Goal: Task Accomplishment & Management: Manage account settings

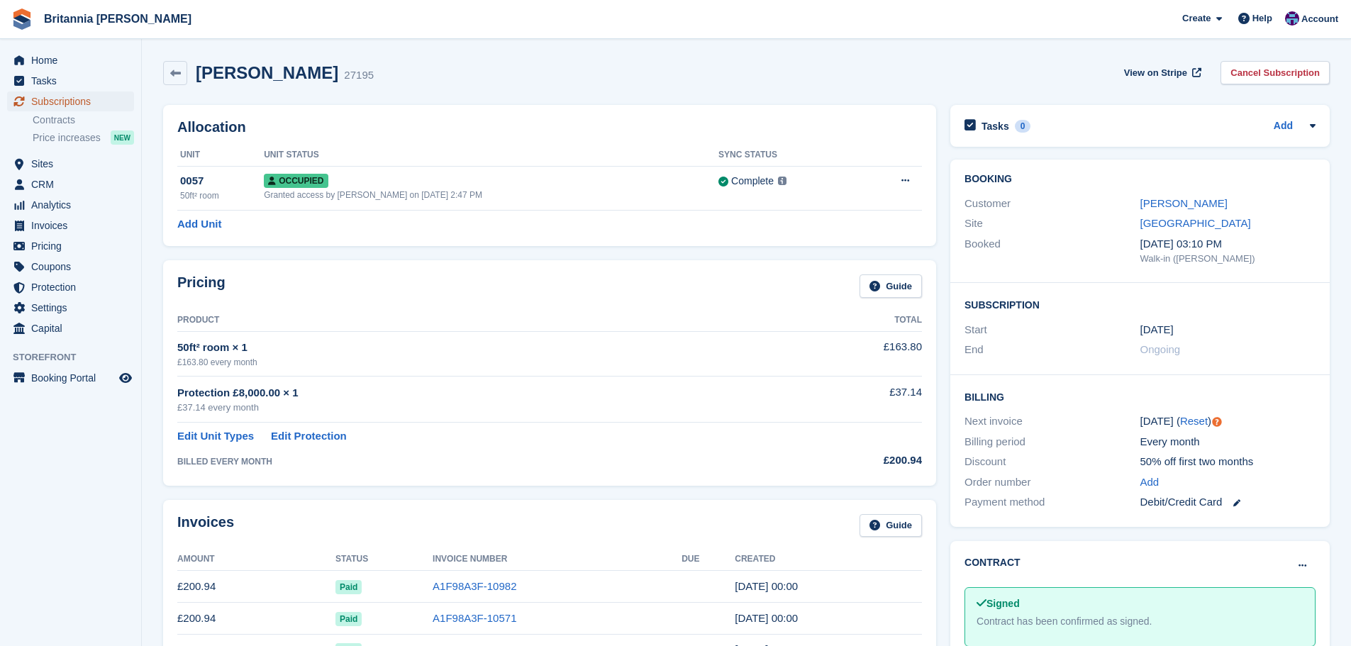
click at [67, 106] on span "Subscriptions" at bounding box center [73, 102] width 85 height 20
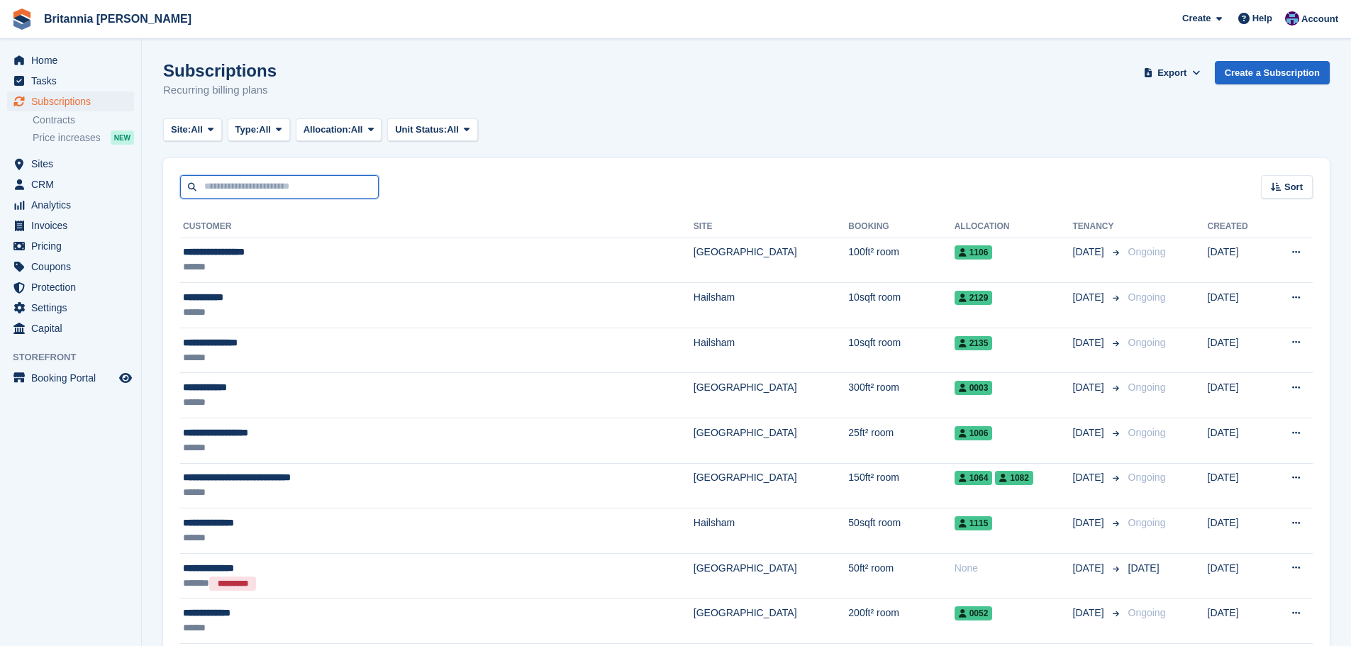
click at [245, 187] on input "text" at bounding box center [279, 186] width 199 height 23
type input "******"
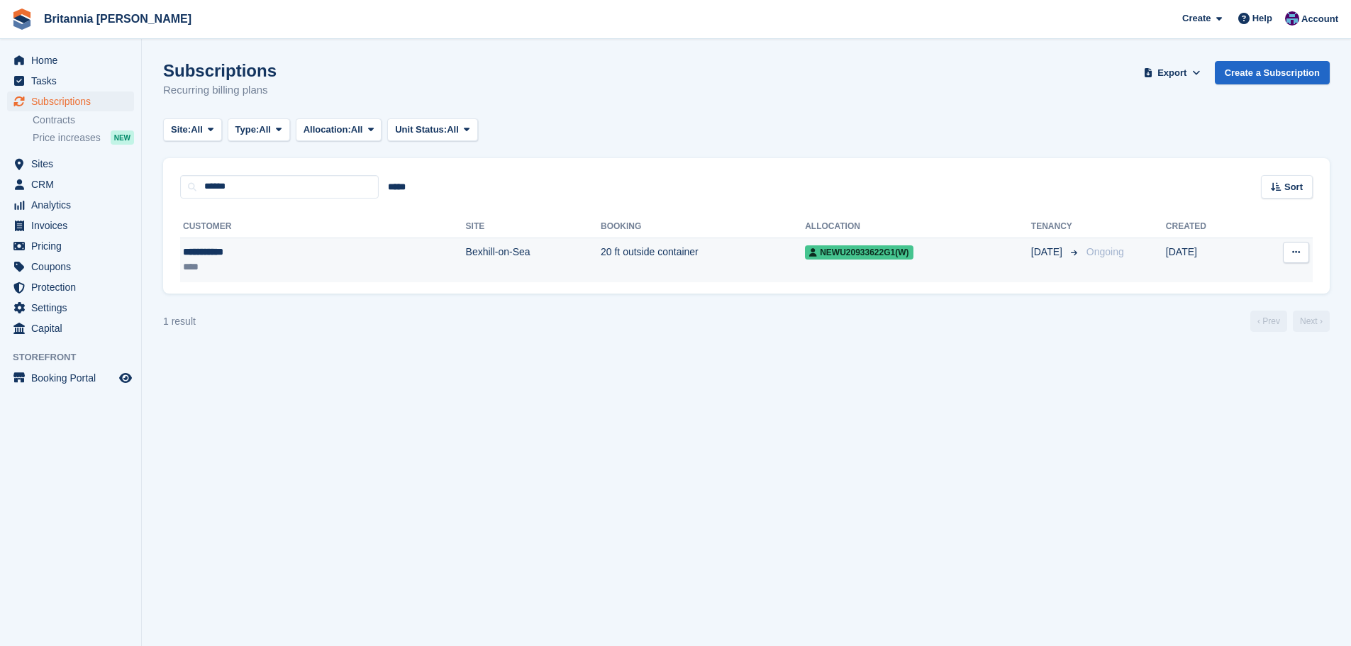
click at [466, 258] on td "Bexhill-on-Sea" at bounding box center [533, 260] width 135 height 45
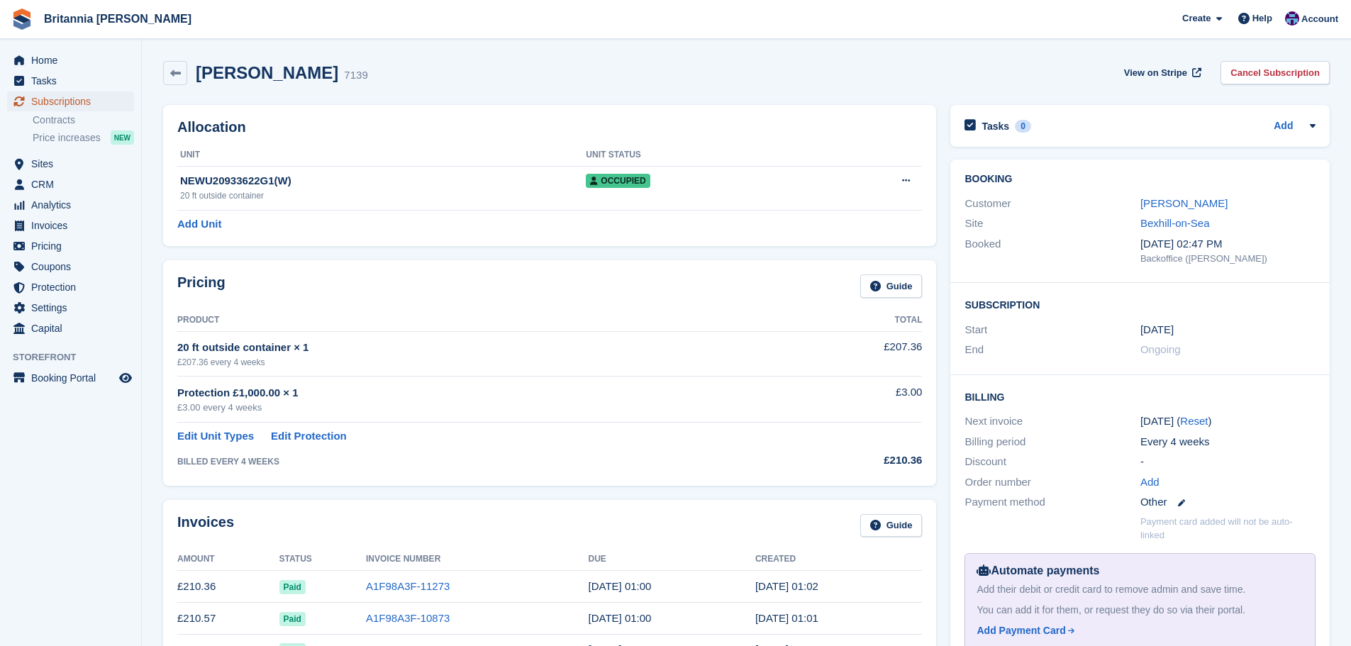
click at [101, 106] on span "Subscriptions" at bounding box center [73, 102] width 85 height 20
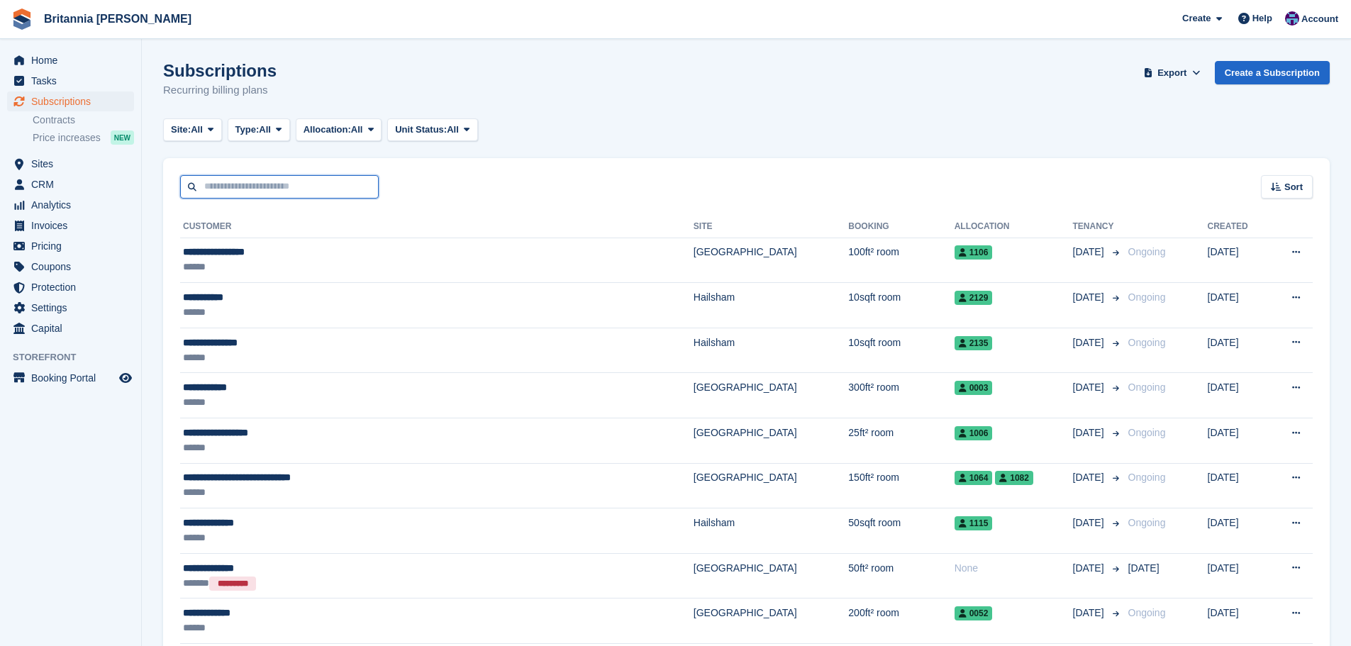
click at [228, 192] on input "text" at bounding box center [279, 186] width 199 height 23
type input "*****"
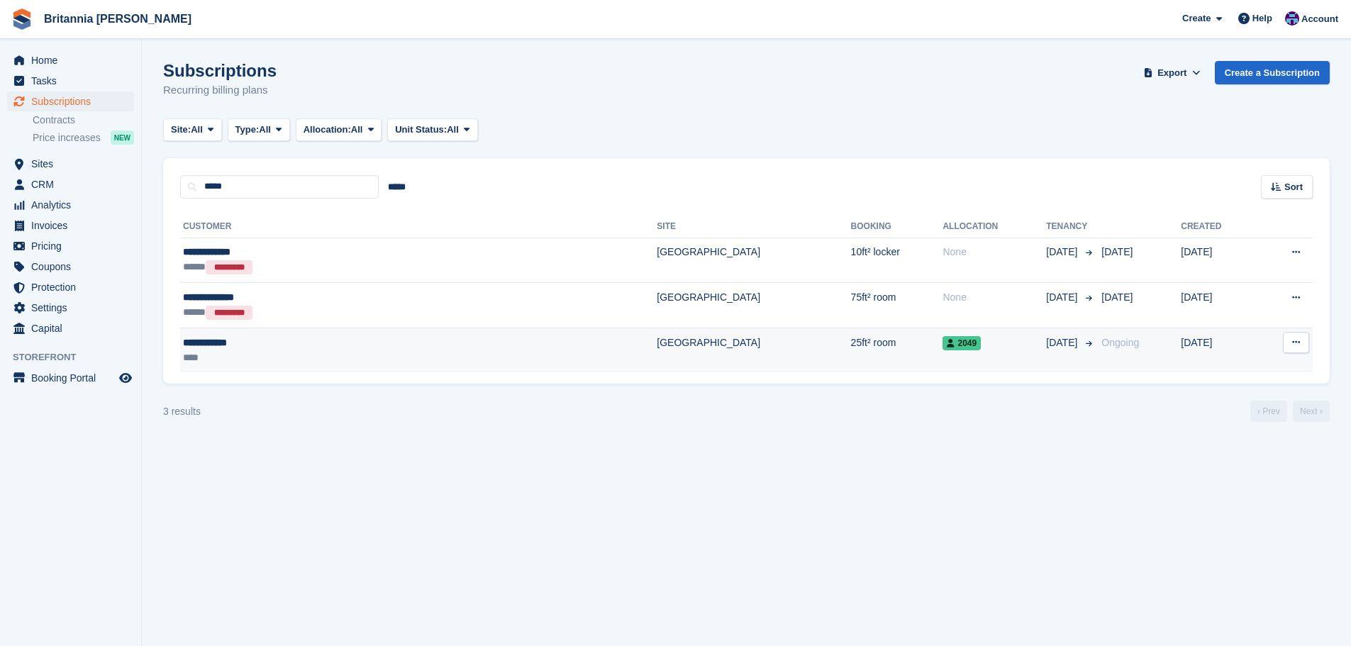
click at [657, 353] on td "[GEOGRAPHIC_DATA]" at bounding box center [754, 350] width 194 height 45
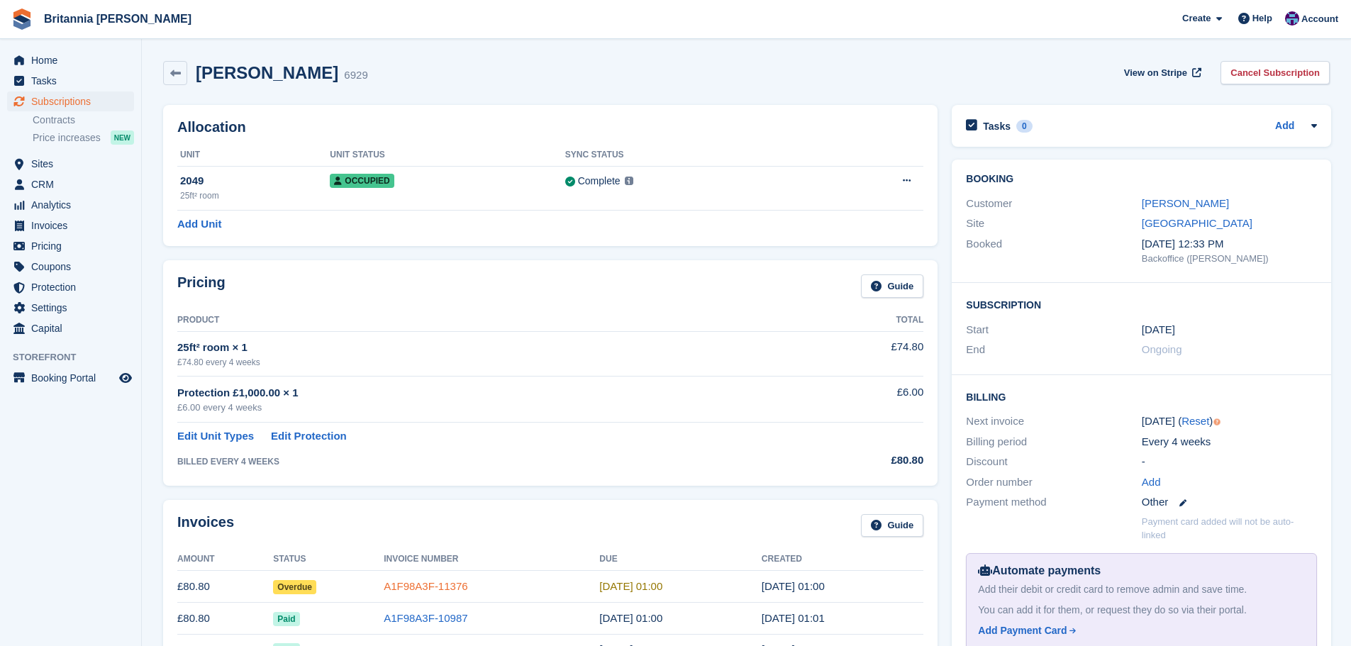
click at [407, 585] on link "A1F98A3F-11376" at bounding box center [426, 586] width 84 height 12
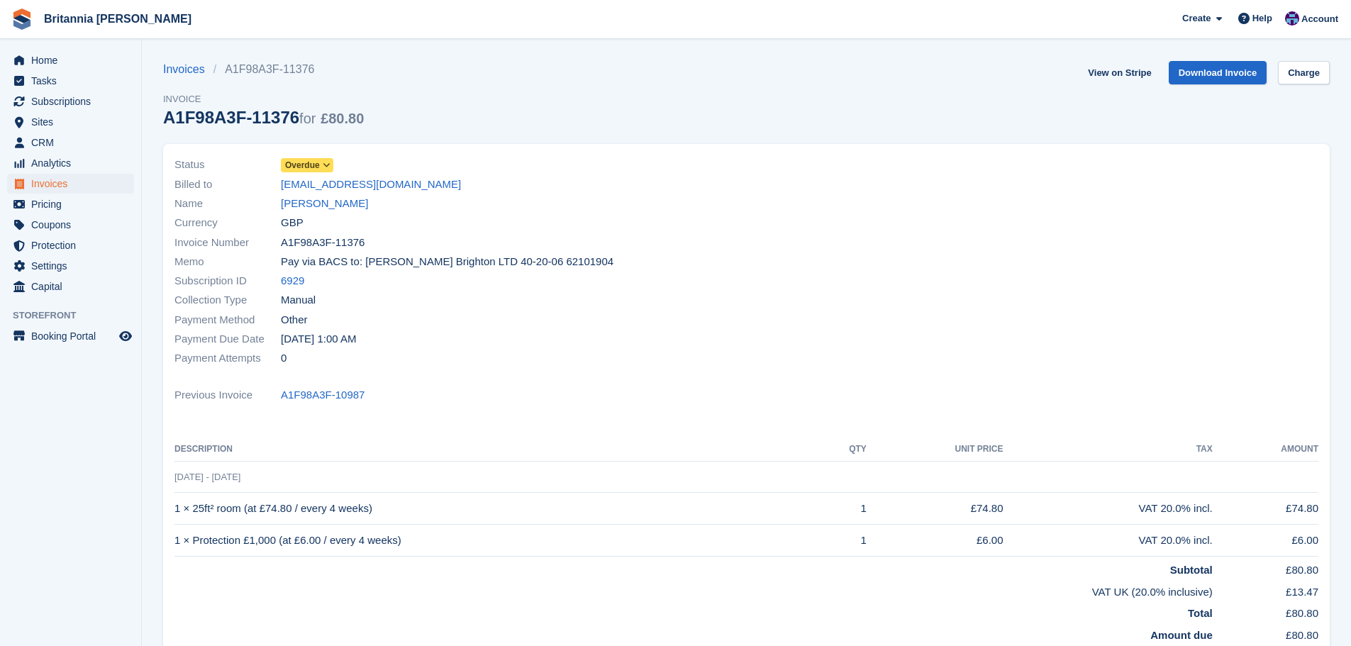
click at [323, 166] on icon at bounding box center [327, 165] width 8 height 9
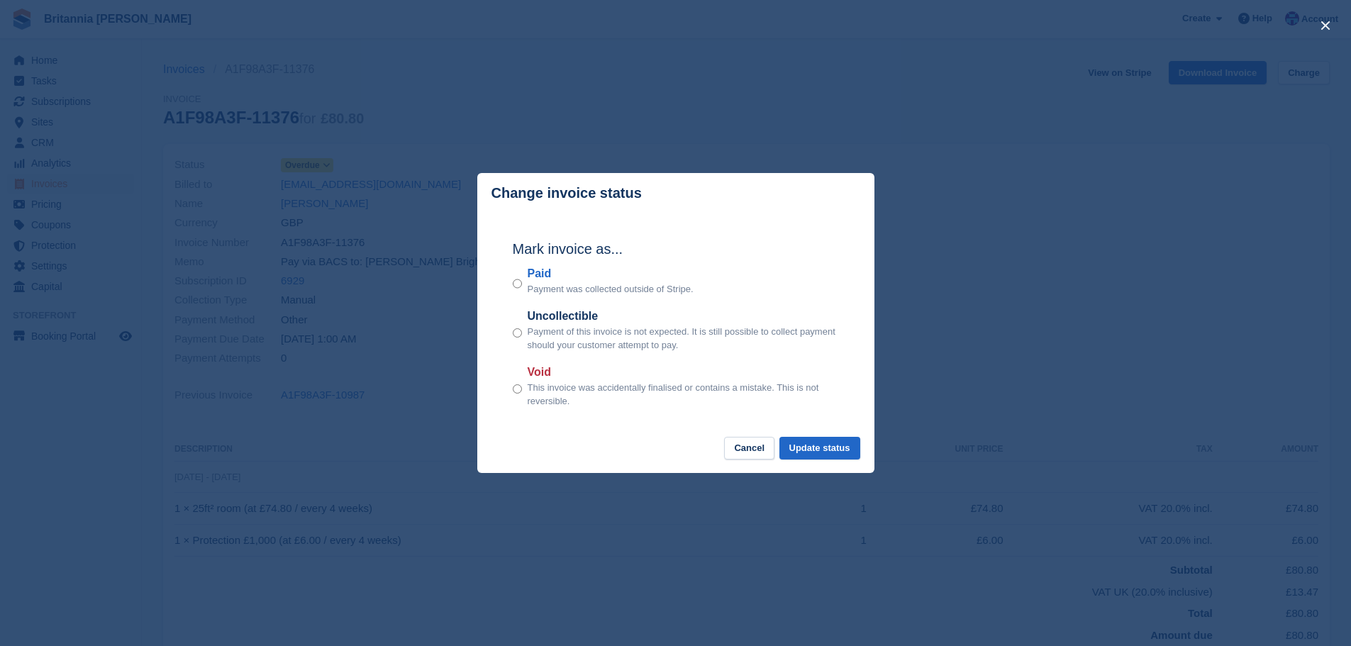
click at [526, 281] on div "Paid Payment was collected outside of Stripe." at bounding box center [676, 280] width 326 height 31
click at [553, 282] on label "Paid" at bounding box center [611, 273] width 166 height 17
click at [842, 439] on button "Update status" at bounding box center [820, 448] width 81 height 23
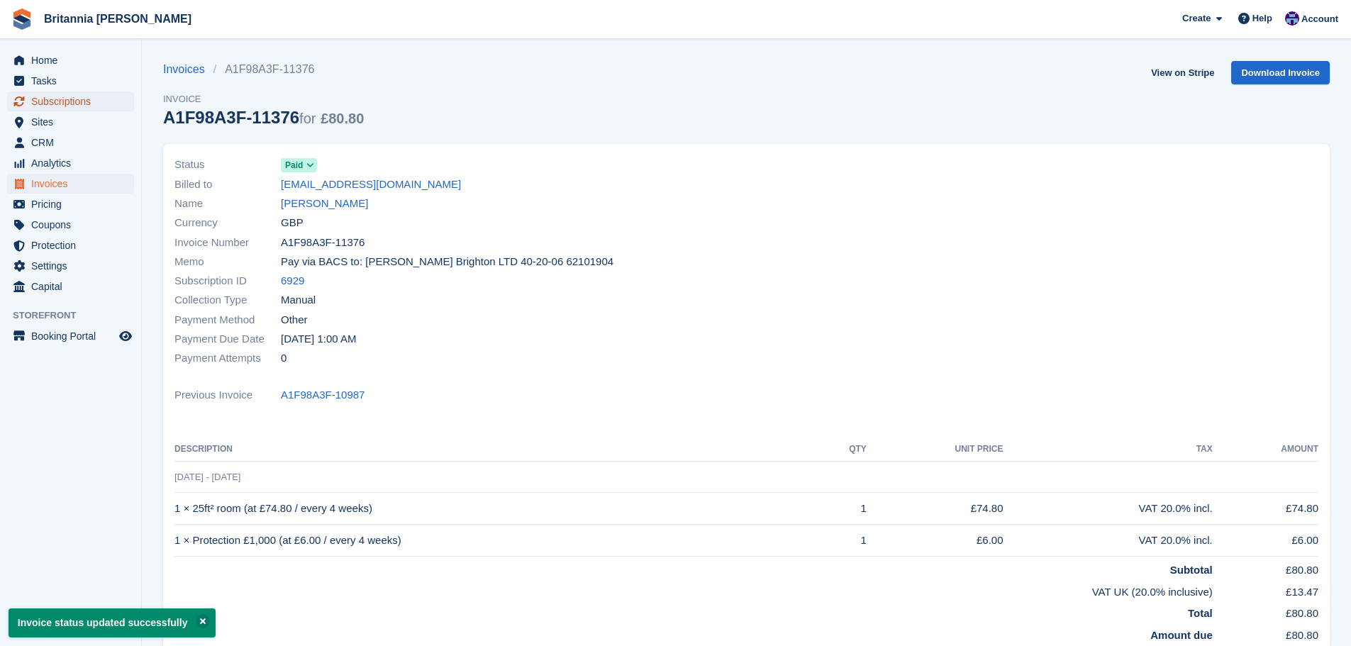
click at [78, 98] on span "Subscriptions" at bounding box center [73, 102] width 85 height 20
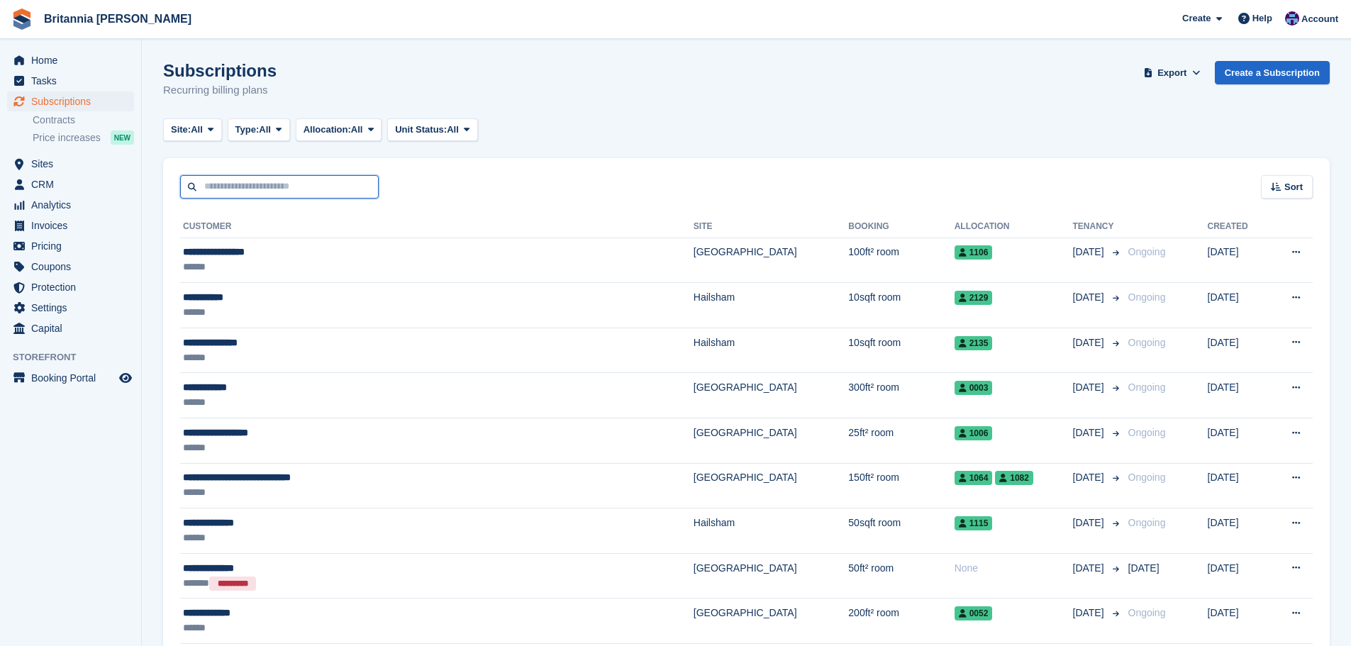
click at [211, 179] on input "text" at bounding box center [279, 186] width 199 height 23
type input "*****"
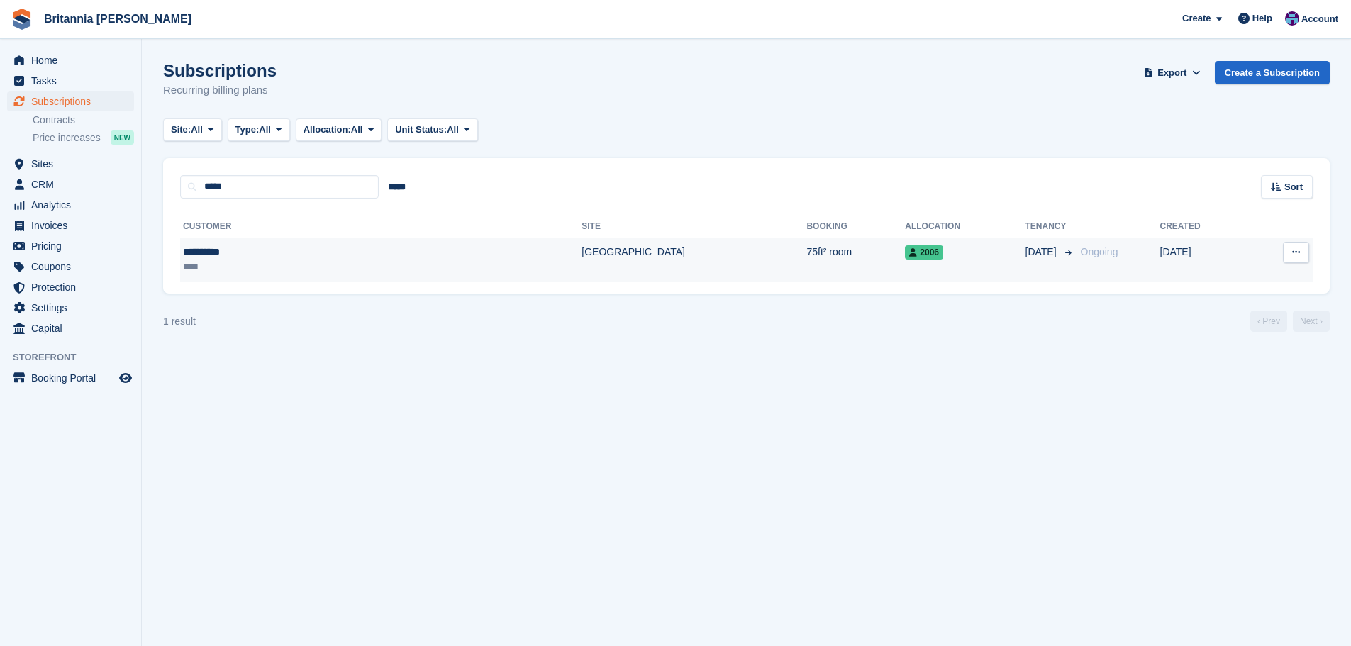
click at [807, 245] on td "75ft² room" at bounding box center [856, 260] width 99 height 45
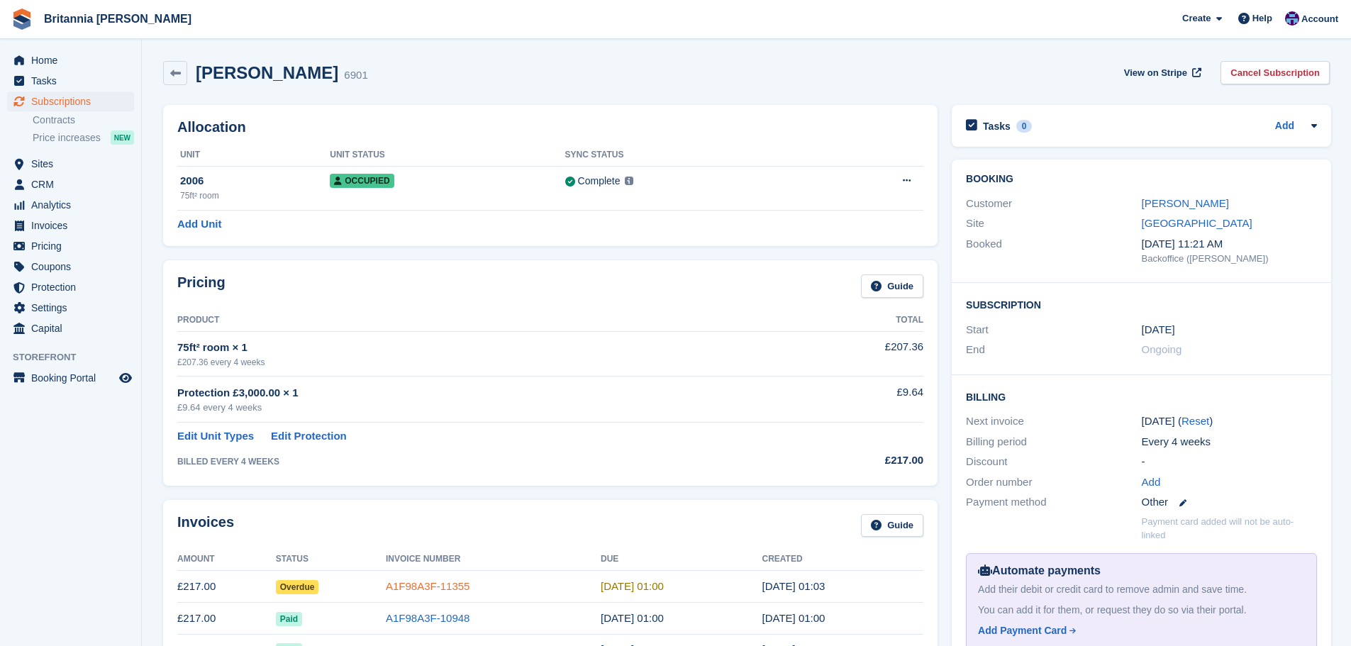
click at [426, 585] on link "A1F98A3F-11355" at bounding box center [428, 586] width 84 height 12
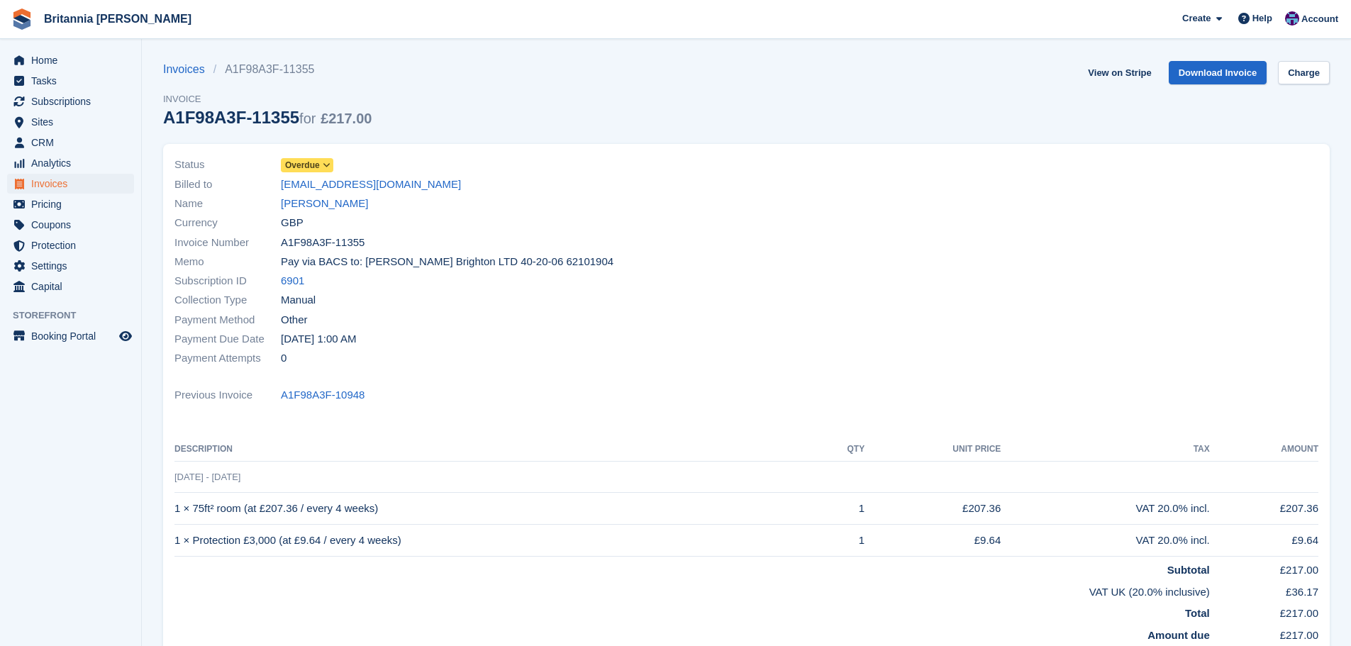
click at [304, 164] on span "Overdue" at bounding box center [302, 165] width 35 height 13
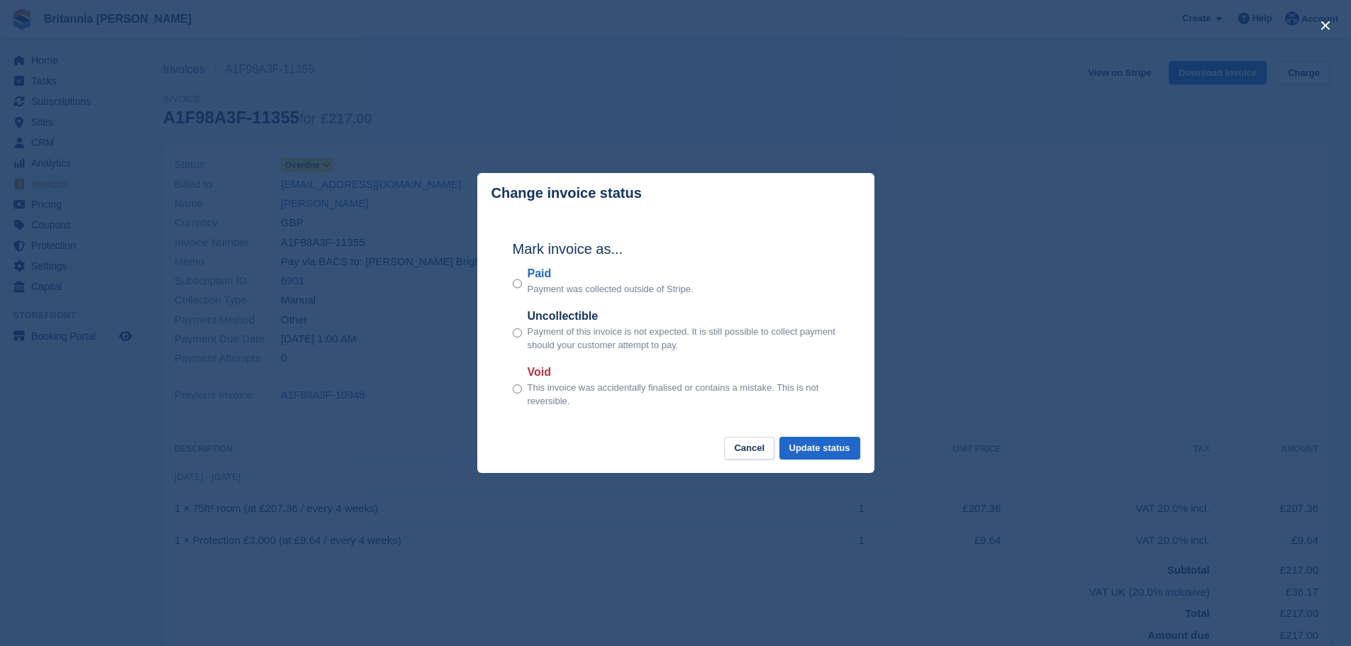
drag, startPoint x: 541, startPoint y: 280, endPoint x: 577, endPoint y: 298, distance: 39.7
click at [541, 280] on label "Paid" at bounding box center [611, 273] width 166 height 17
click at [794, 452] on button "Update status" at bounding box center [820, 448] width 81 height 23
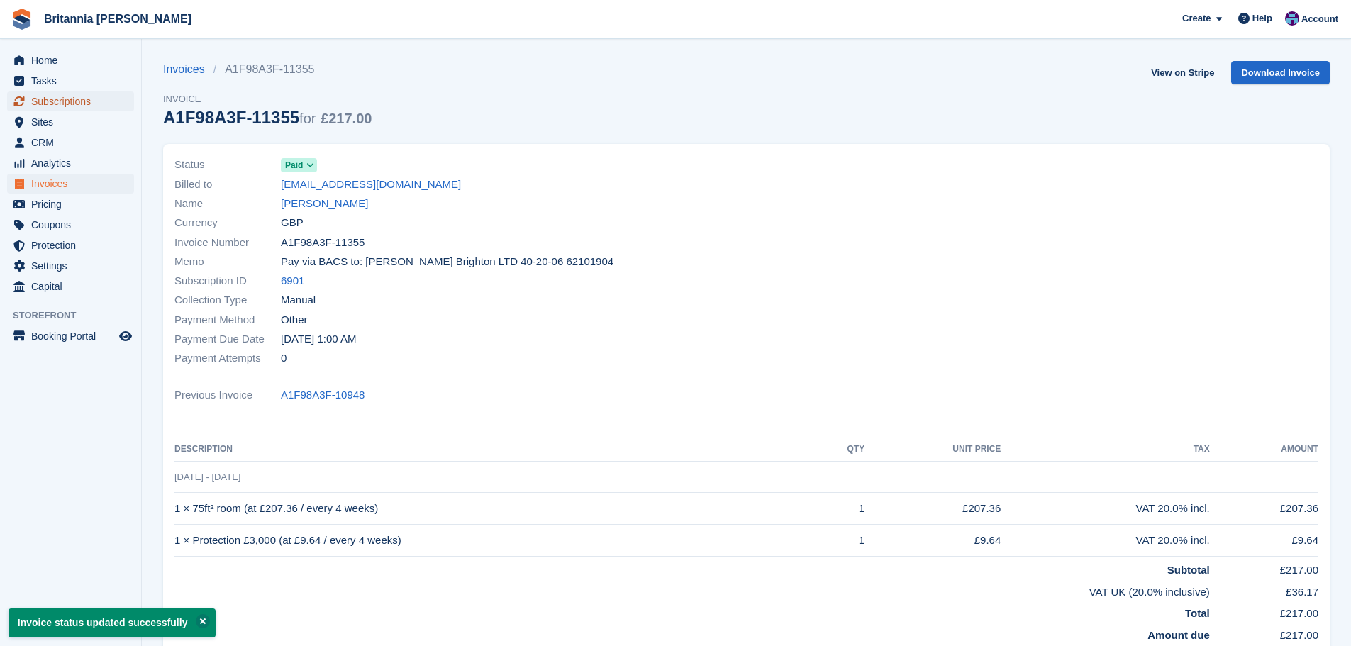
click at [77, 97] on span "Subscriptions" at bounding box center [73, 102] width 85 height 20
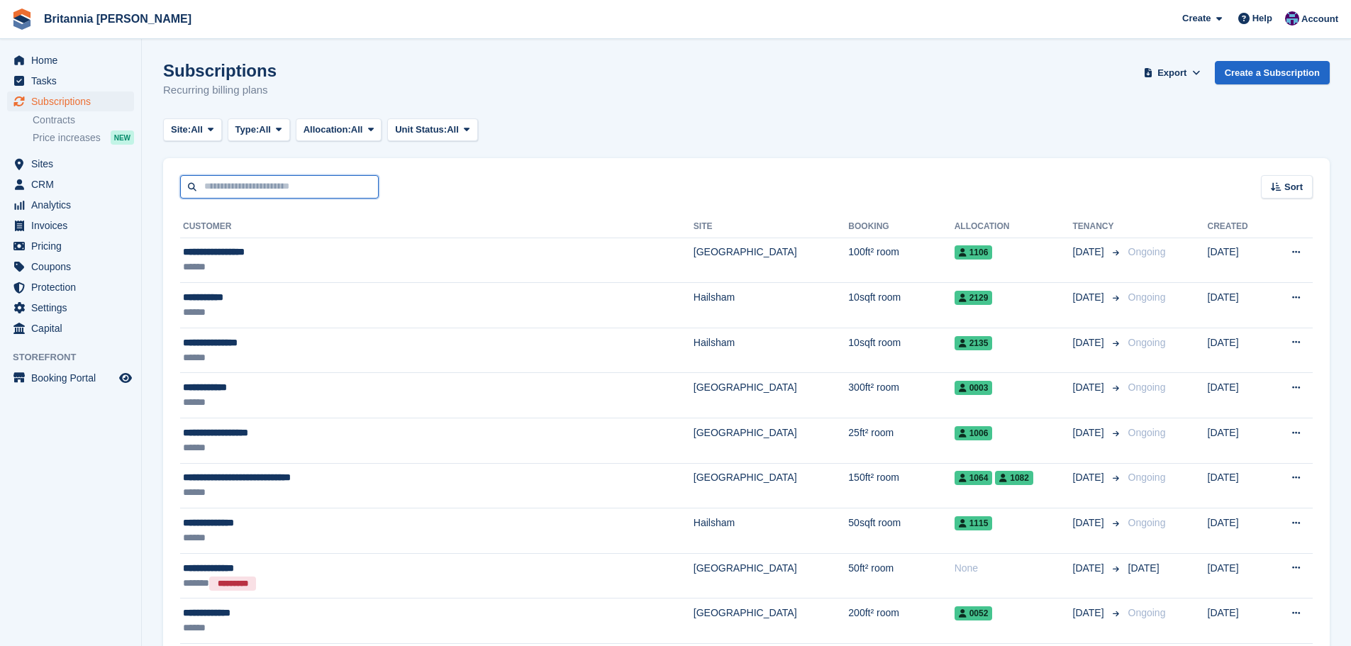
click at [268, 191] on input "text" at bounding box center [279, 186] width 199 height 23
type input "*****"
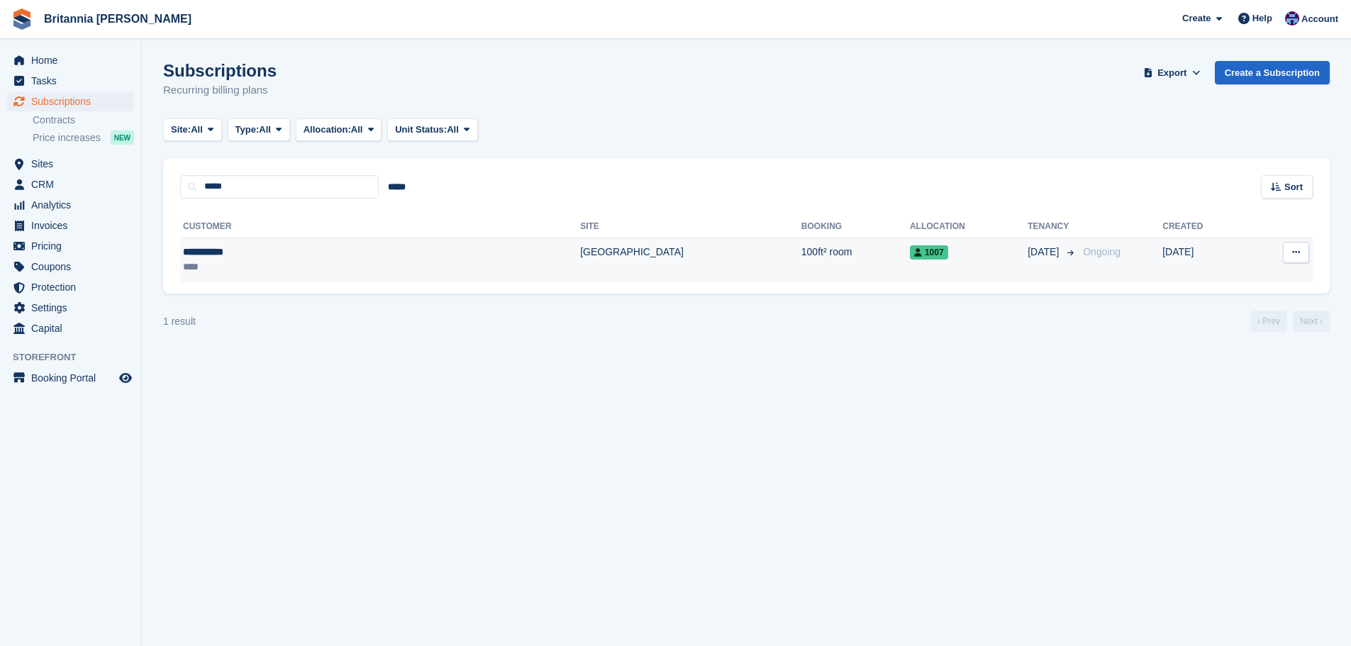
click at [580, 263] on td "[GEOGRAPHIC_DATA]" at bounding box center [690, 260] width 221 height 45
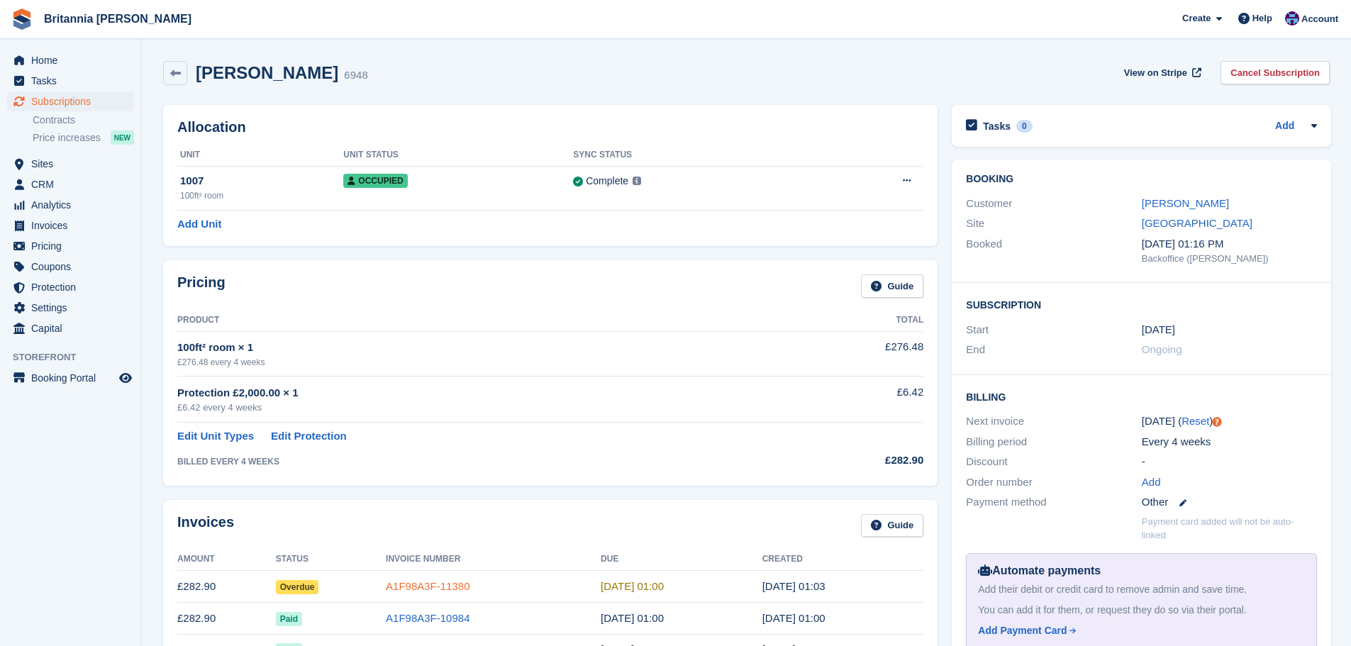
click at [431, 580] on link "A1F98A3F-11380" at bounding box center [428, 586] width 84 height 12
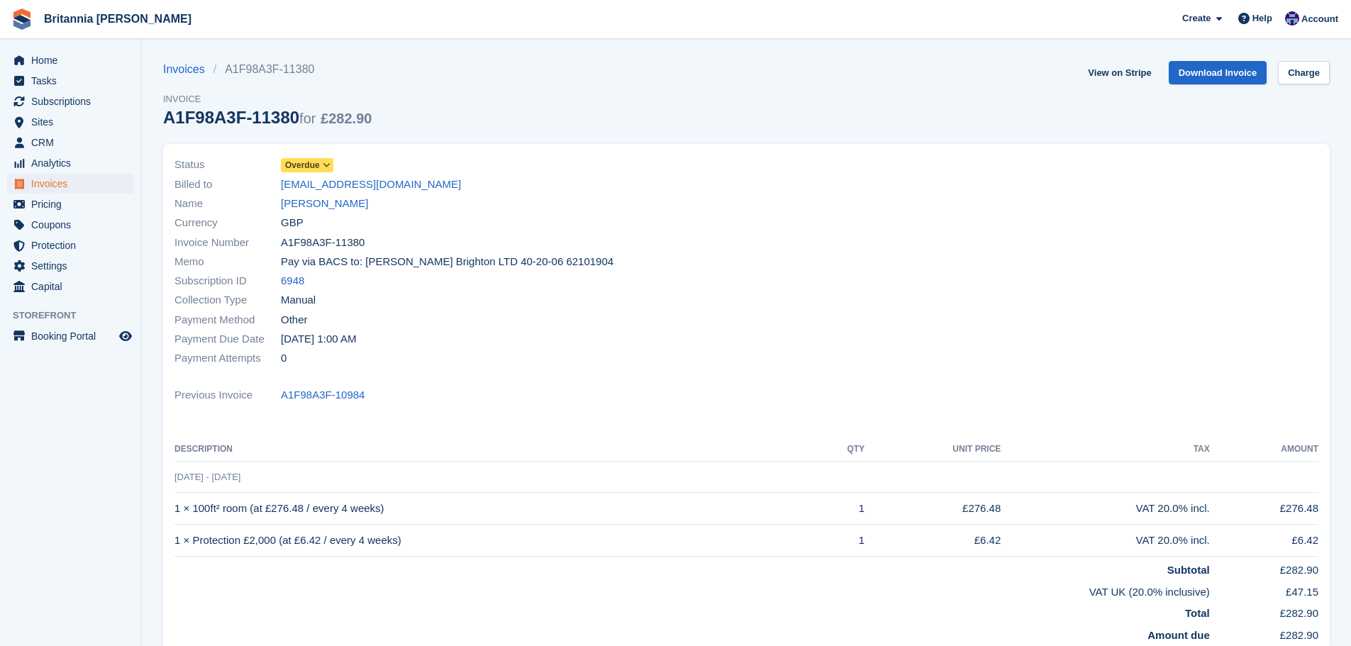
click at [316, 162] on span "Overdue" at bounding box center [302, 165] width 35 height 13
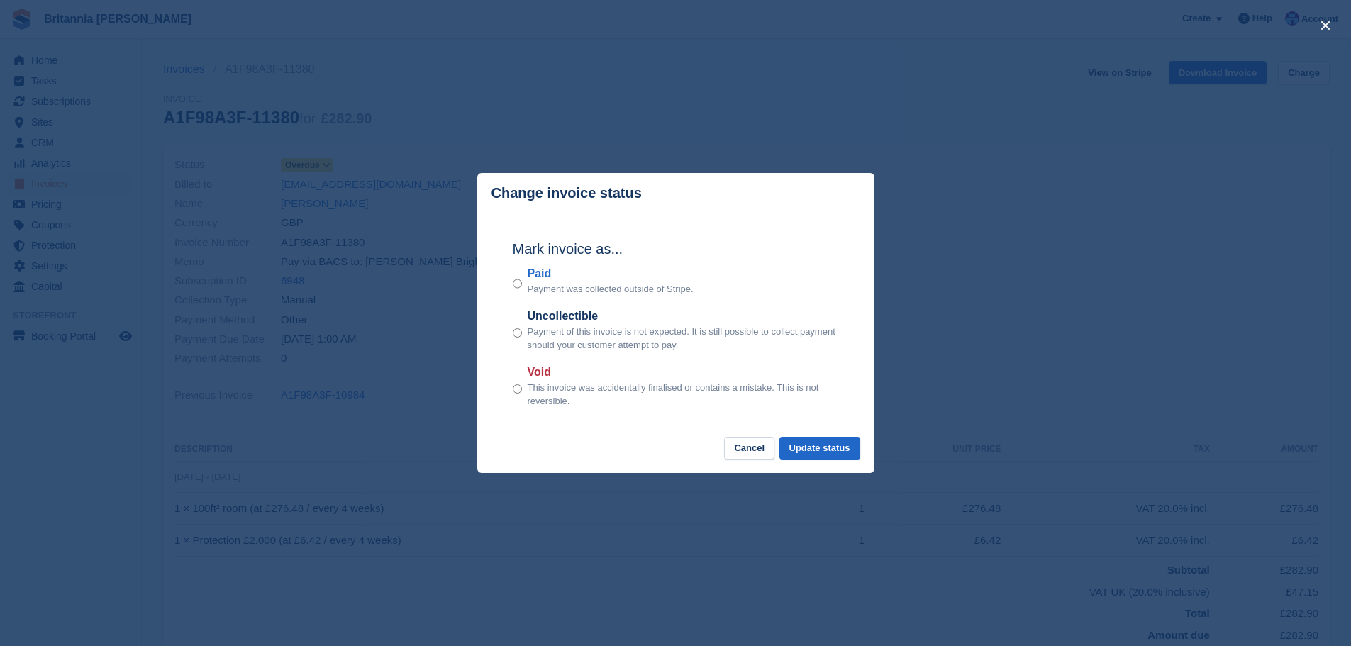
click at [547, 280] on label "Paid" at bounding box center [611, 273] width 166 height 17
click at [846, 460] on button "Update status" at bounding box center [820, 448] width 81 height 23
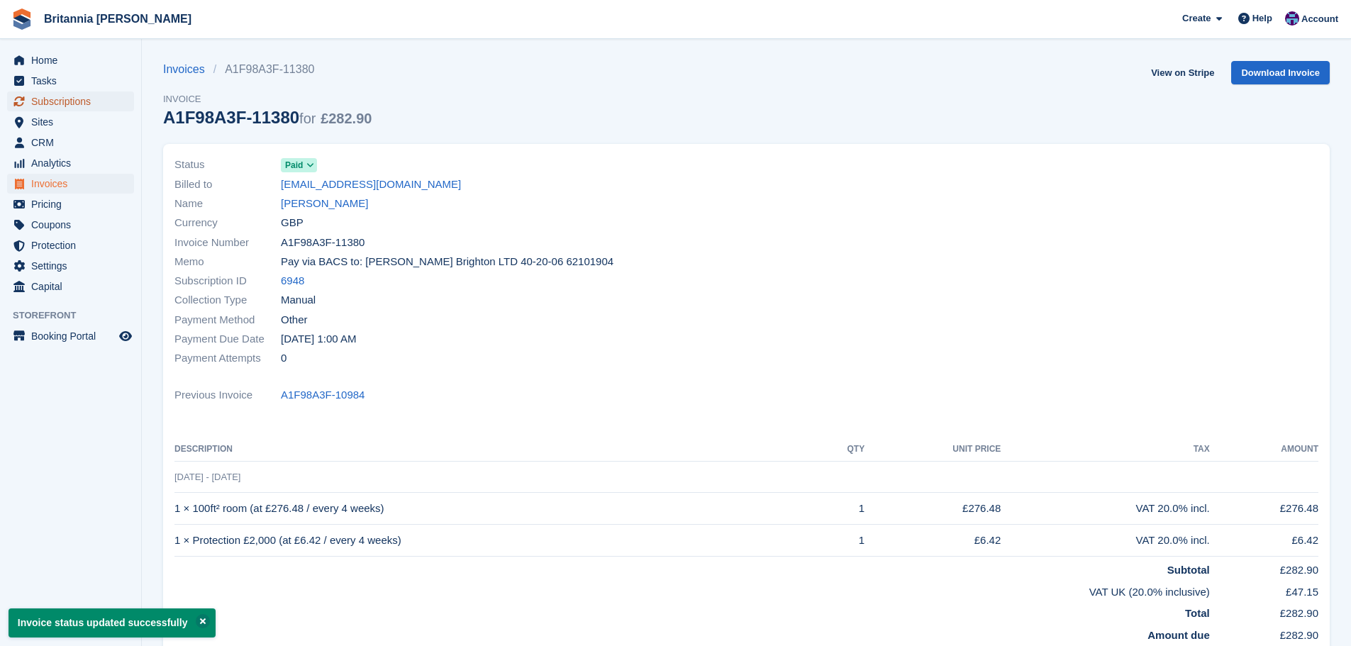
click at [87, 96] on span "Subscriptions" at bounding box center [73, 102] width 85 height 20
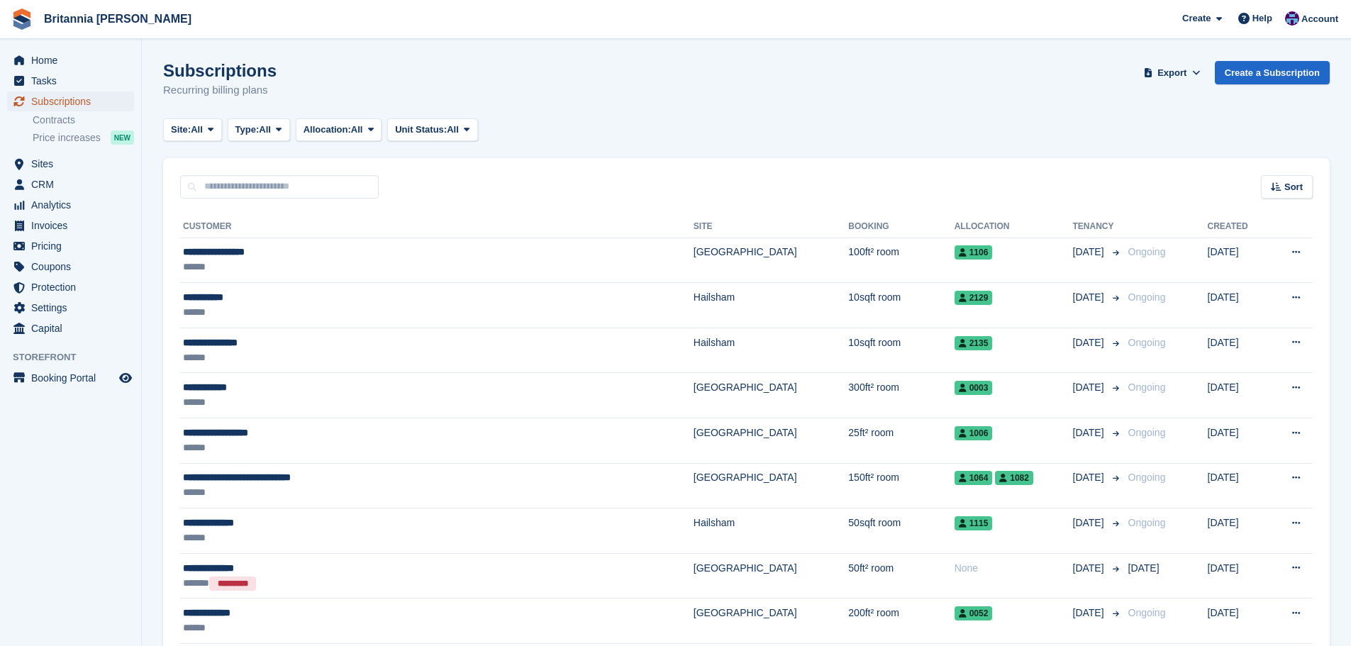
drag, startPoint x: 0, startPoint y: 0, endPoint x: 72, endPoint y: 94, distance: 117.9
click at [72, 94] on span "Subscriptions" at bounding box center [73, 102] width 85 height 20
click at [275, 189] on input "text" at bounding box center [279, 186] width 199 height 23
type input "********"
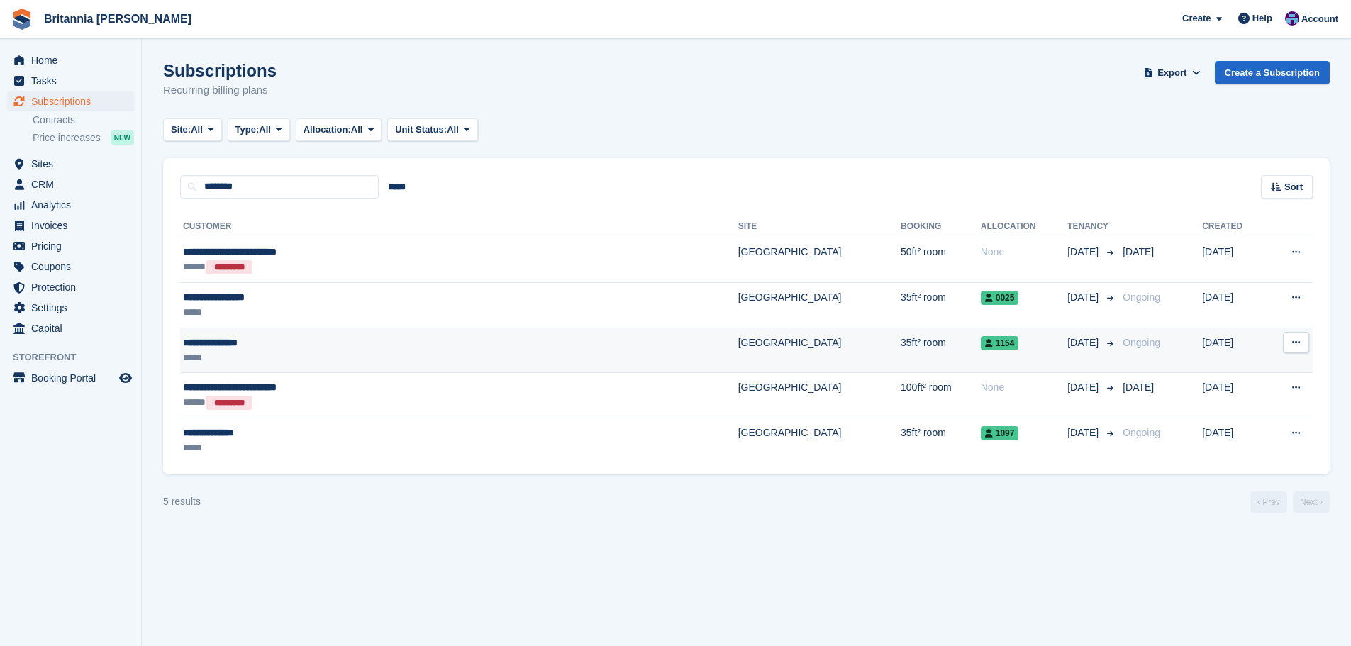
click at [444, 354] on div "*****" at bounding box center [359, 357] width 352 height 15
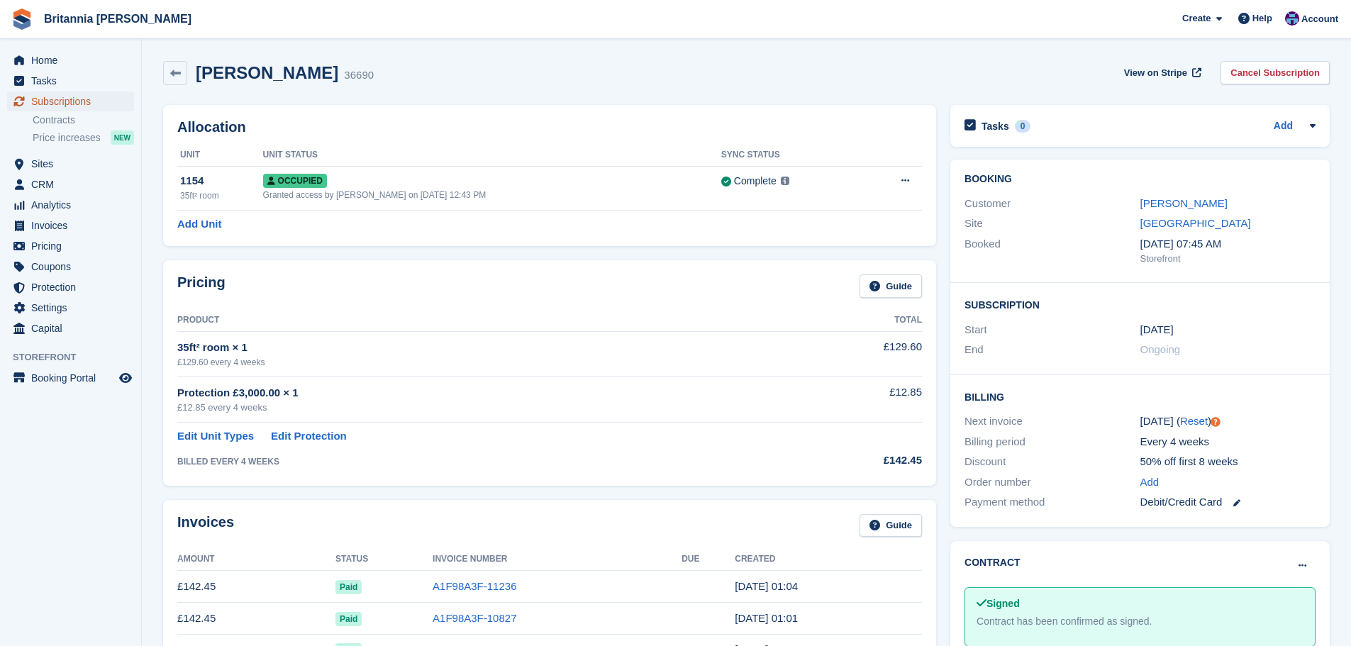
click at [78, 103] on span "Subscriptions" at bounding box center [73, 102] width 85 height 20
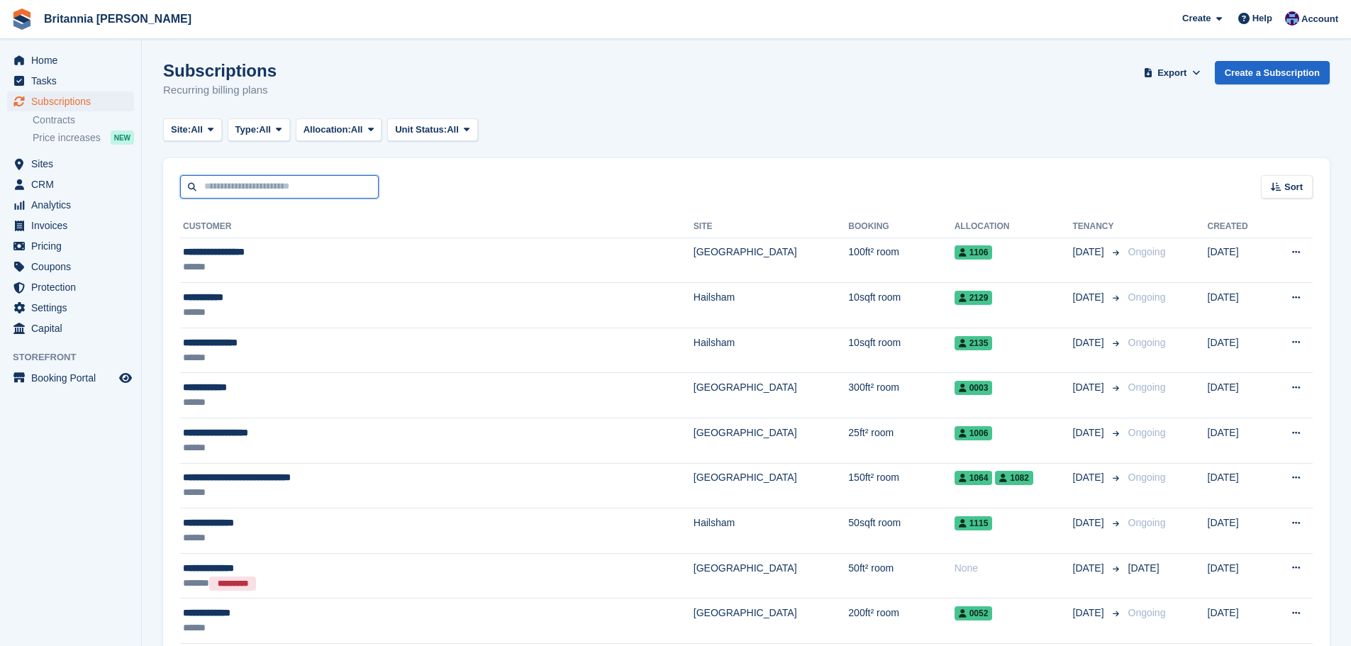
click at [256, 198] on input "text" at bounding box center [279, 186] width 199 height 23
type input "****"
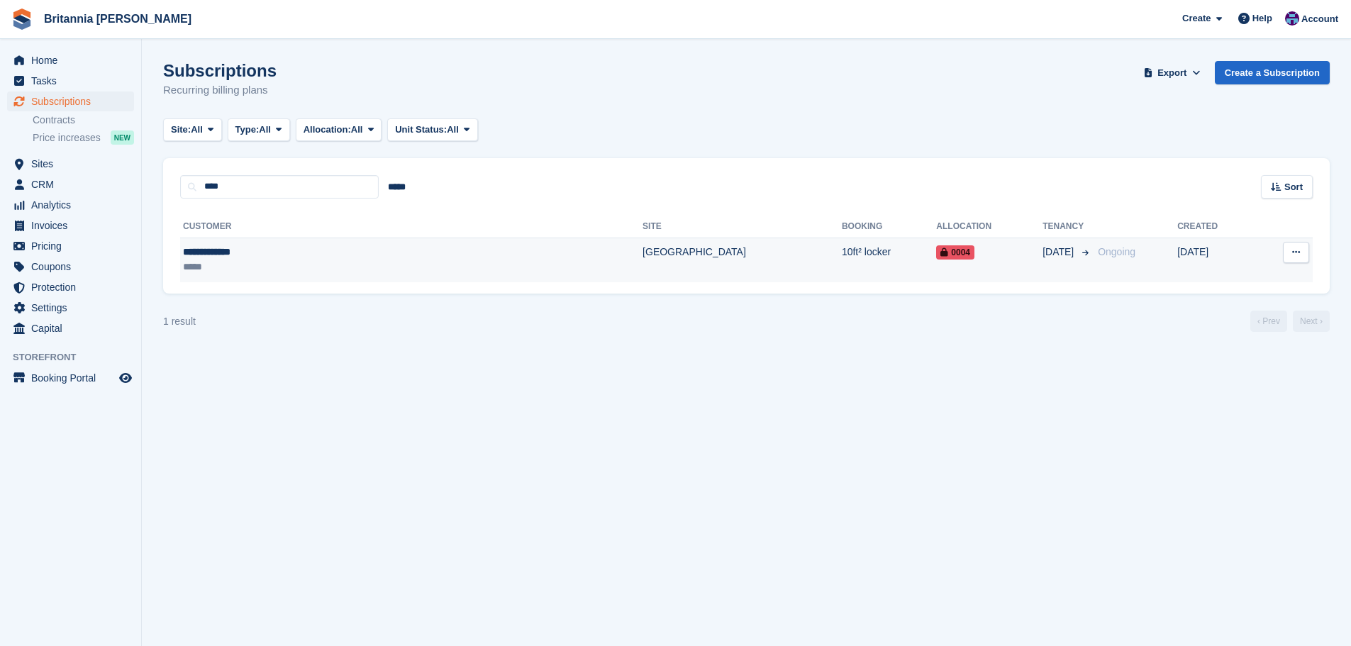
click at [643, 264] on td "[GEOGRAPHIC_DATA]" at bounding box center [742, 260] width 199 height 45
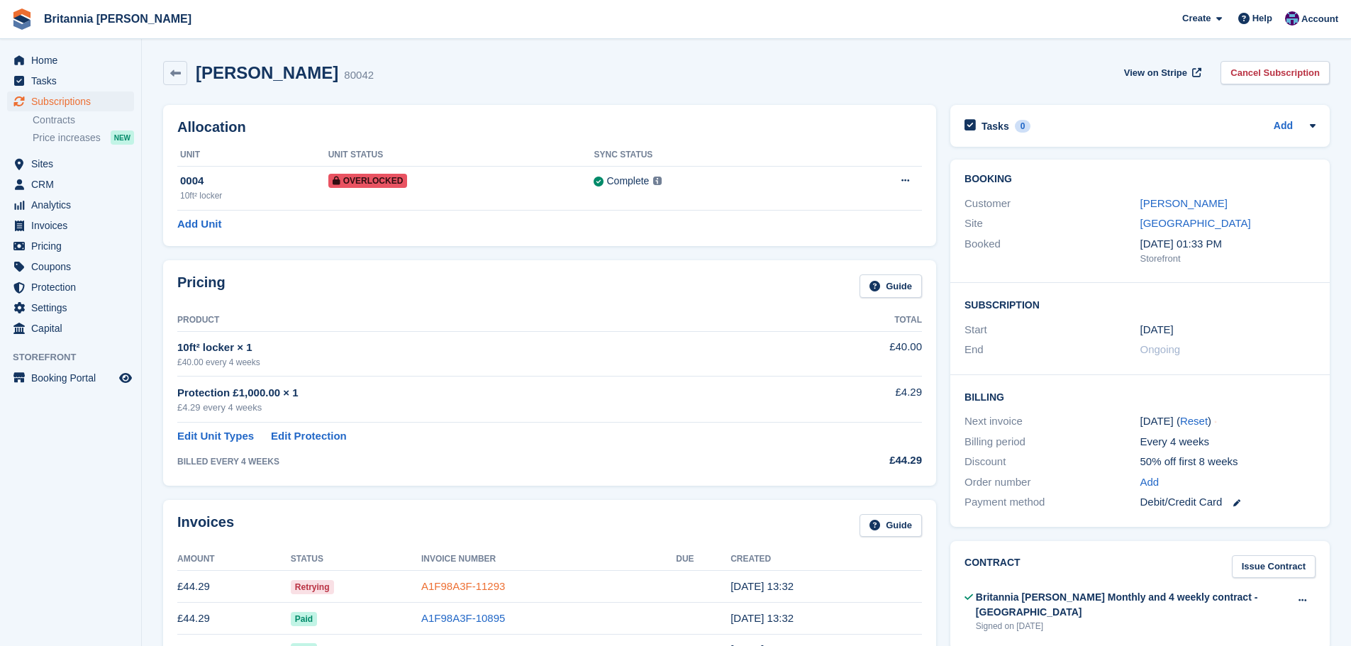
click at [473, 592] on link "A1F98A3F-11293" at bounding box center [463, 586] width 84 height 12
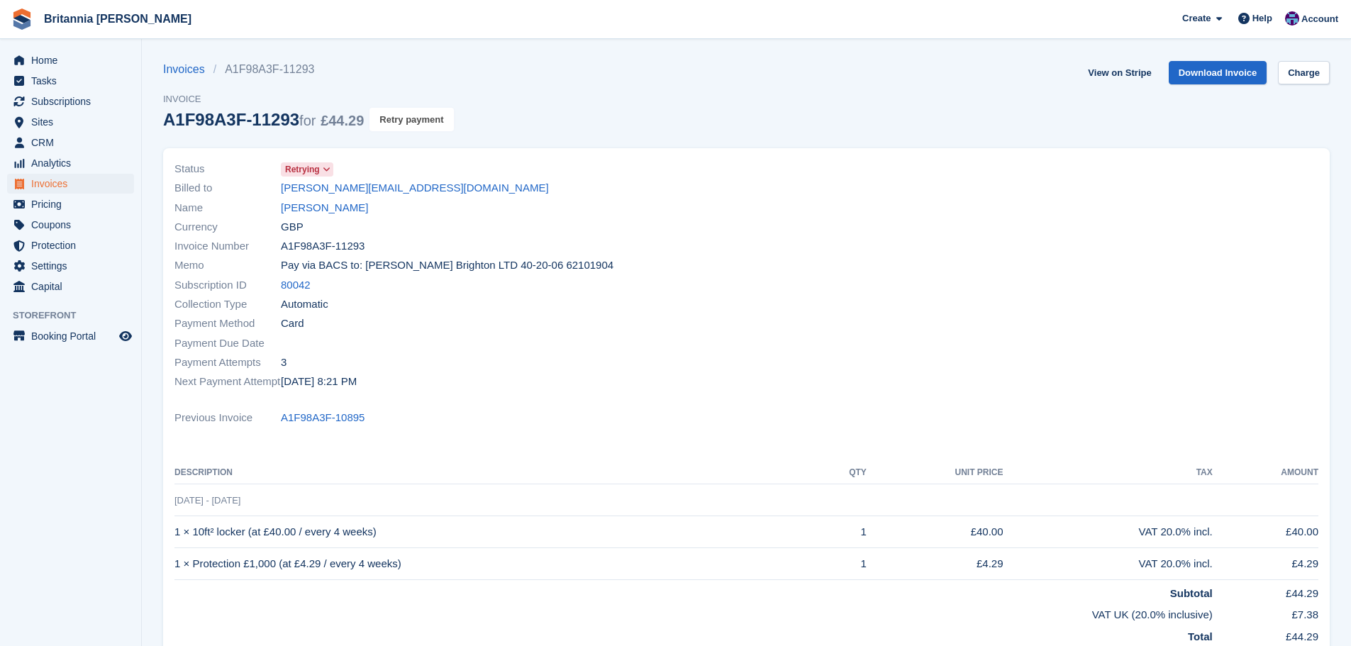
click at [398, 130] on button "Retry payment" at bounding box center [412, 119] width 84 height 23
click at [331, 209] on link "Ashleigh Pope" at bounding box center [324, 208] width 87 height 16
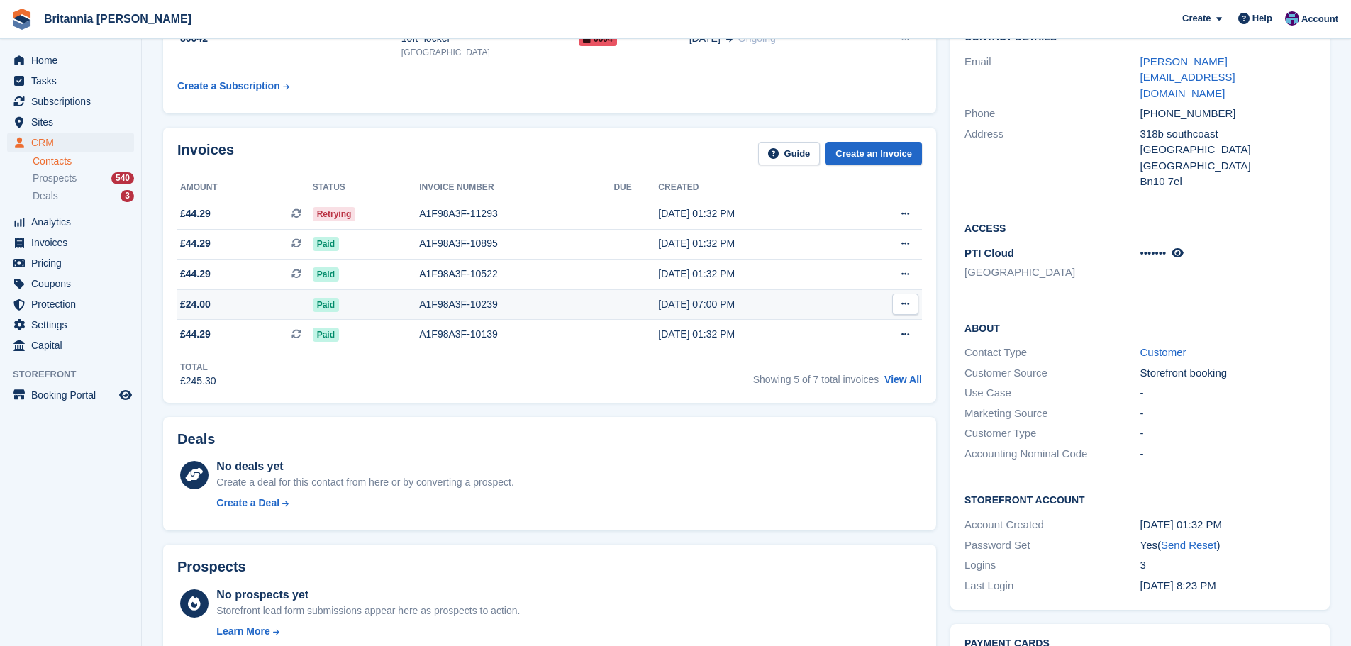
scroll to position [71, 0]
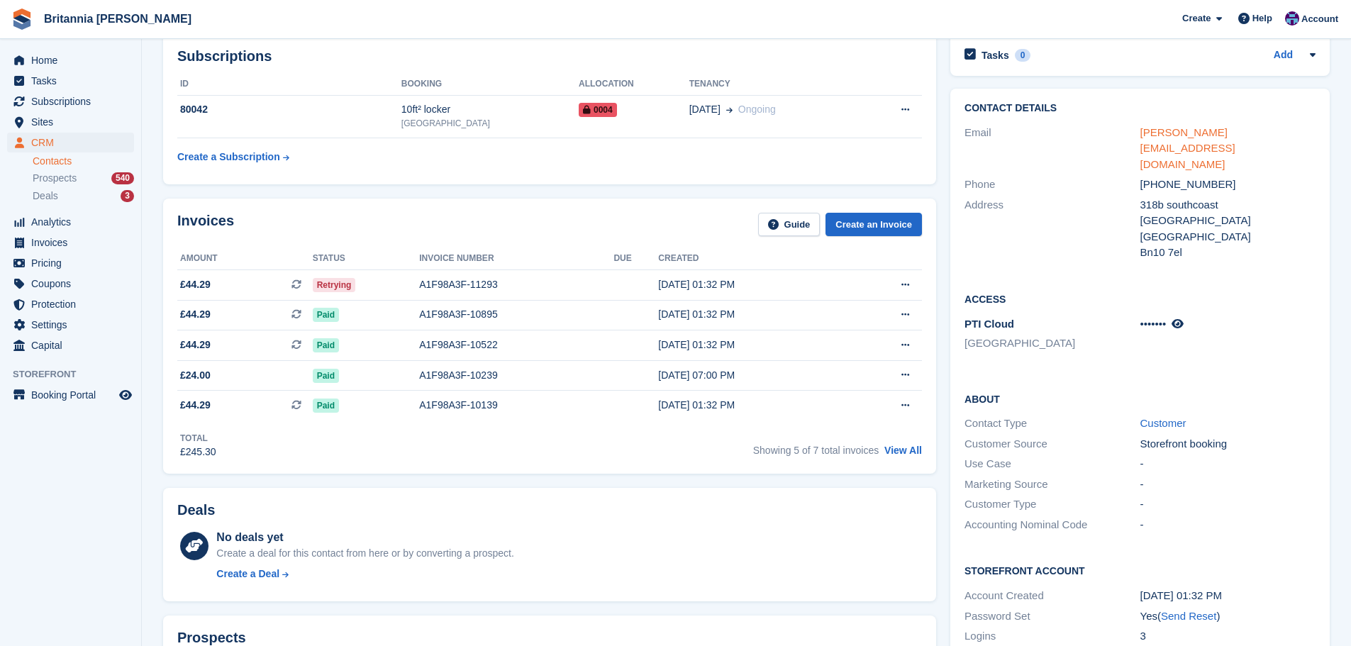
click at [1202, 134] on link "[PERSON_NAME][EMAIL_ADDRESS][DOMAIN_NAME]" at bounding box center [1188, 148] width 95 height 44
click at [556, 291] on div "A1F98A3F-11293" at bounding box center [516, 284] width 194 height 15
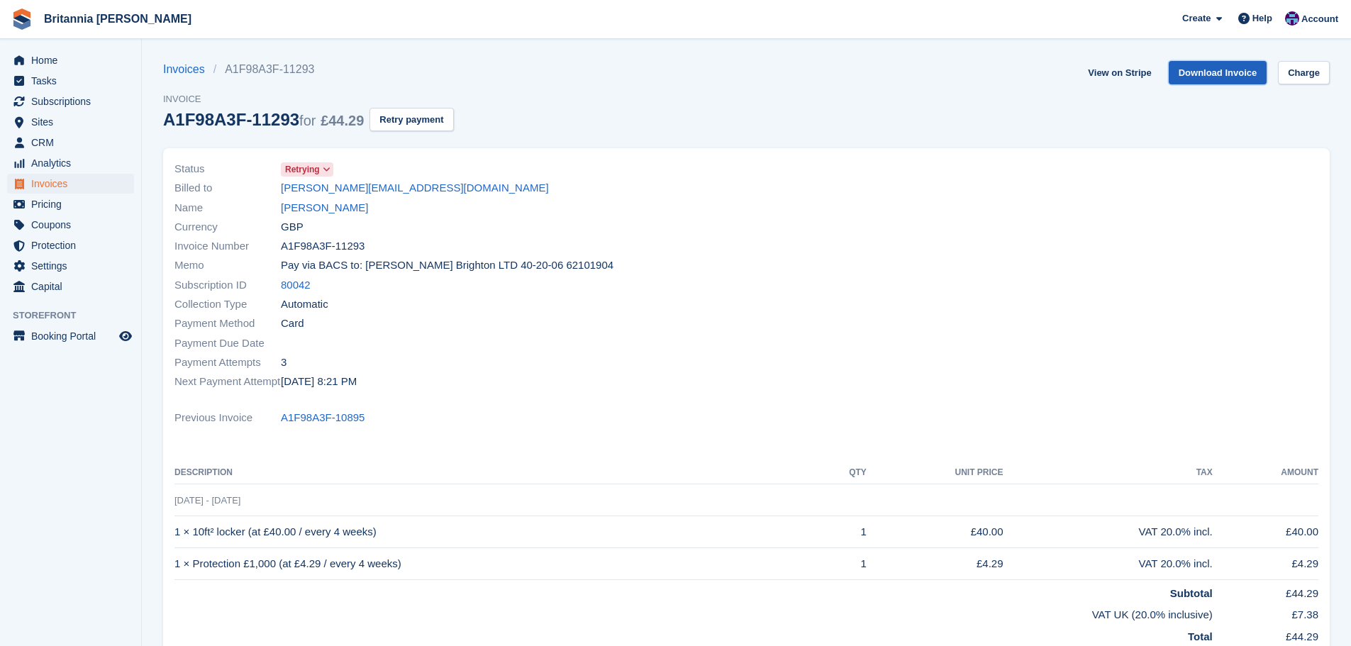
click at [1230, 70] on link "Download Invoice" at bounding box center [1218, 72] width 99 height 23
click at [322, 203] on link "Ashleigh Pope" at bounding box center [324, 208] width 87 height 16
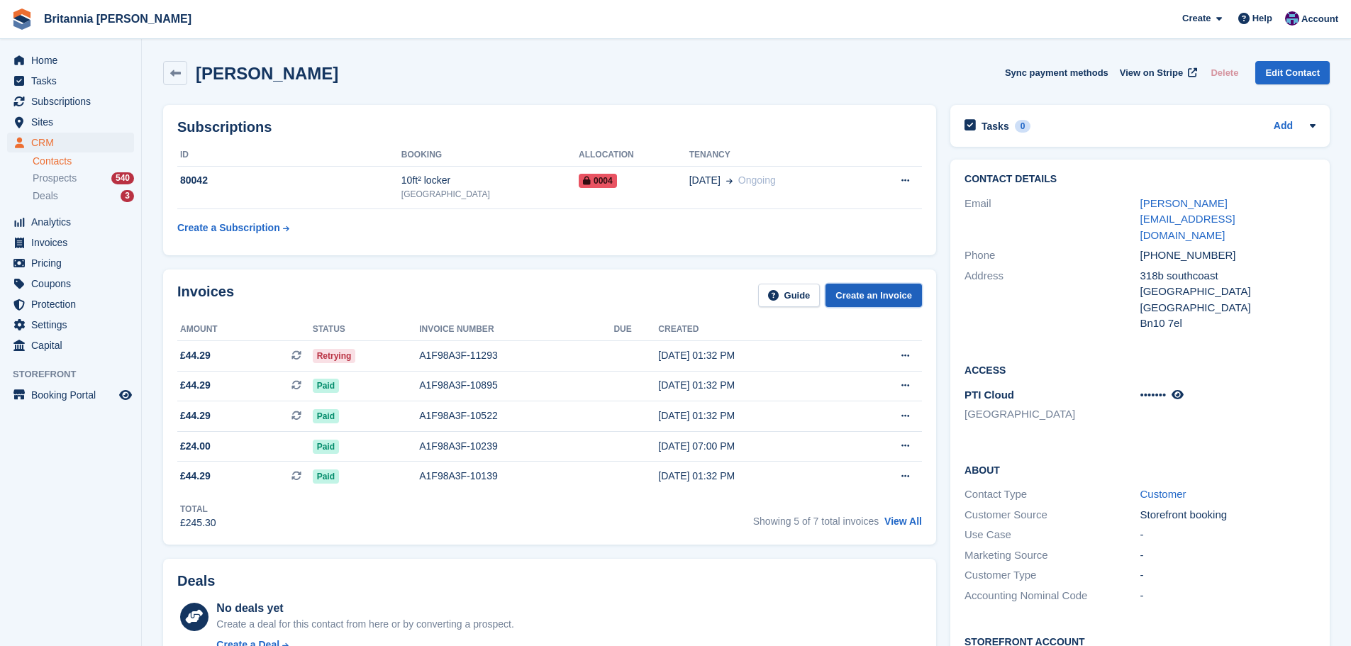
click at [882, 298] on link "Create an Invoice" at bounding box center [874, 295] width 96 height 23
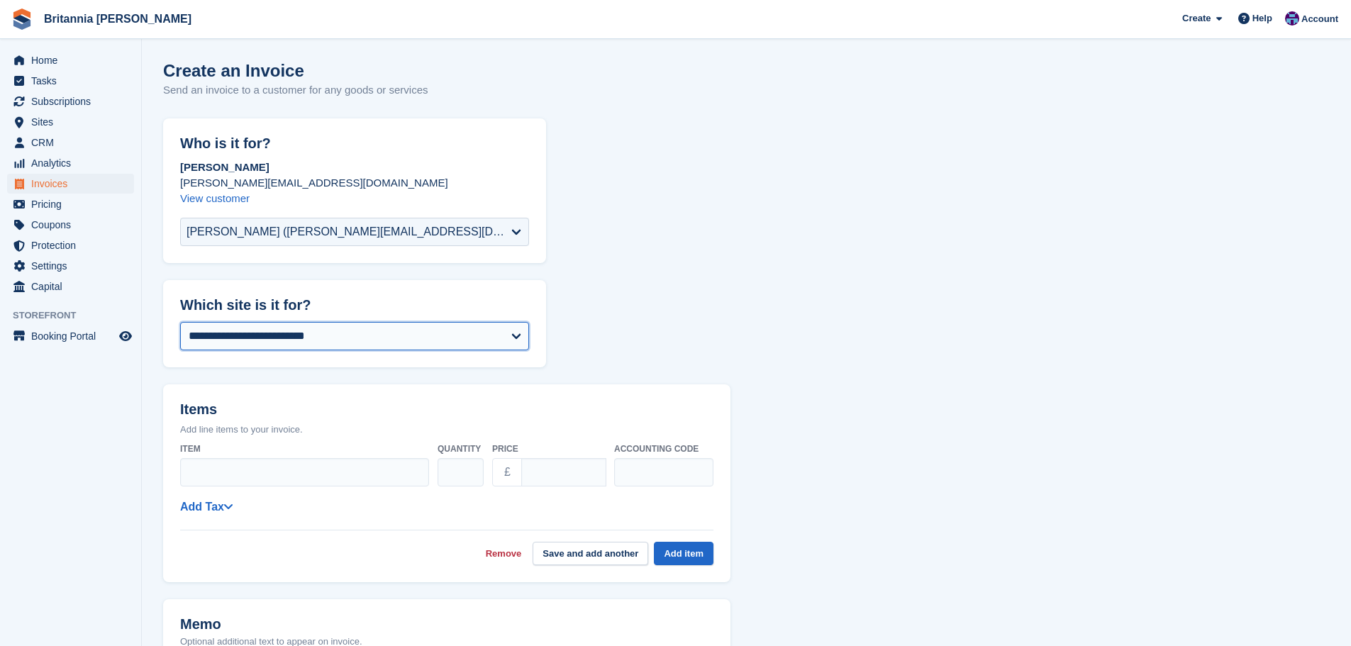
drag, startPoint x: 311, startPoint y: 328, endPoint x: 305, endPoint y: 338, distance: 11.8
click at [311, 328] on select "**********" at bounding box center [354, 336] width 349 height 28
drag, startPoint x: 272, startPoint y: 324, endPoint x: 270, endPoint y: 341, distance: 17.2
click at [272, 324] on select "**********" at bounding box center [354, 336] width 349 height 28
select select "***"
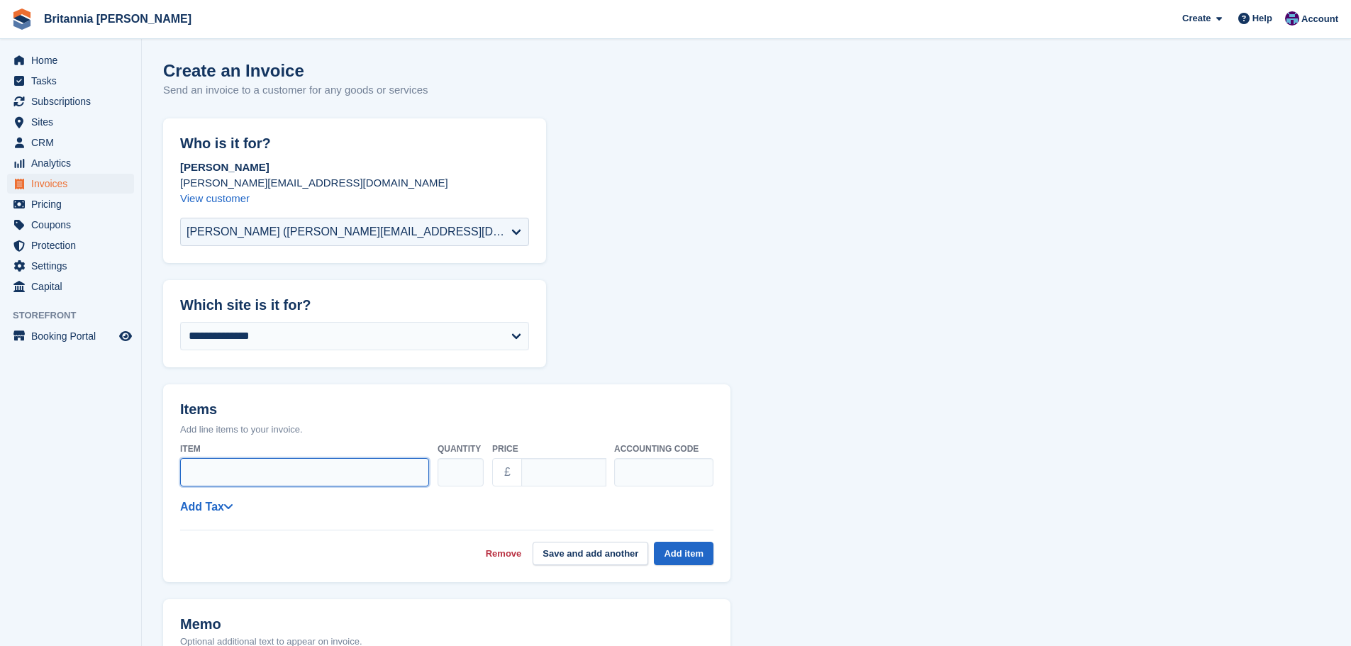
click at [258, 464] on input "Item" at bounding box center [304, 472] width 249 height 28
type input "*"
type input "**********"
type input "**"
click at [223, 501] on link "Add Tax" at bounding box center [206, 507] width 52 height 12
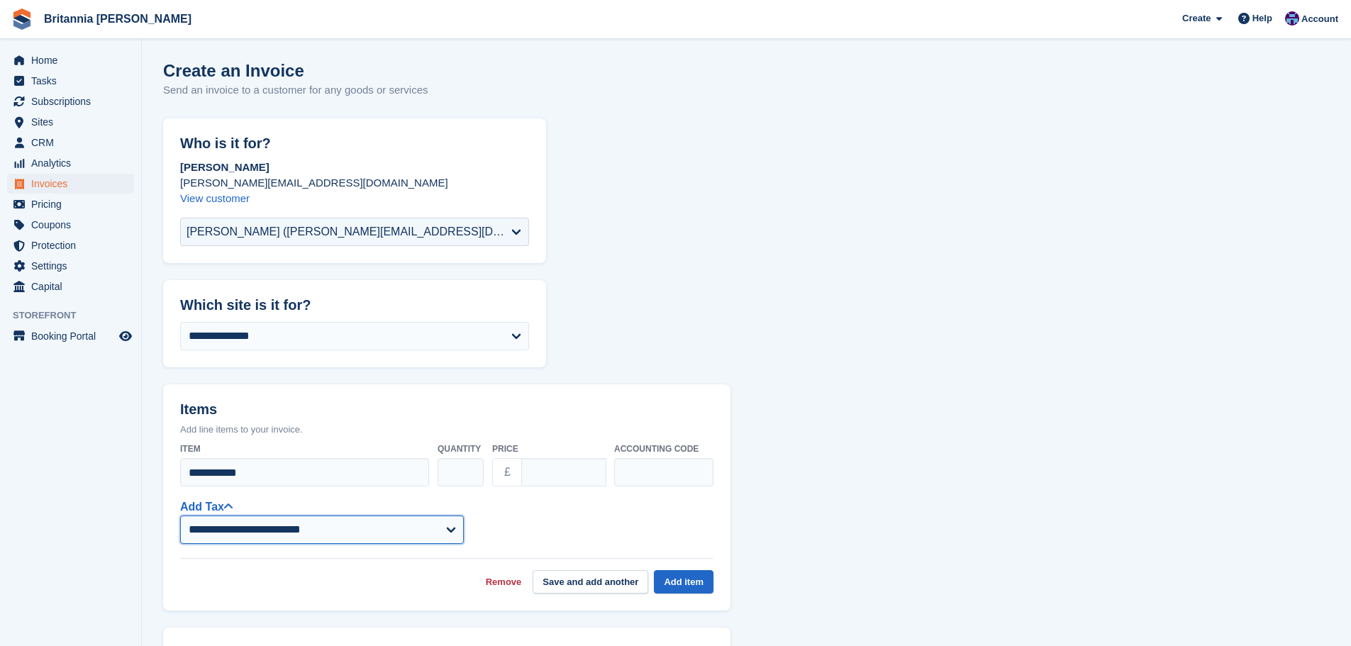
click at [270, 527] on select "**********" at bounding box center [322, 530] width 284 height 28
select select "***"
click at [180, 516] on select "**********" at bounding box center [322, 530] width 284 height 28
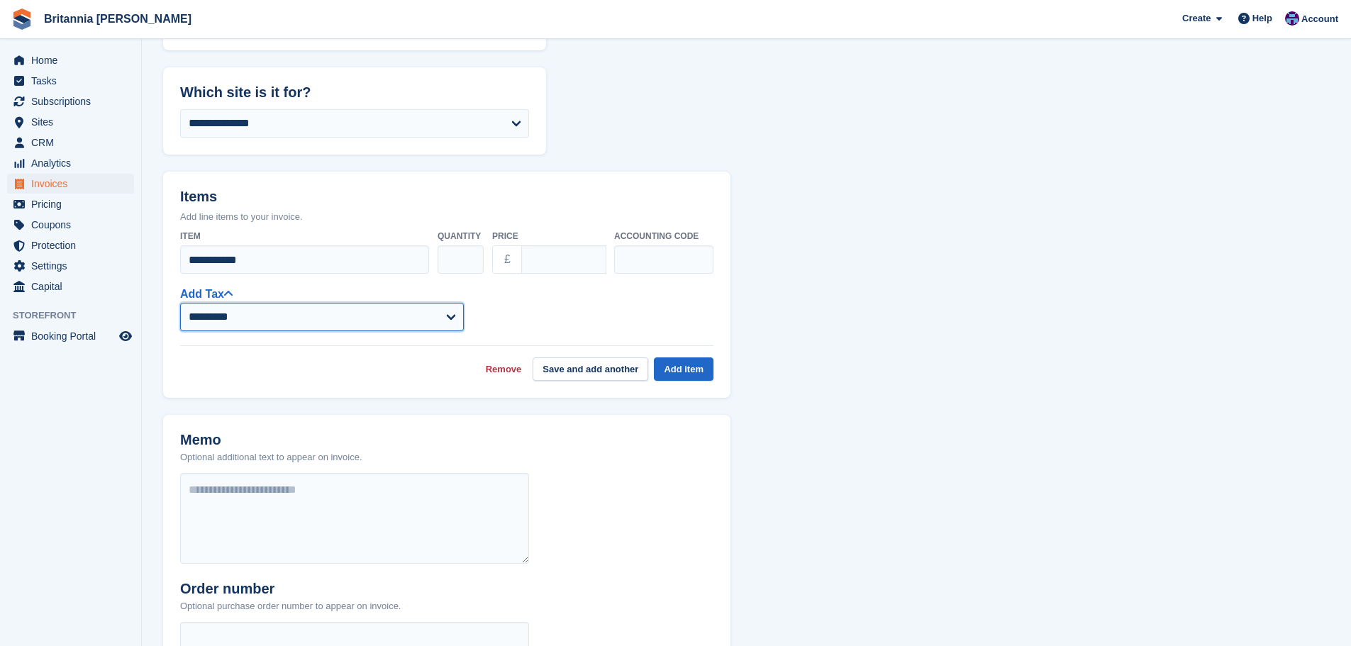
scroll to position [284, 0]
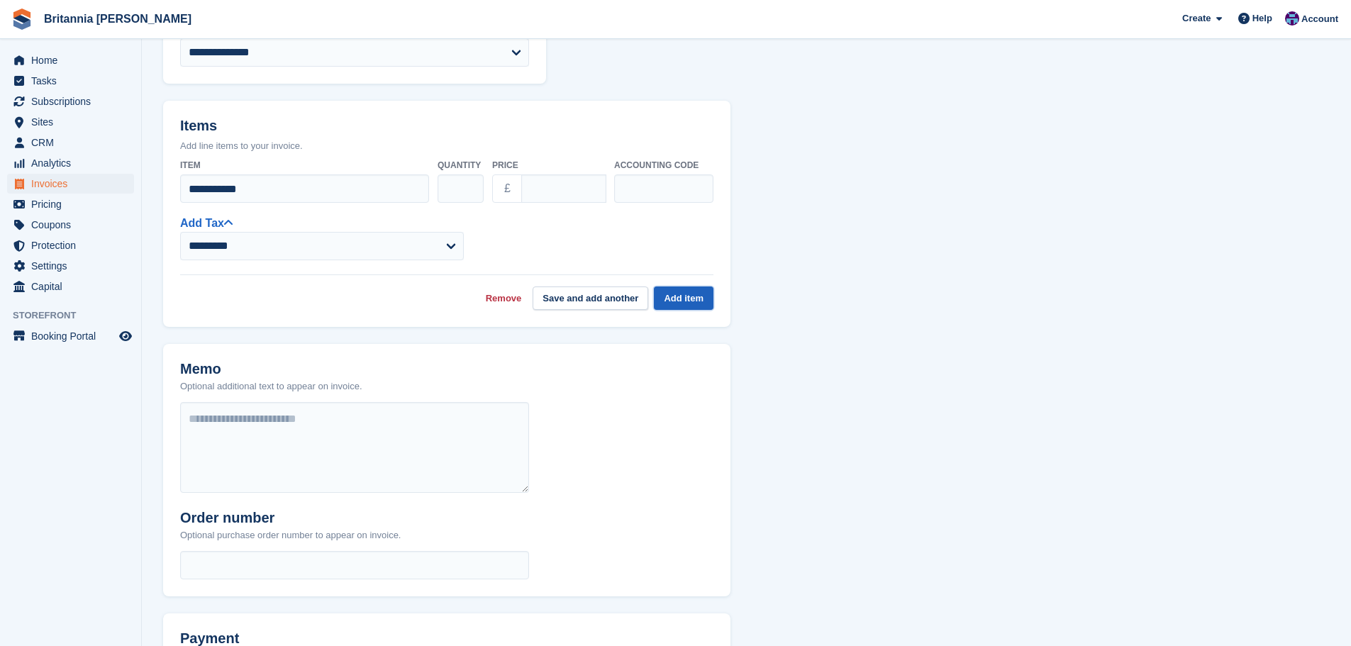
click at [690, 301] on button "Add item" at bounding box center [684, 298] width 60 height 23
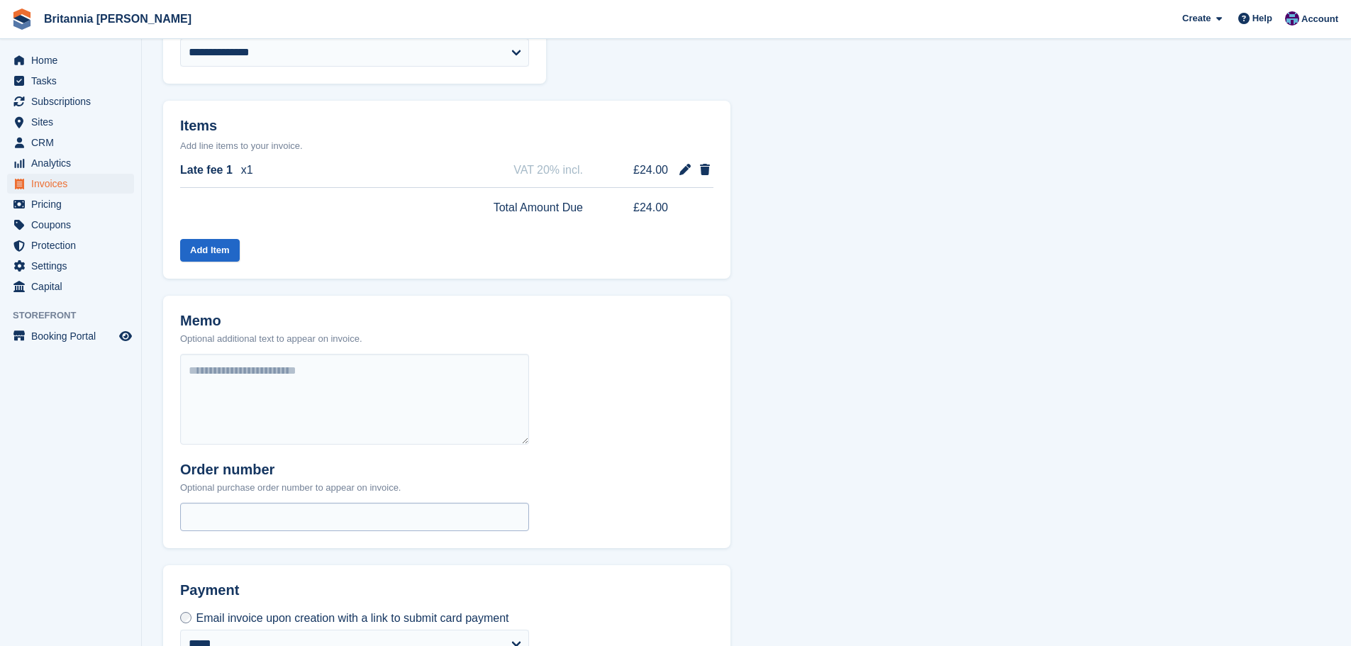
scroll to position [408, 0]
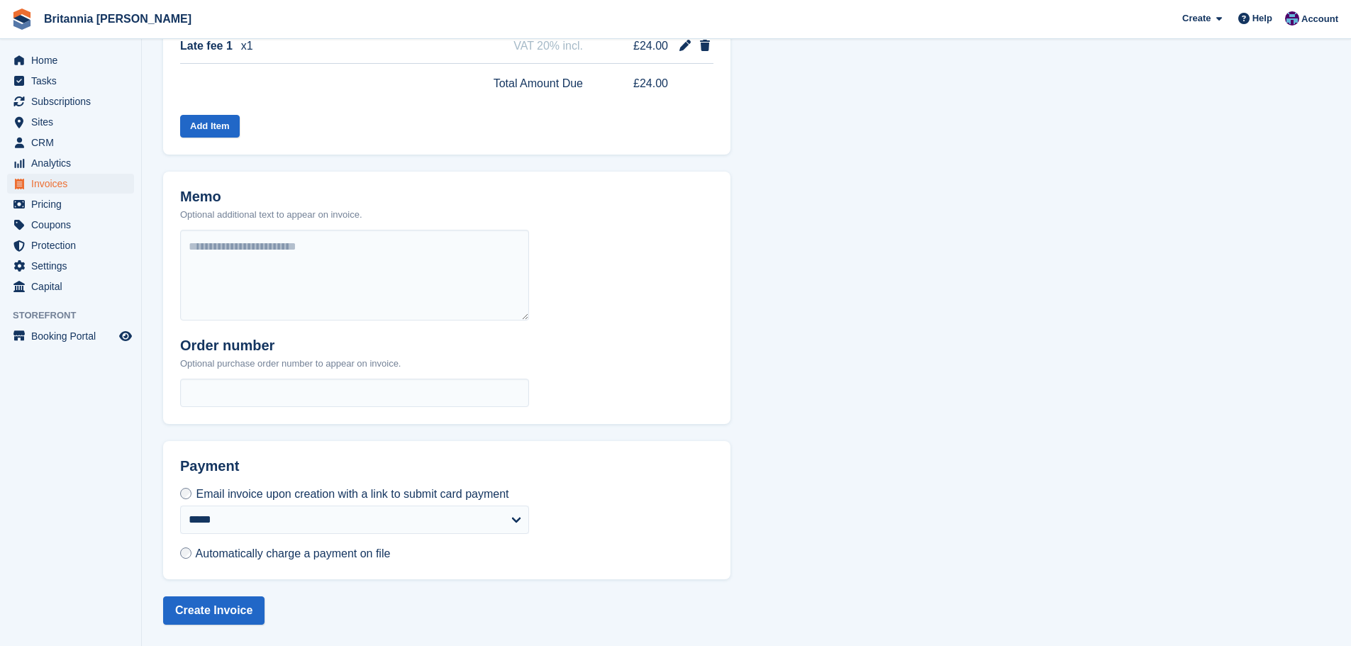
click at [287, 555] on span "Automatically charge a payment on file" at bounding box center [293, 554] width 195 height 12
click at [215, 592] on fieldset "Payment Email invoice upon creation with a link to submit card payment Automati…" at bounding box center [746, 518] width 1167 height 155
click at [214, 612] on button "Create Invoice" at bounding box center [213, 611] width 101 height 28
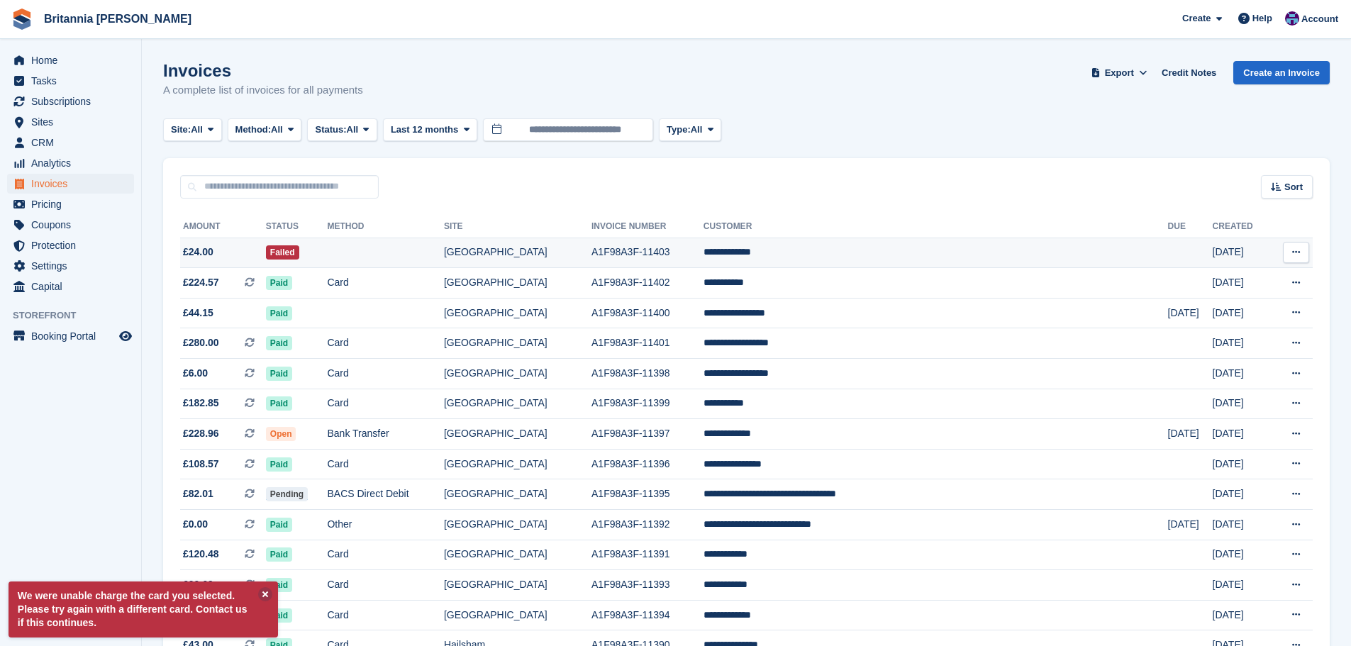
click at [653, 258] on td "A1F98A3F-11403" at bounding box center [648, 253] width 112 height 31
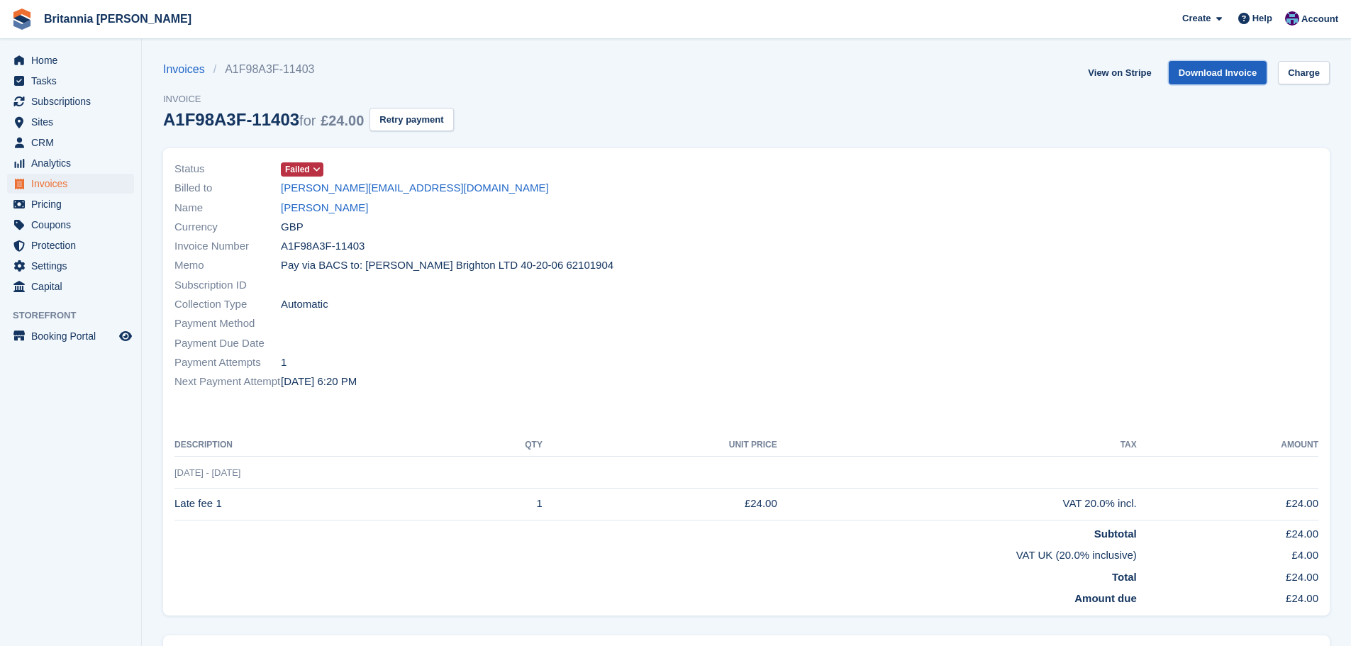
click at [1227, 70] on link "Download Invoice" at bounding box center [1218, 72] width 99 height 23
click at [319, 206] on link "Ashleigh Pope" at bounding box center [324, 208] width 87 height 16
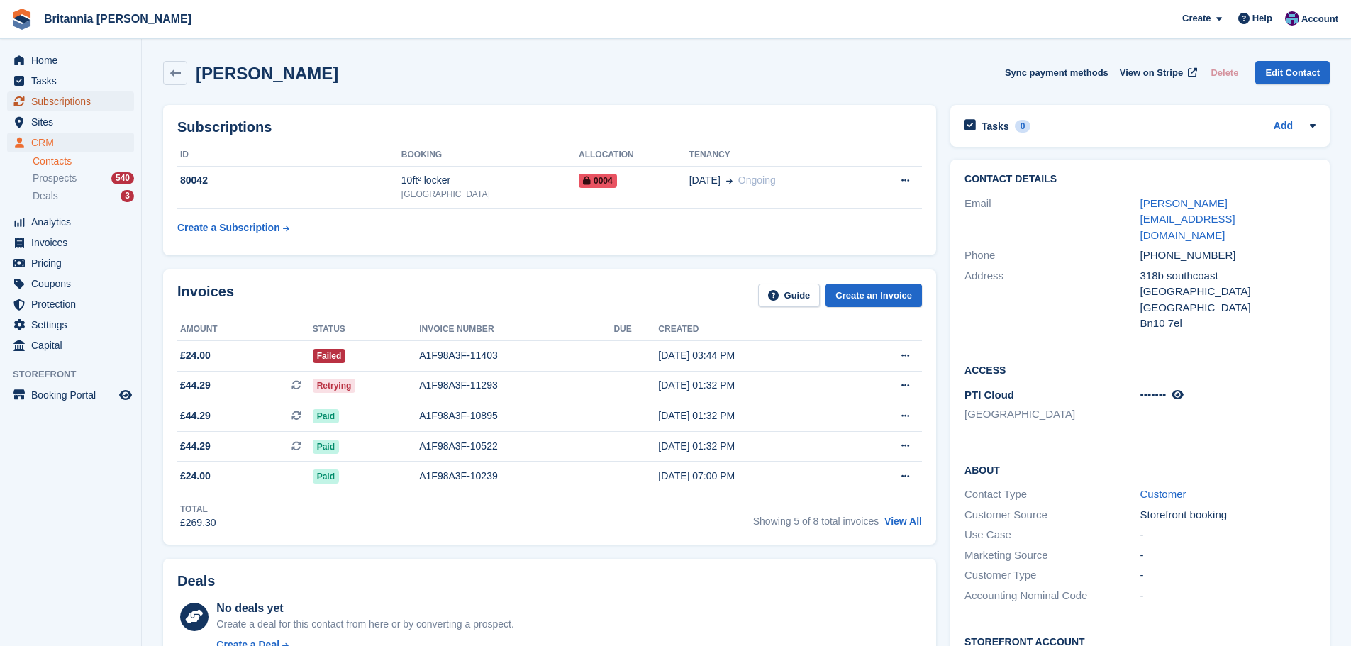
click at [63, 109] on span "Subscriptions" at bounding box center [73, 102] width 85 height 20
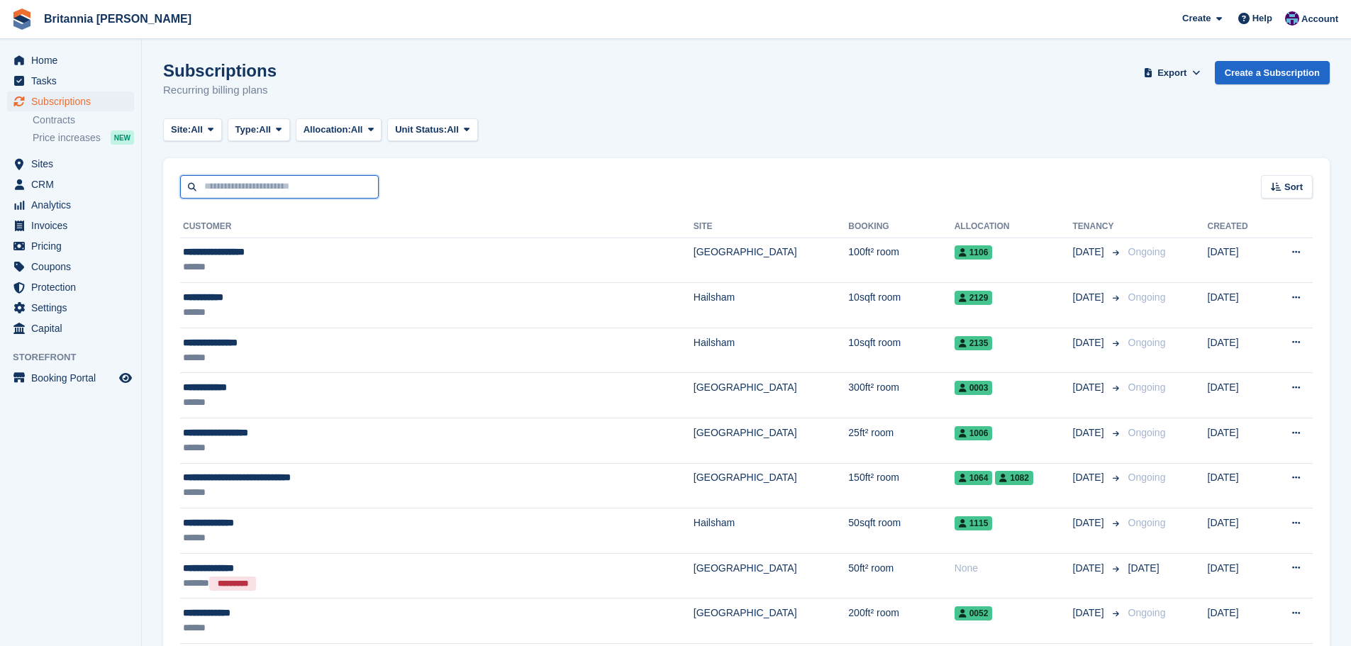
click at [240, 190] on input "text" at bounding box center [279, 186] width 199 height 23
type input "****"
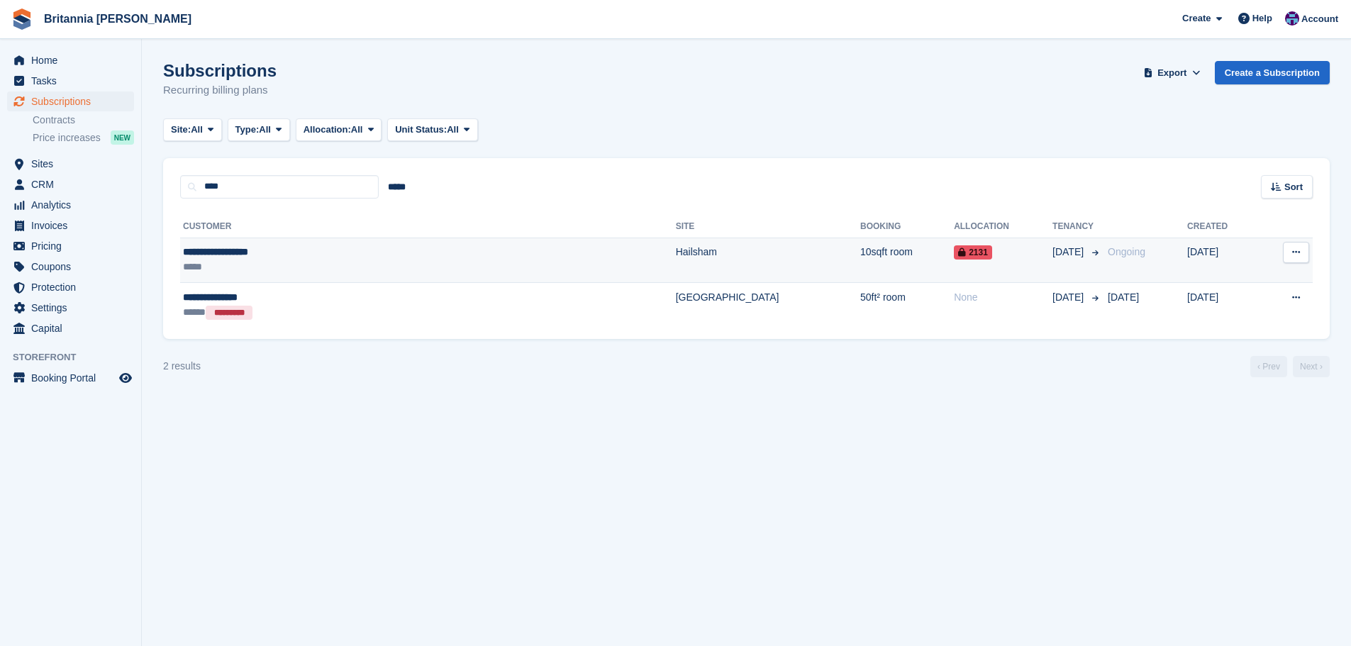
click at [336, 249] on div "**********" at bounding box center [320, 252] width 275 height 15
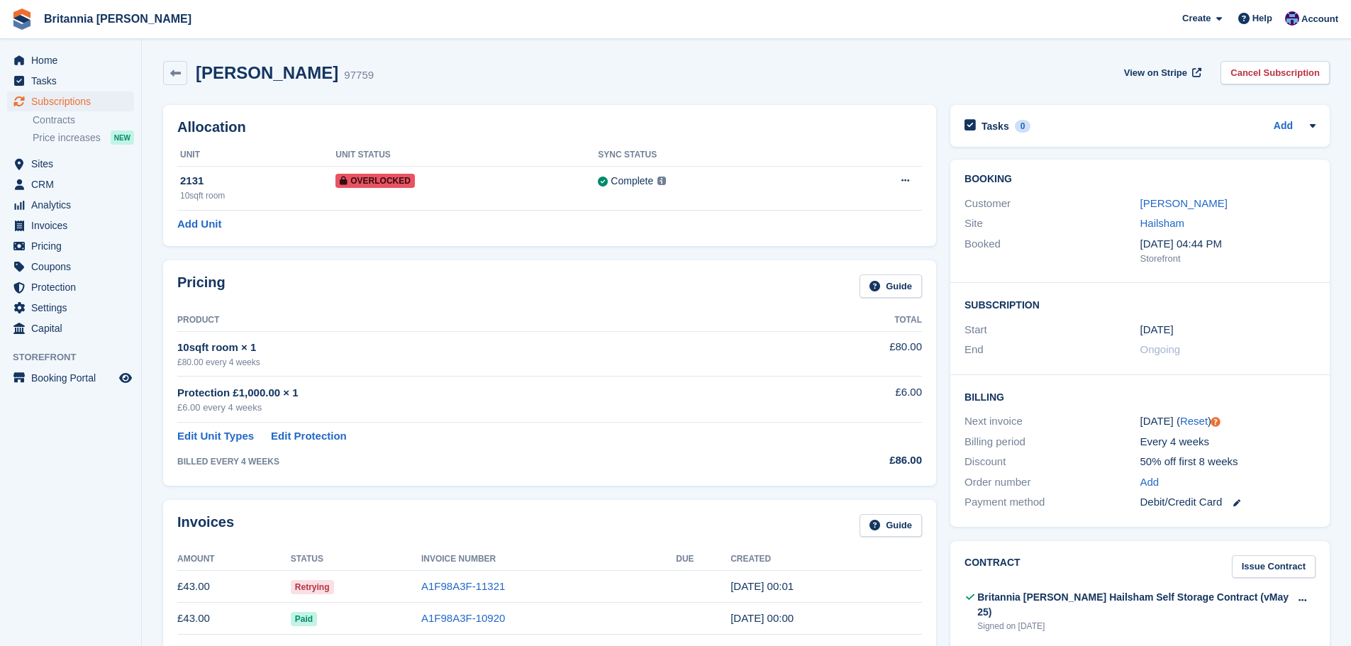
click at [455, 594] on td "A1F98A3F-11321" at bounding box center [548, 587] width 255 height 32
click at [459, 585] on link "A1F98A3F-11321" at bounding box center [463, 586] width 84 height 12
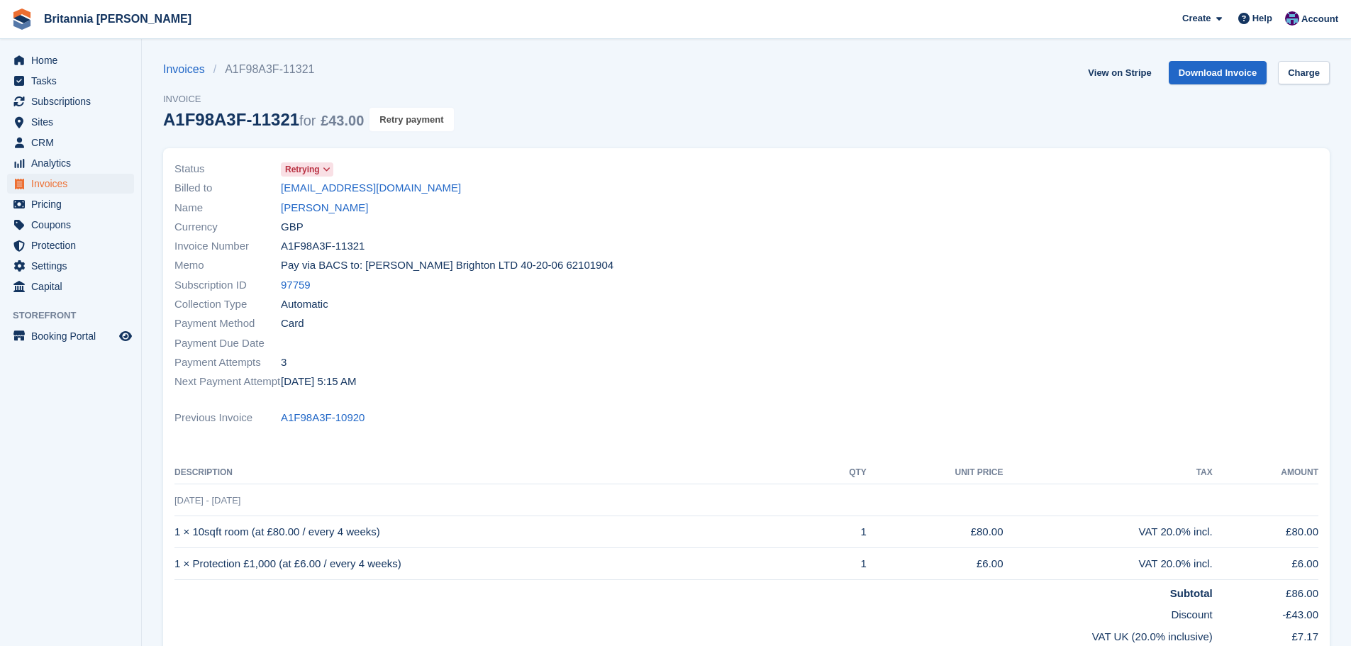
click at [396, 115] on button "Retry payment" at bounding box center [412, 119] width 84 height 23
click at [1232, 82] on link "Download Invoice" at bounding box center [1218, 72] width 99 height 23
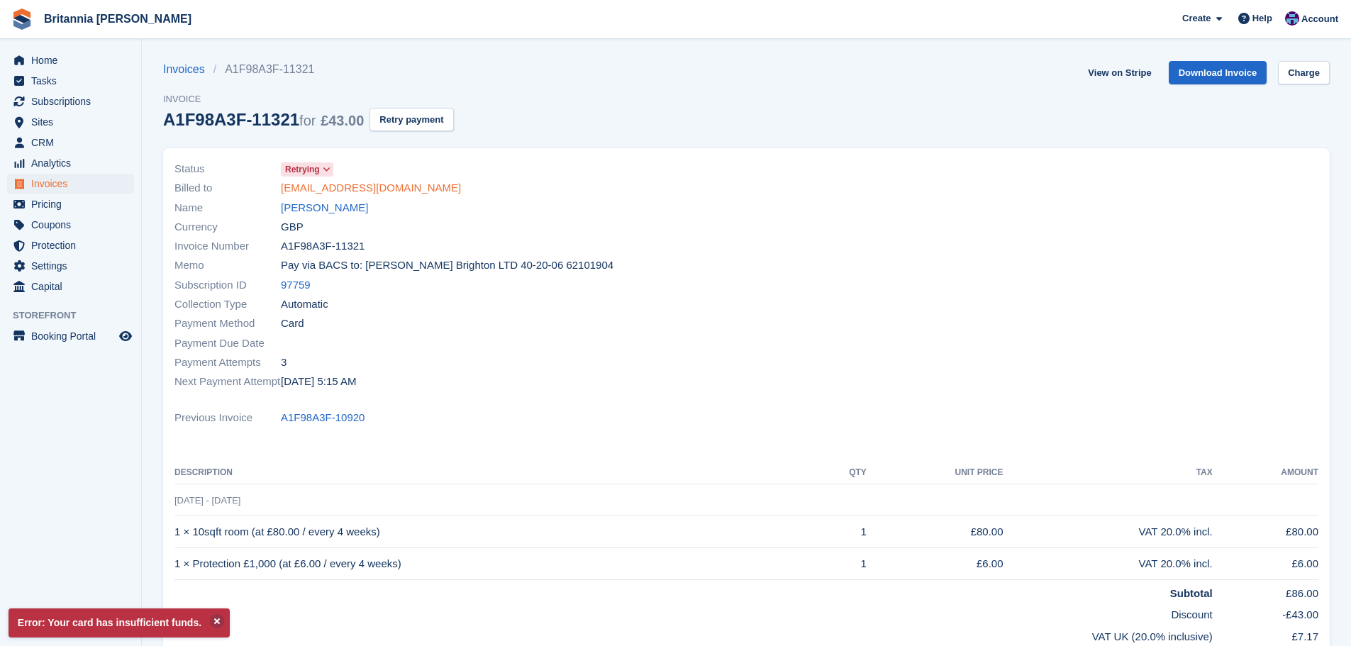
click at [416, 187] on link "[EMAIL_ADDRESS][DOMAIN_NAME]" at bounding box center [371, 188] width 180 height 16
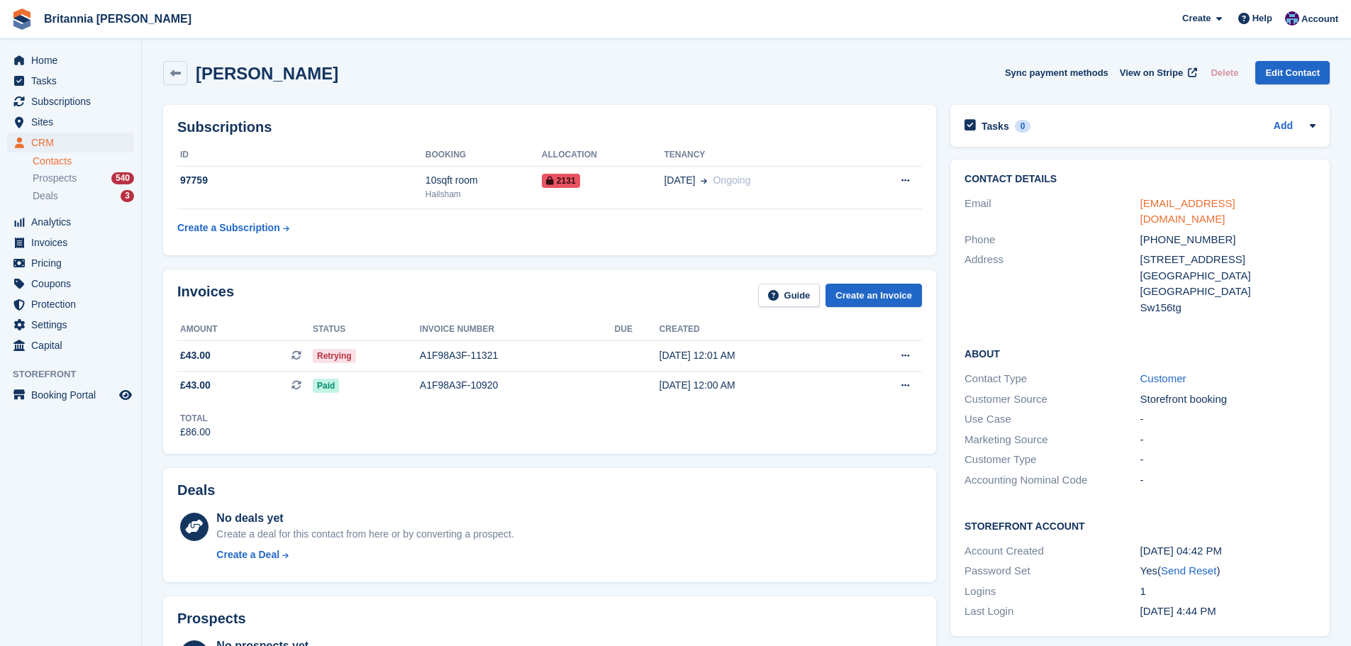
click at [1236, 204] on link "[EMAIL_ADDRESS][DOMAIN_NAME]" at bounding box center [1188, 211] width 95 height 28
click at [73, 108] on span "Subscriptions" at bounding box center [73, 102] width 85 height 20
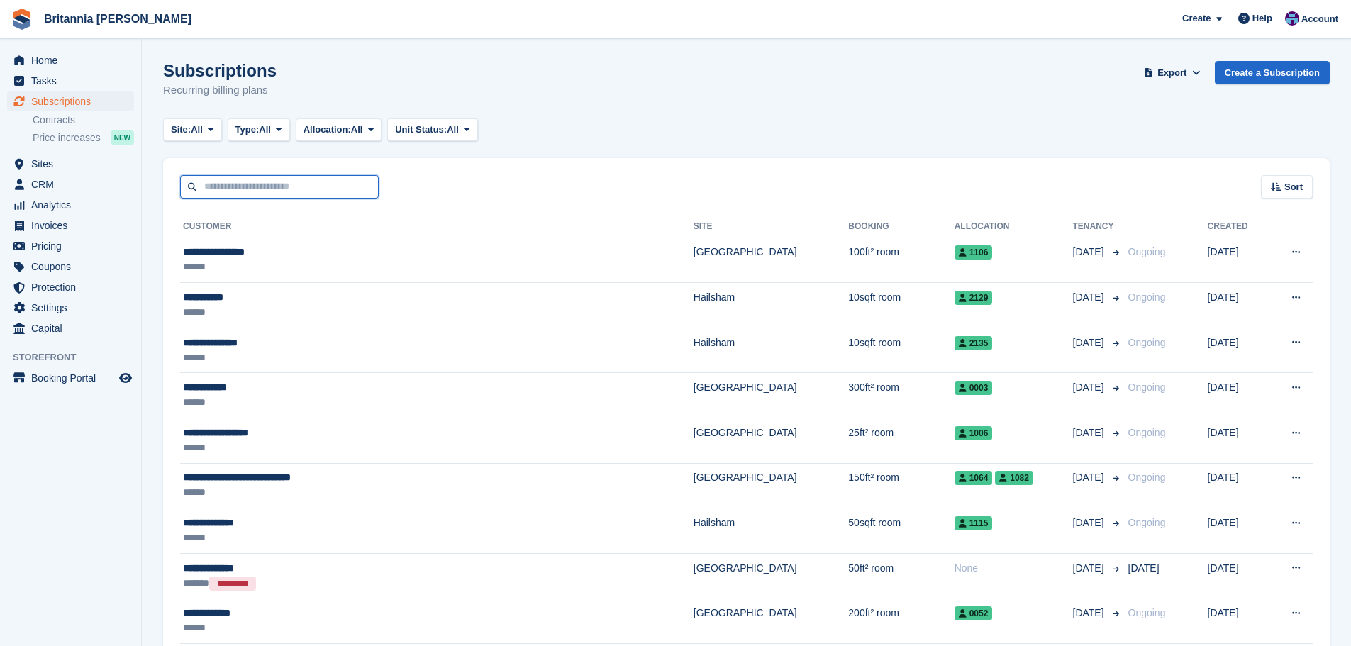
click at [247, 184] on input "text" at bounding box center [279, 186] width 199 height 23
type input "*"
type input "******"
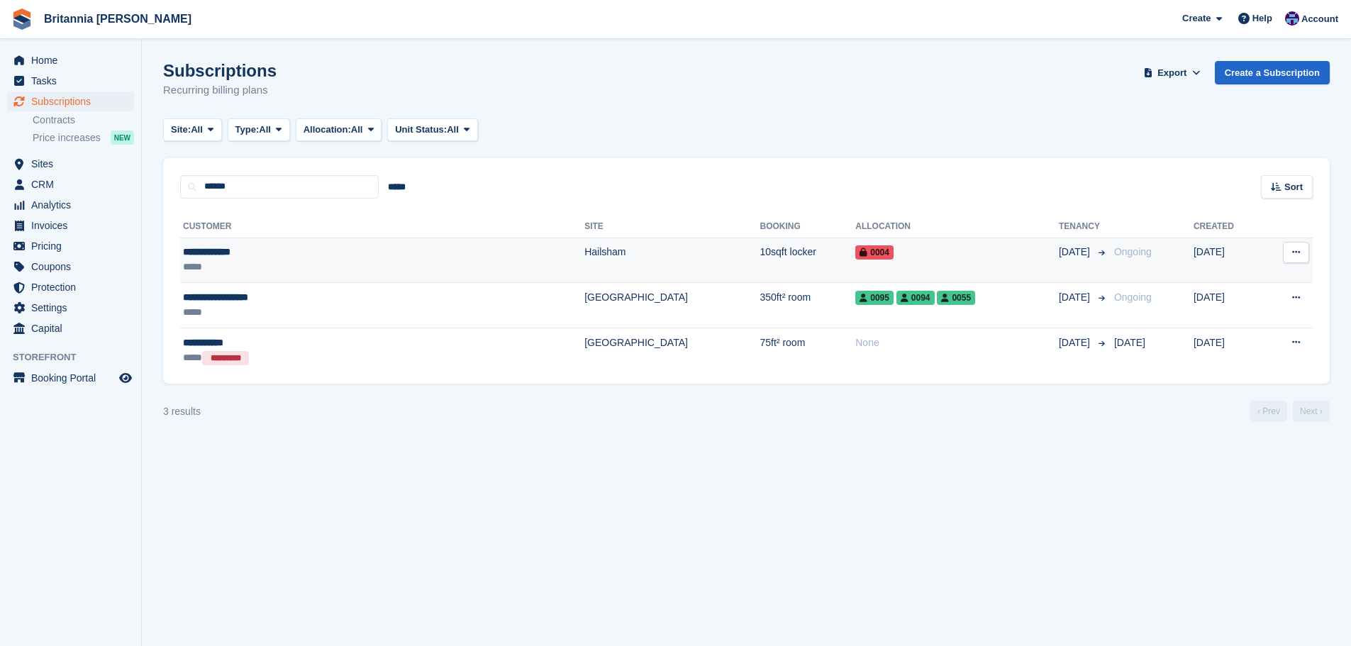
click at [332, 262] on div "*****" at bounding box center [301, 267] width 236 height 15
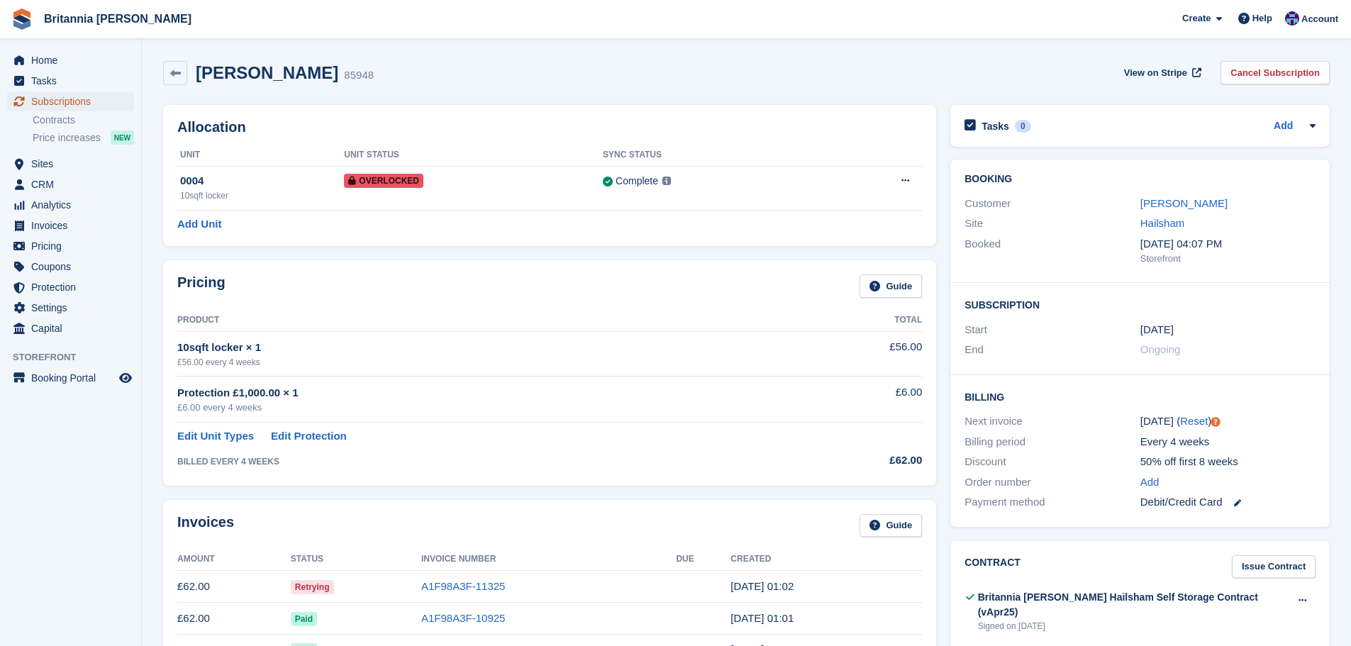
click at [95, 95] on span "Subscriptions" at bounding box center [73, 102] width 85 height 20
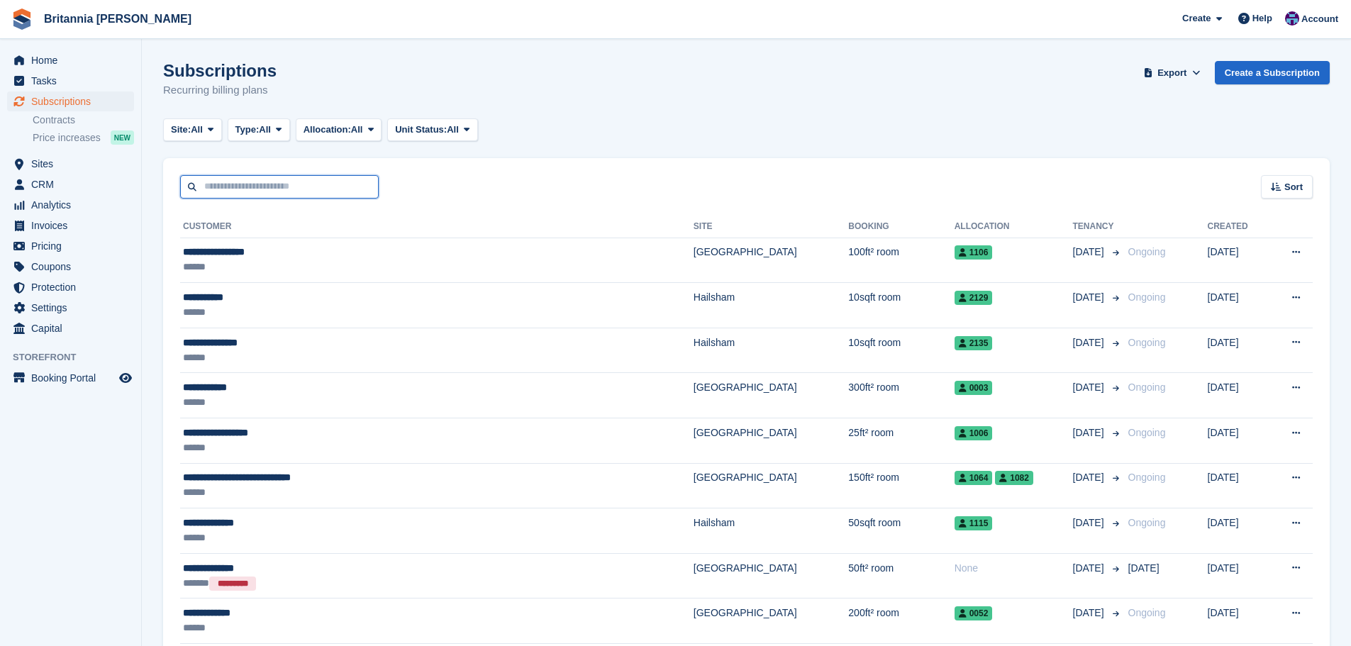
click at [225, 178] on input "text" at bounding box center [279, 186] width 199 height 23
type input "******"
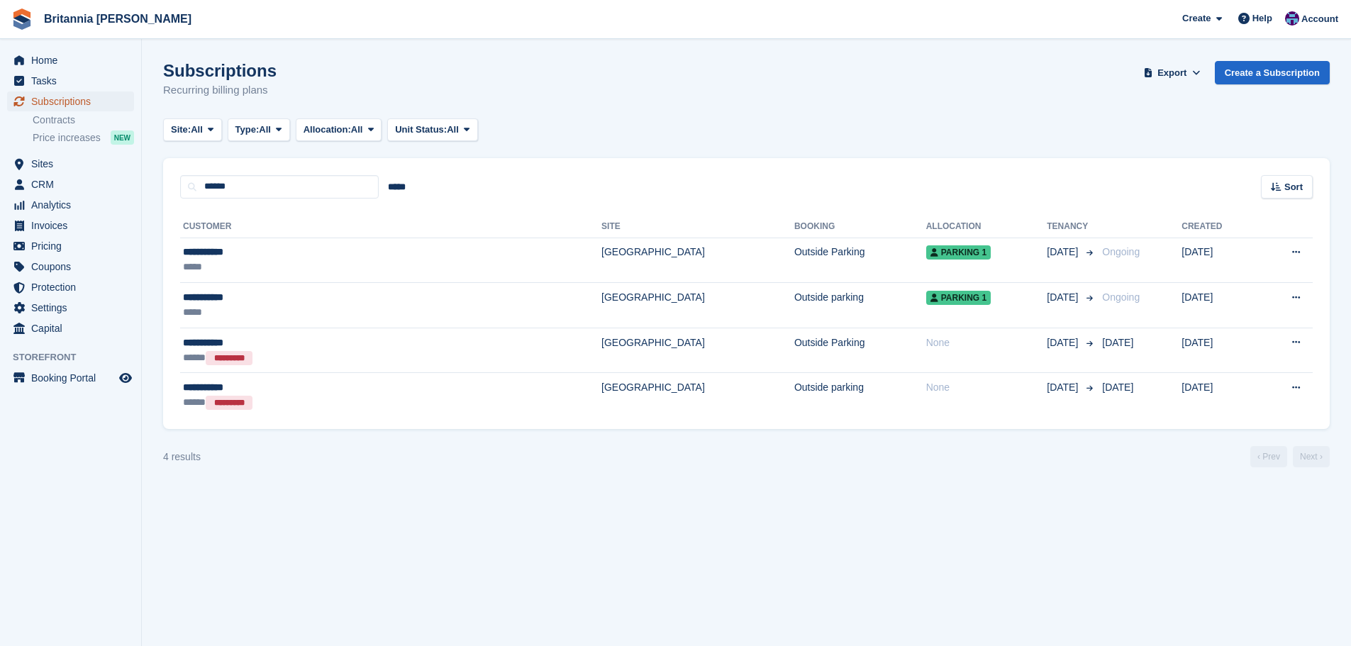
click at [102, 99] on span "Subscriptions" at bounding box center [73, 102] width 85 height 20
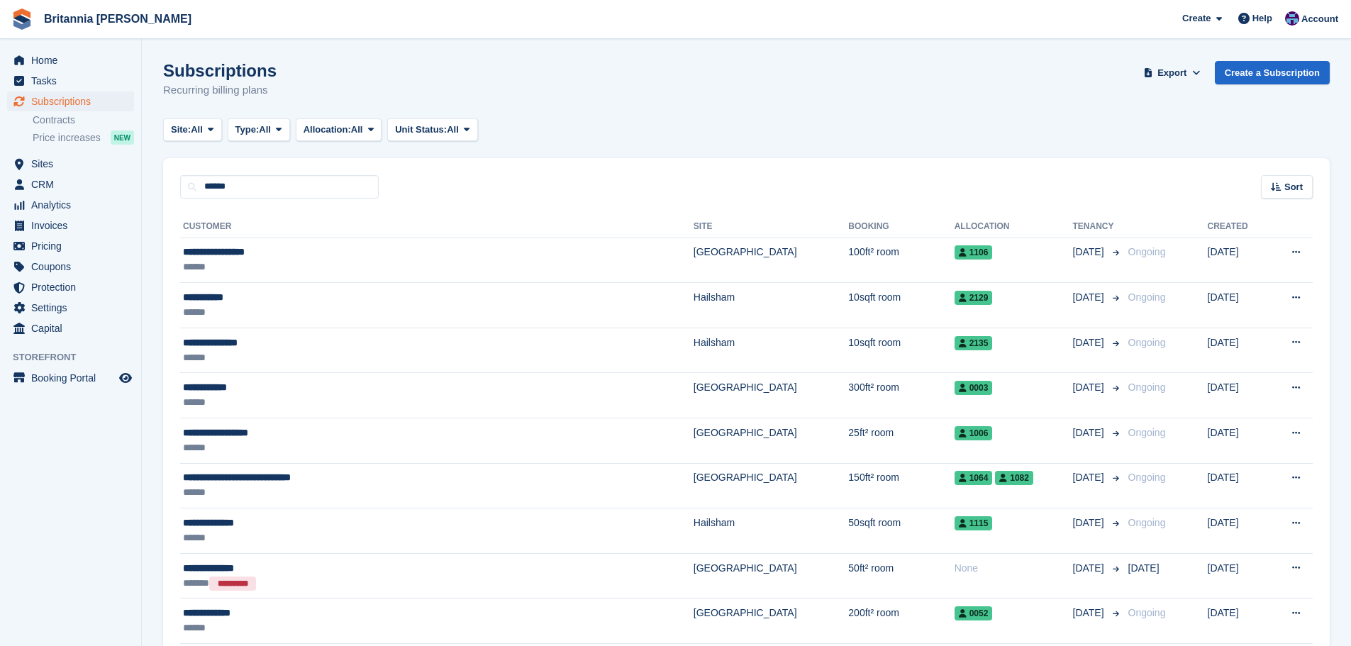
type input "******"
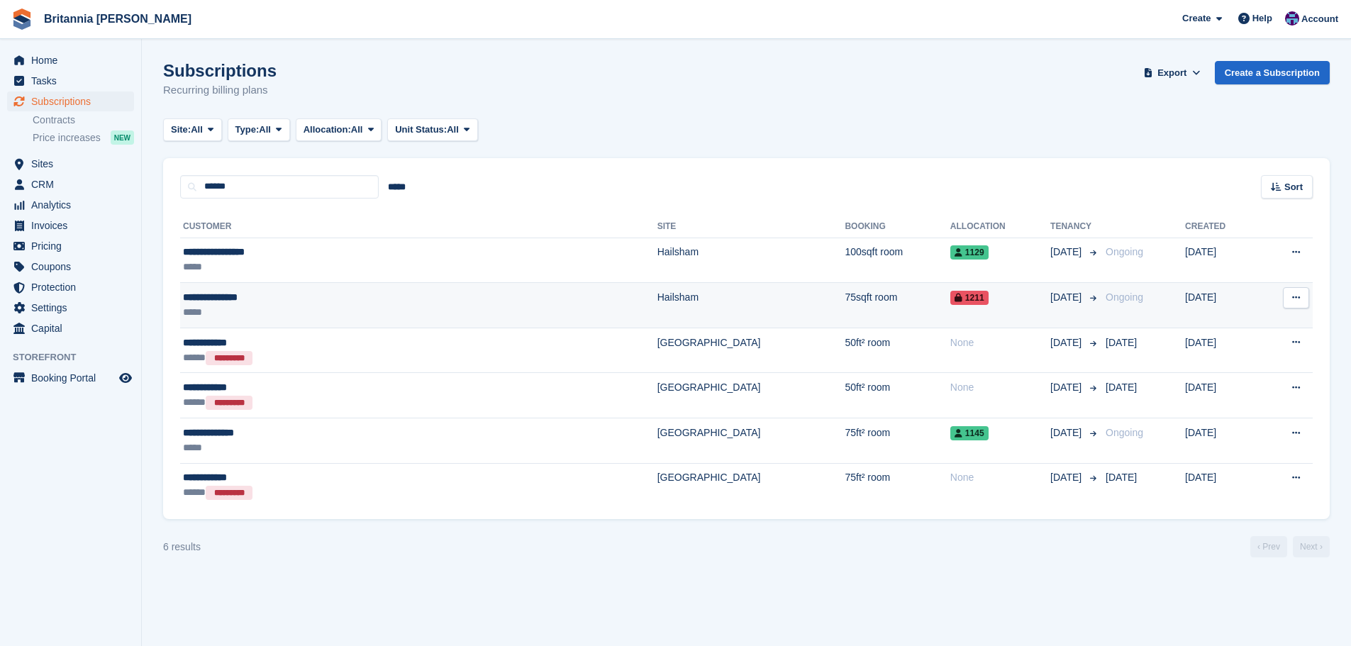
click at [658, 294] on td "Hailsham" at bounding box center [752, 305] width 188 height 45
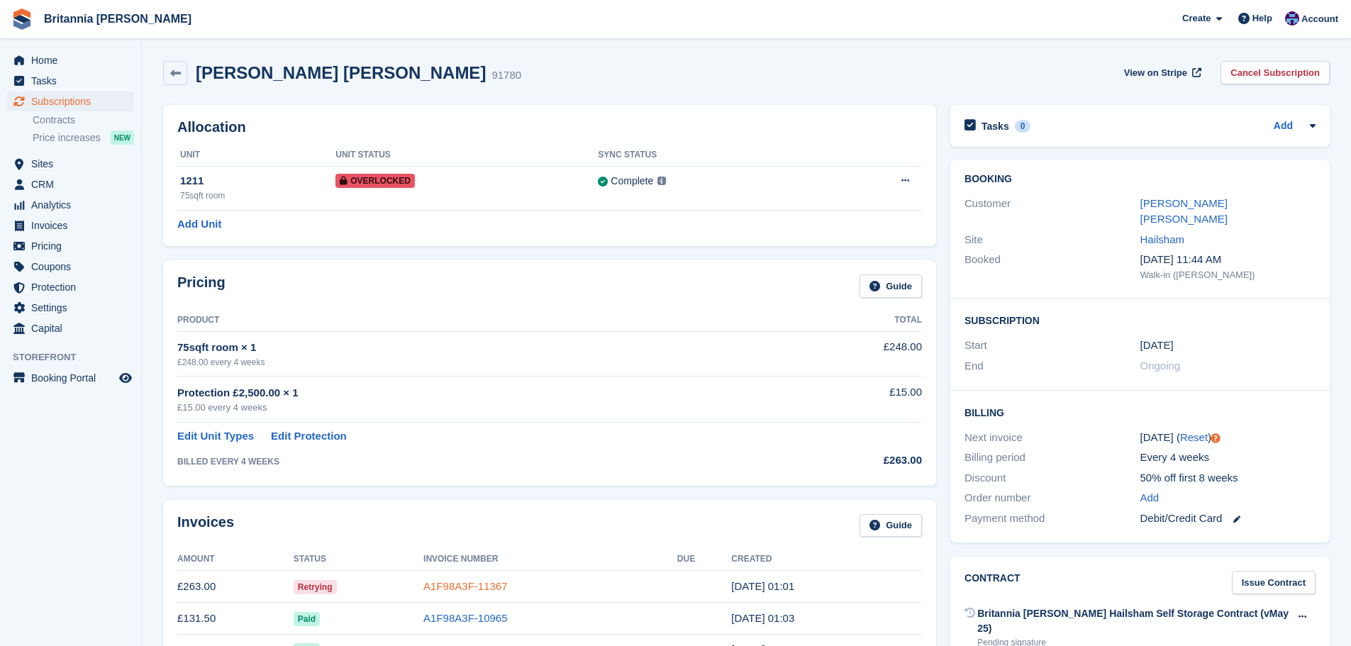
click at [469, 585] on link "A1F98A3F-11367" at bounding box center [466, 586] width 84 height 12
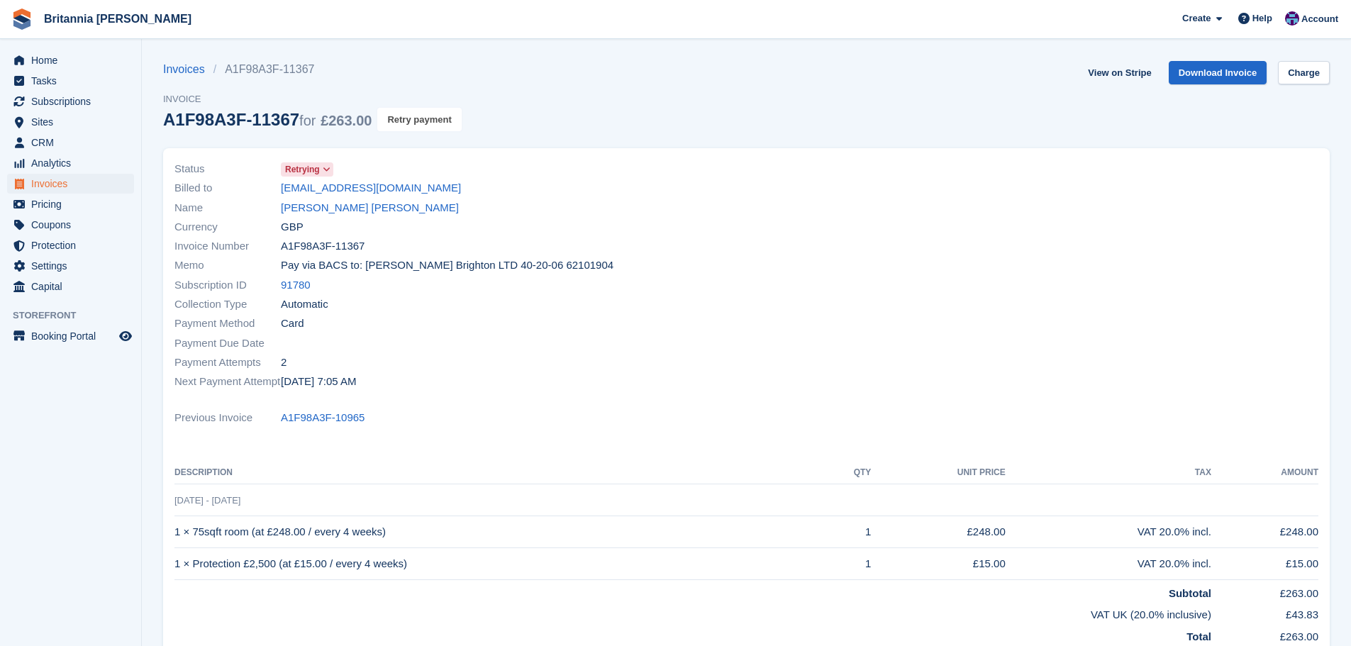
click at [402, 121] on button "Retry payment" at bounding box center [419, 119] width 84 height 23
click at [367, 183] on link "[EMAIL_ADDRESS][DOMAIN_NAME]" at bounding box center [371, 188] width 180 height 16
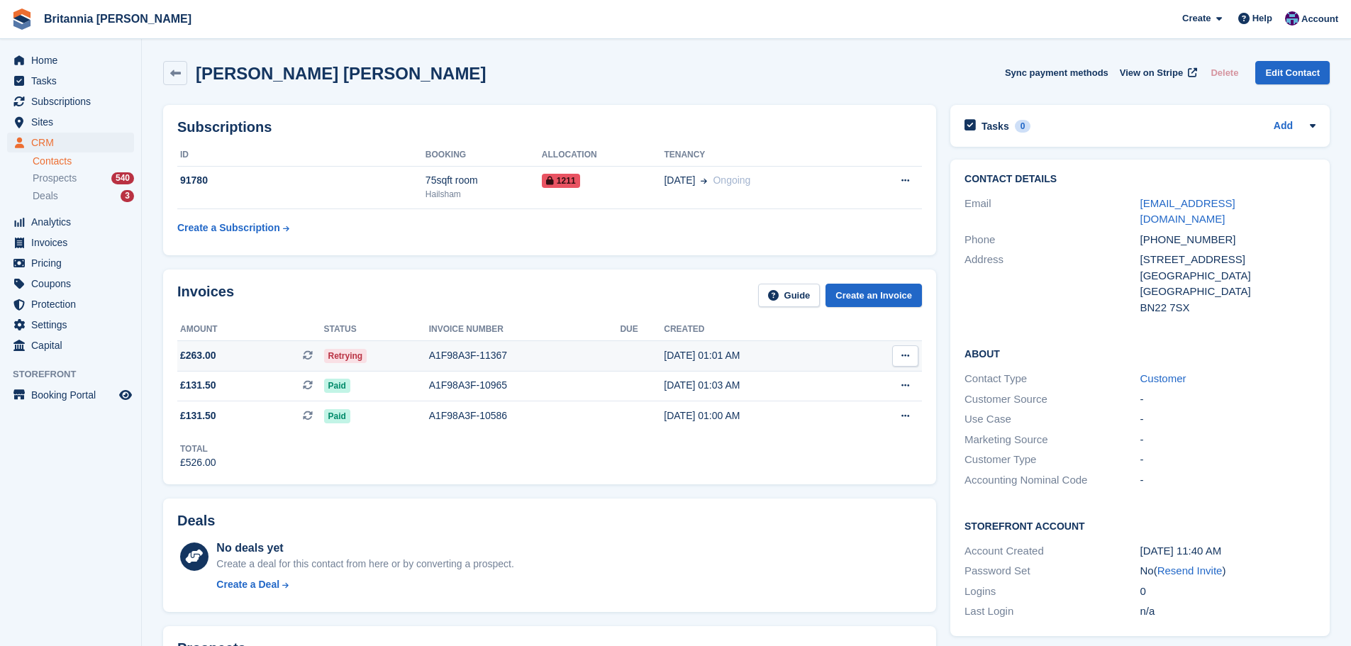
click at [570, 352] on div "A1F98A3F-11367" at bounding box center [525, 355] width 192 height 15
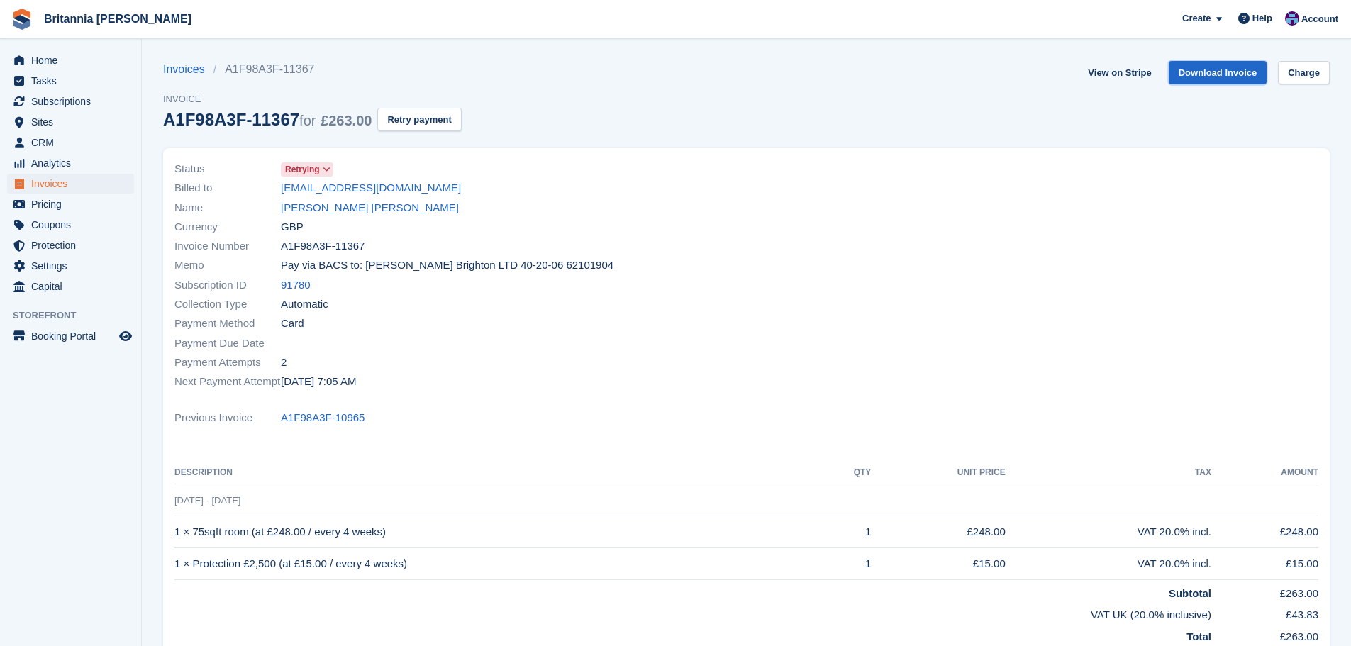
click at [1232, 76] on link "Download Invoice" at bounding box center [1218, 72] width 99 height 23
click at [348, 195] on link "jte24@hotmail.com" at bounding box center [371, 188] width 180 height 16
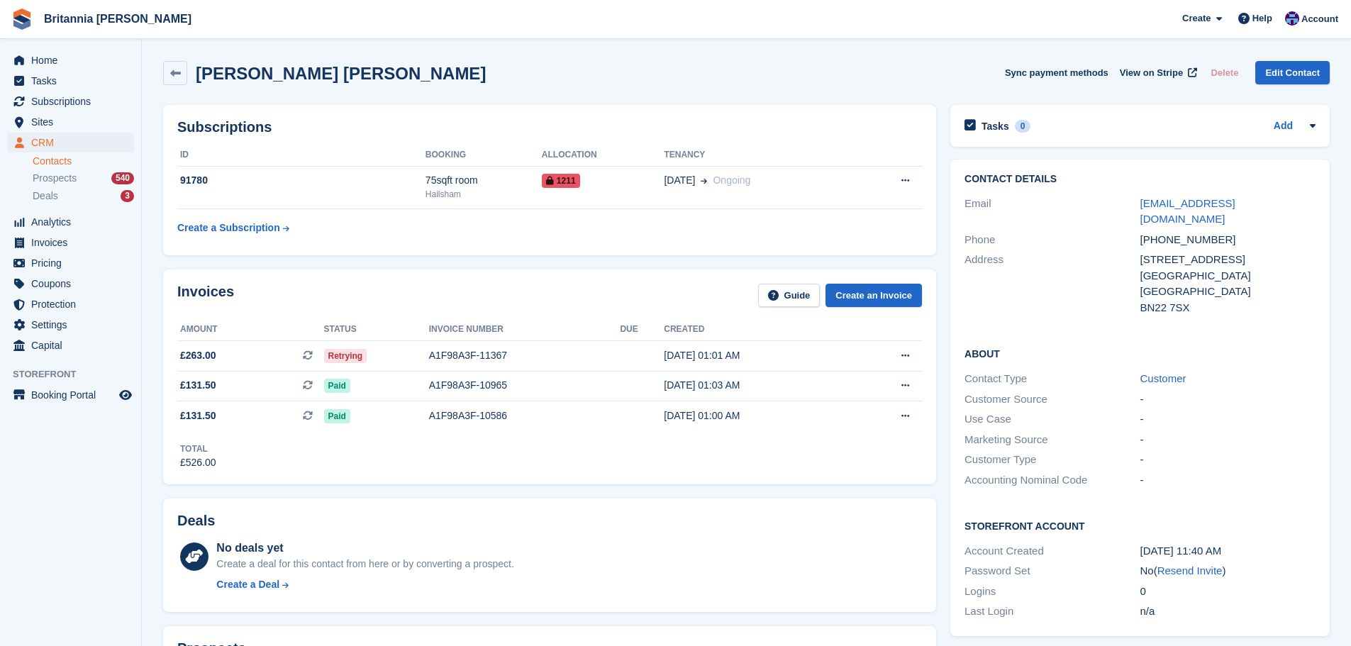
click at [1183, 211] on div "jte24@hotmail.com" at bounding box center [1228, 212] width 175 height 32
click at [1183, 201] on link "jte24@hotmail.com" at bounding box center [1188, 211] width 95 height 28
click at [81, 99] on span "Subscriptions" at bounding box center [73, 102] width 85 height 20
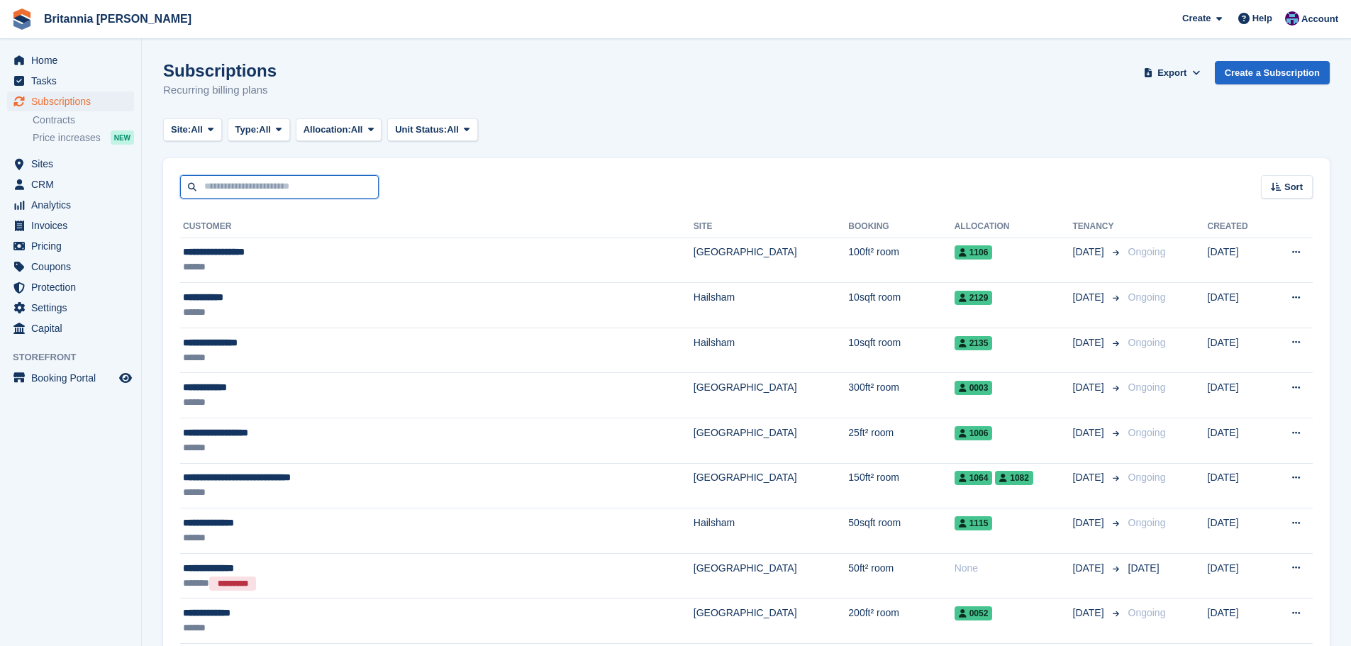
click at [211, 175] on input "text" at bounding box center [279, 186] width 199 height 23
type input "*****"
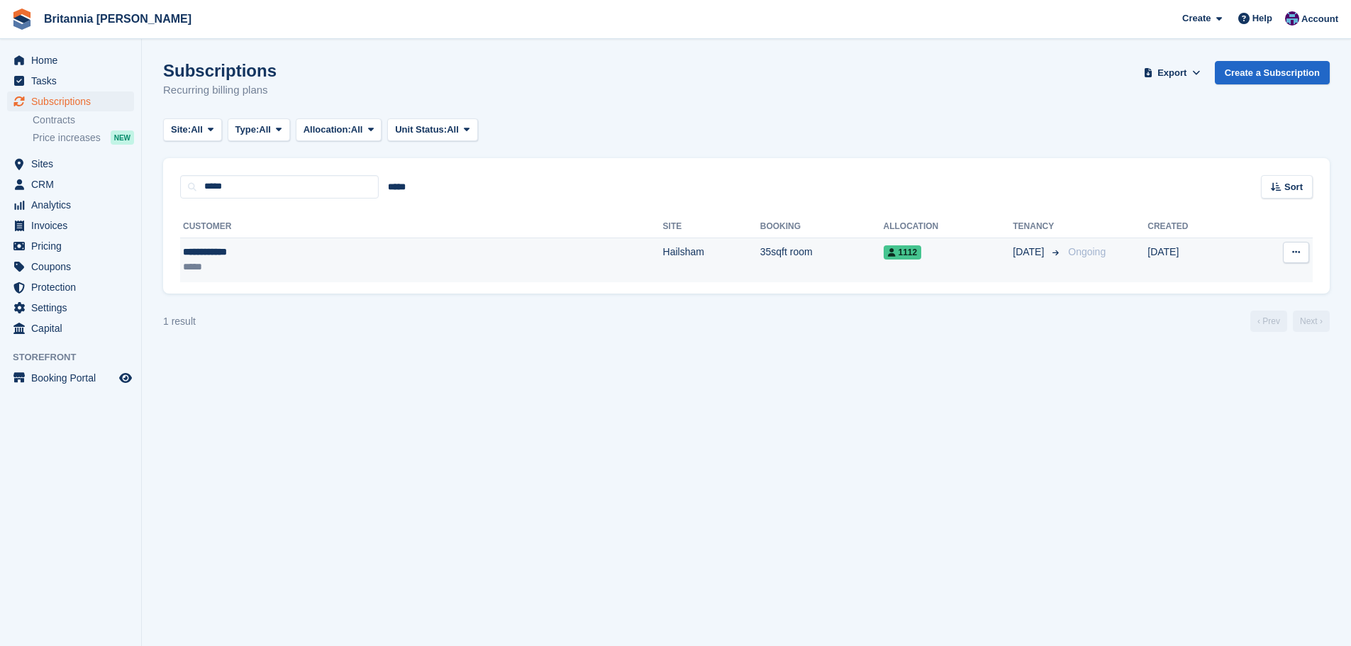
click at [760, 258] on td "35sqft room" at bounding box center [821, 260] width 123 height 45
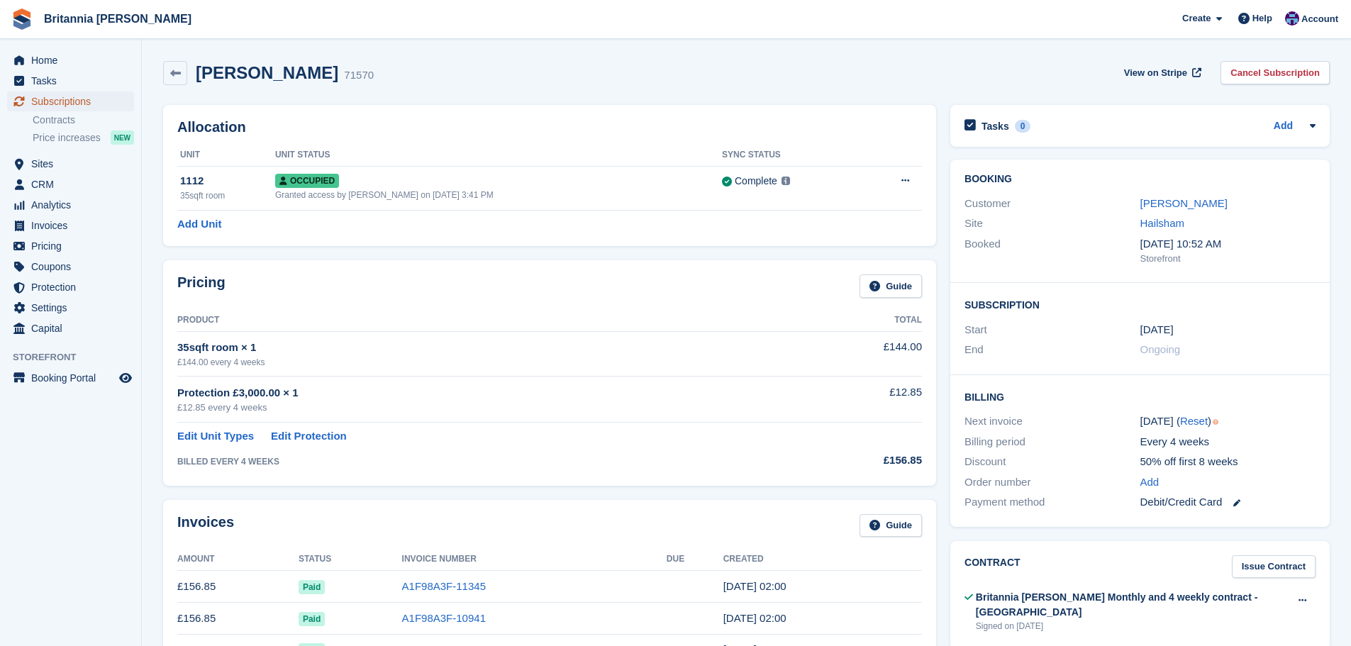
click at [87, 100] on span "Subscriptions" at bounding box center [73, 102] width 85 height 20
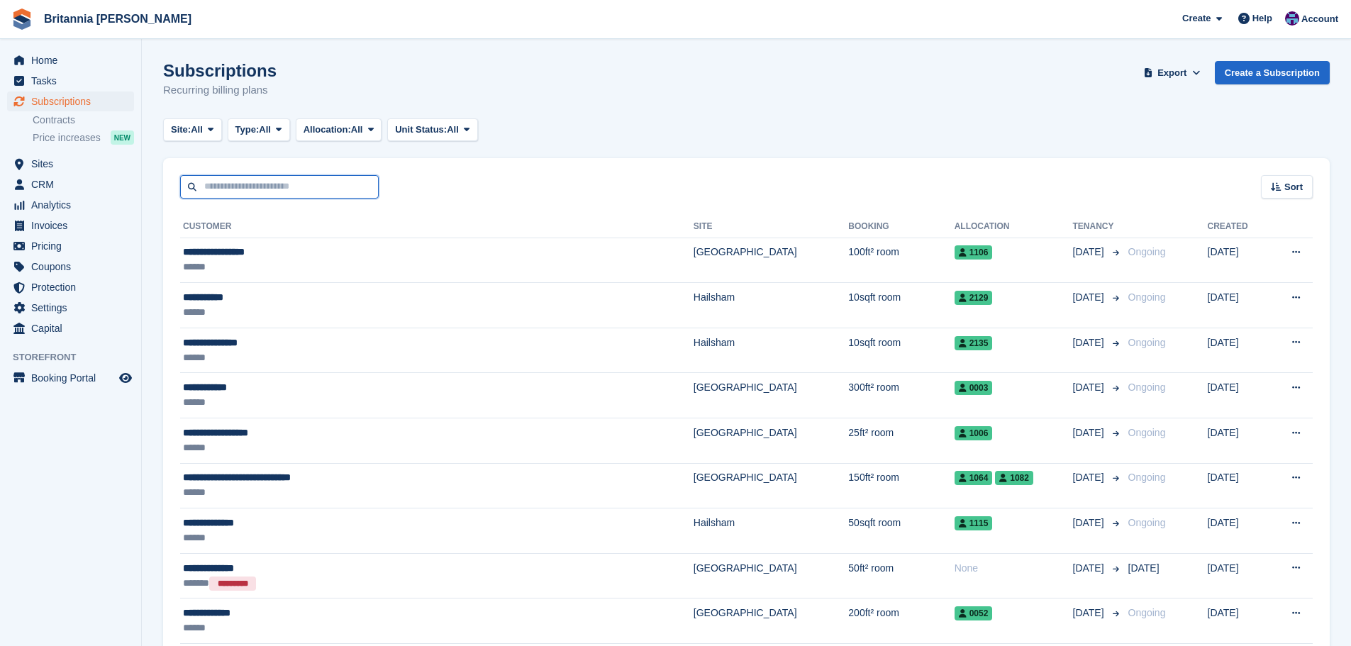
click at [229, 177] on input "text" at bounding box center [279, 186] width 199 height 23
type input "*******"
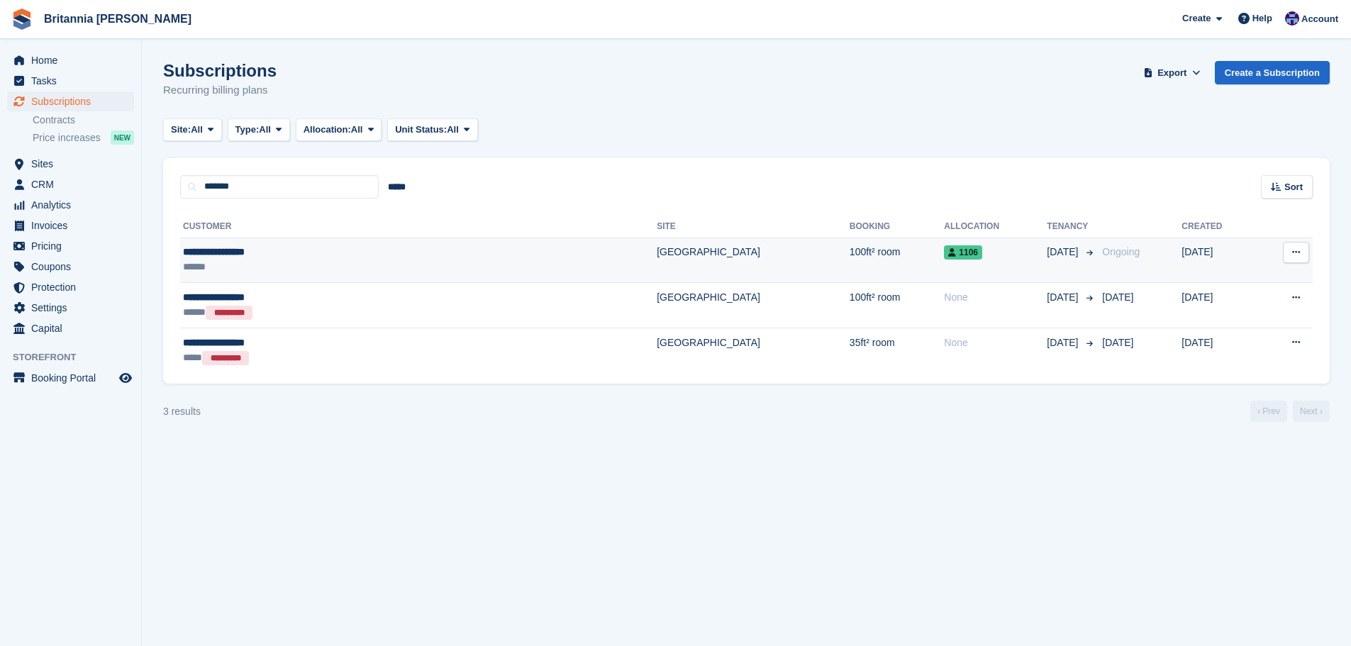
click at [850, 262] on td "100ft² room" at bounding box center [897, 260] width 94 height 45
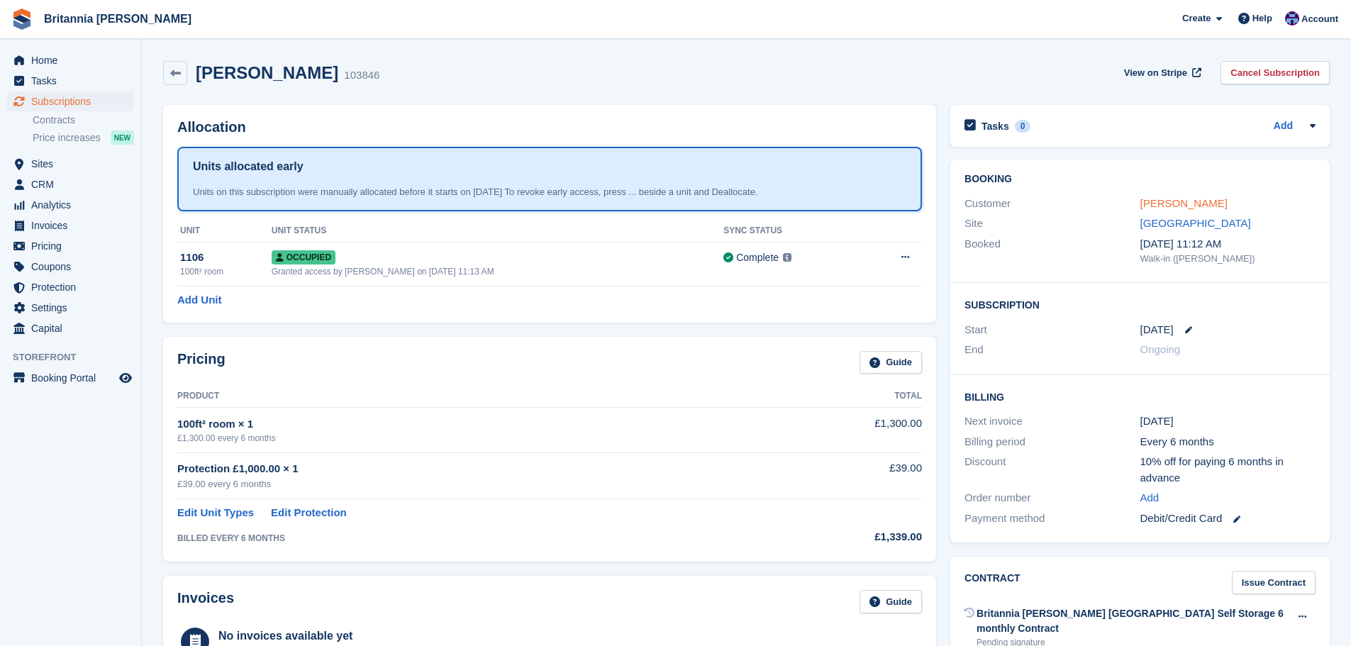
click at [1188, 207] on link "[PERSON_NAME]" at bounding box center [1184, 203] width 87 height 12
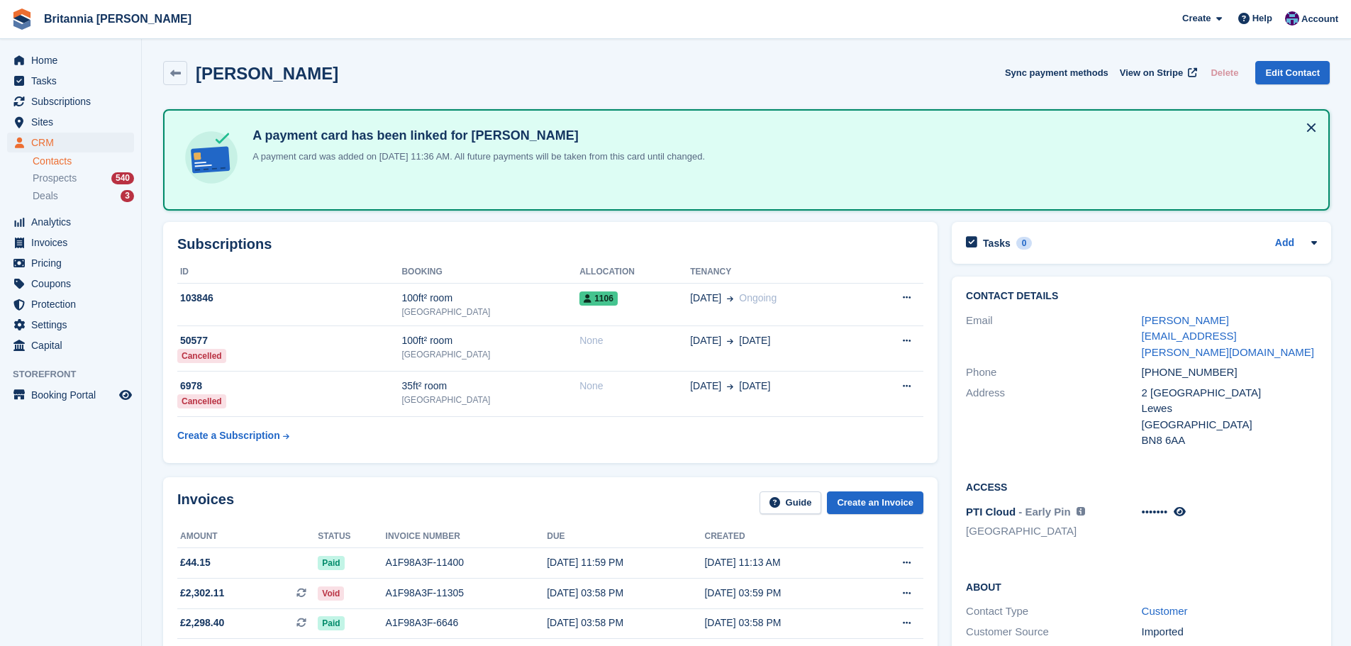
scroll to position [213, 0]
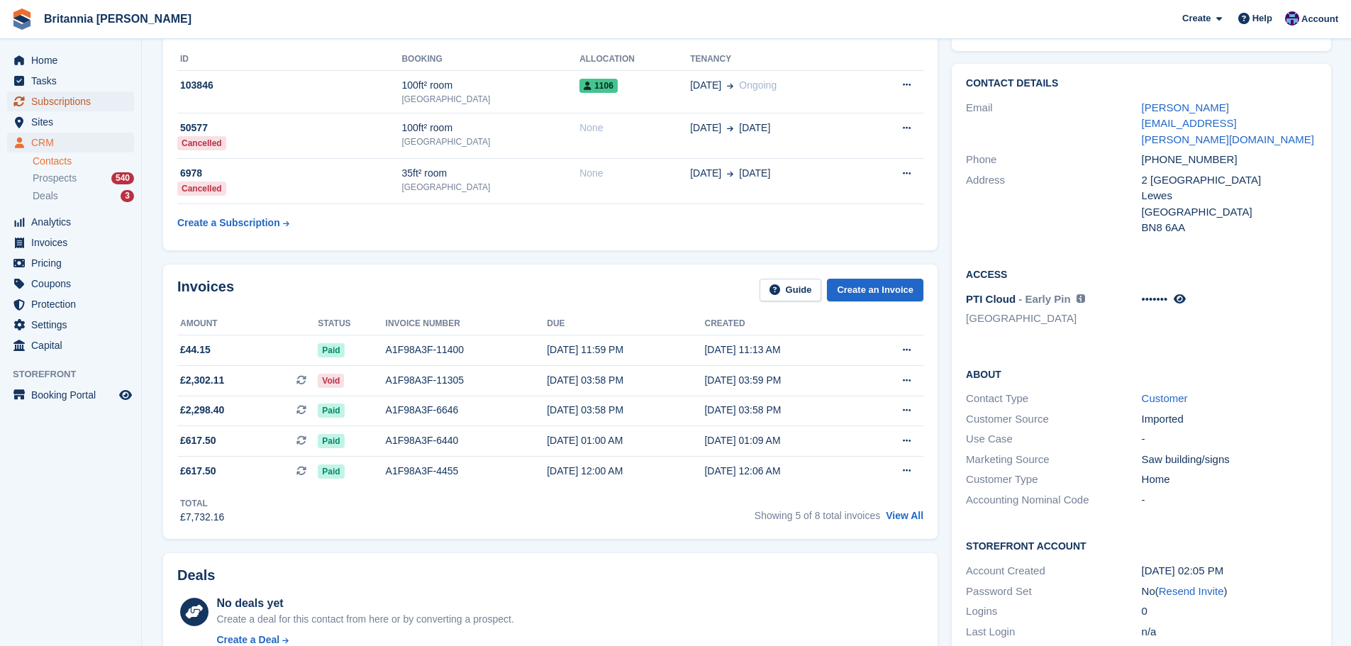
click at [83, 96] on span "Subscriptions" at bounding box center [73, 102] width 85 height 20
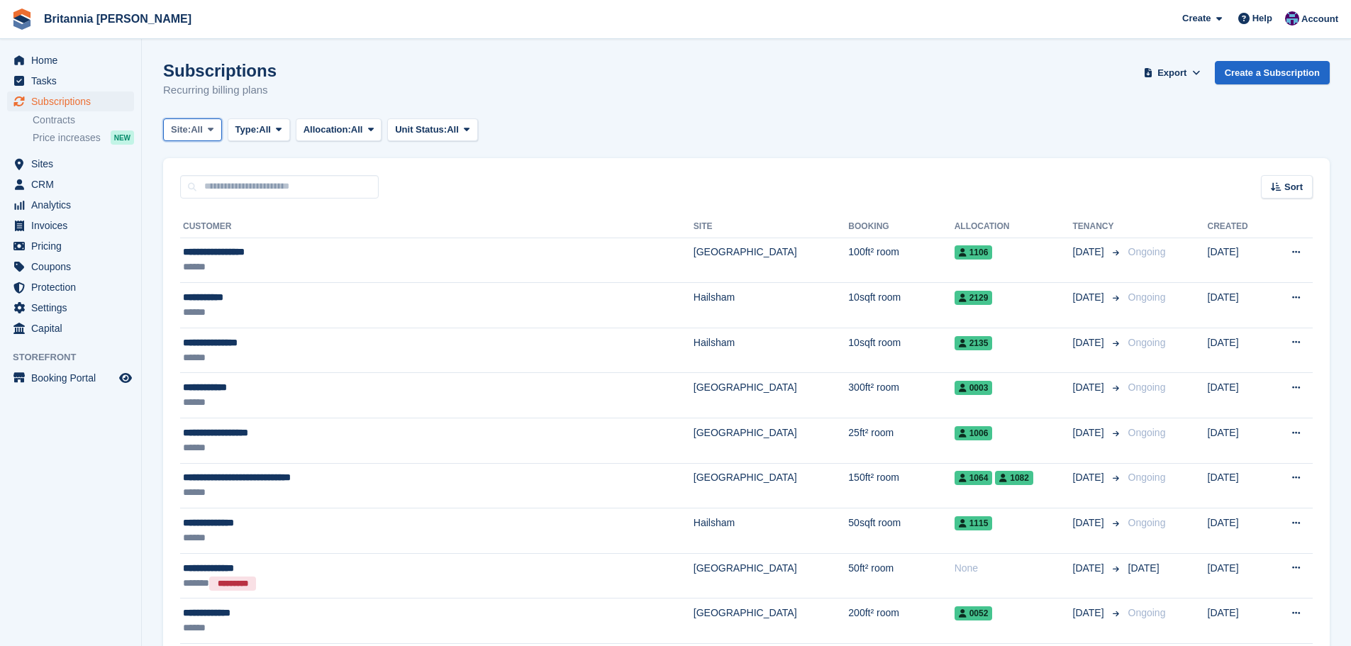
click at [216, 133] on span at bounding box center [210, 129] width 11 height 11
click at [223, 175] on link "All" at bounding box center [234, 163] width 128 height 26
click at [277, 187] on input "text" at bounding box center [279, 186] width 199 height 23
type input "*****"
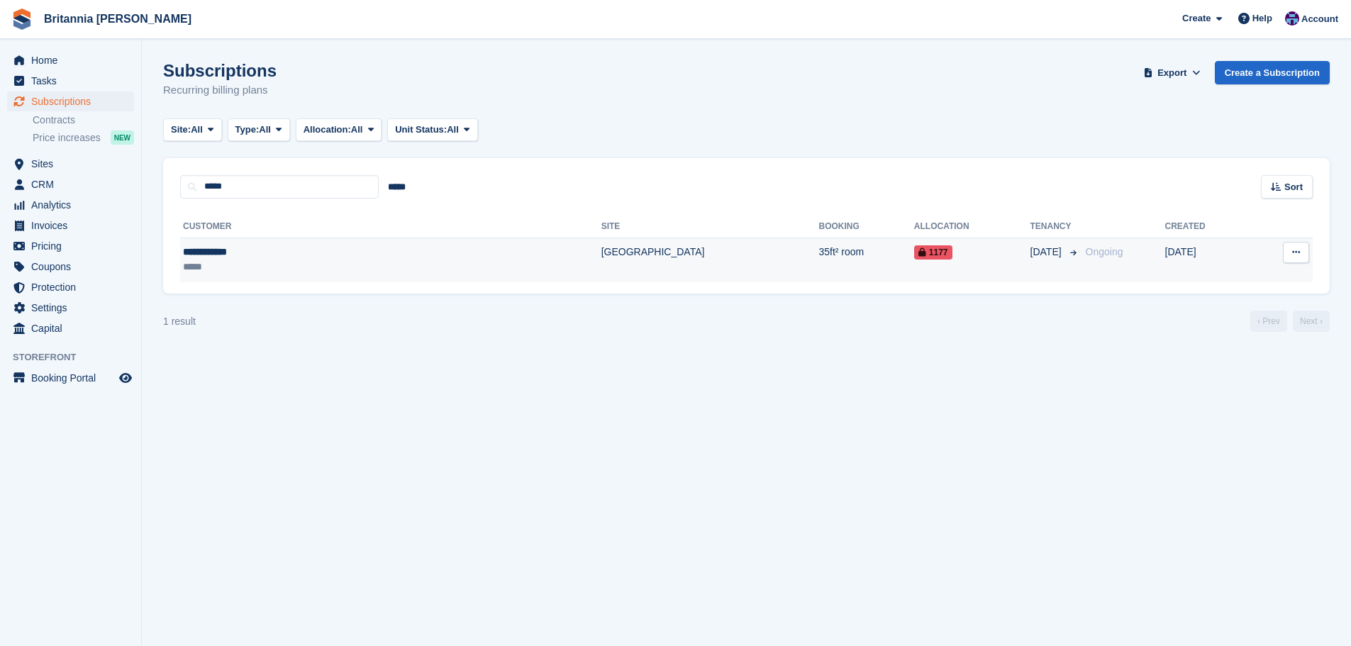
click at [602, 258] on td "[GEOGRAPHIC_DATA]" at bounding box center [711, 260] width 218 height 45
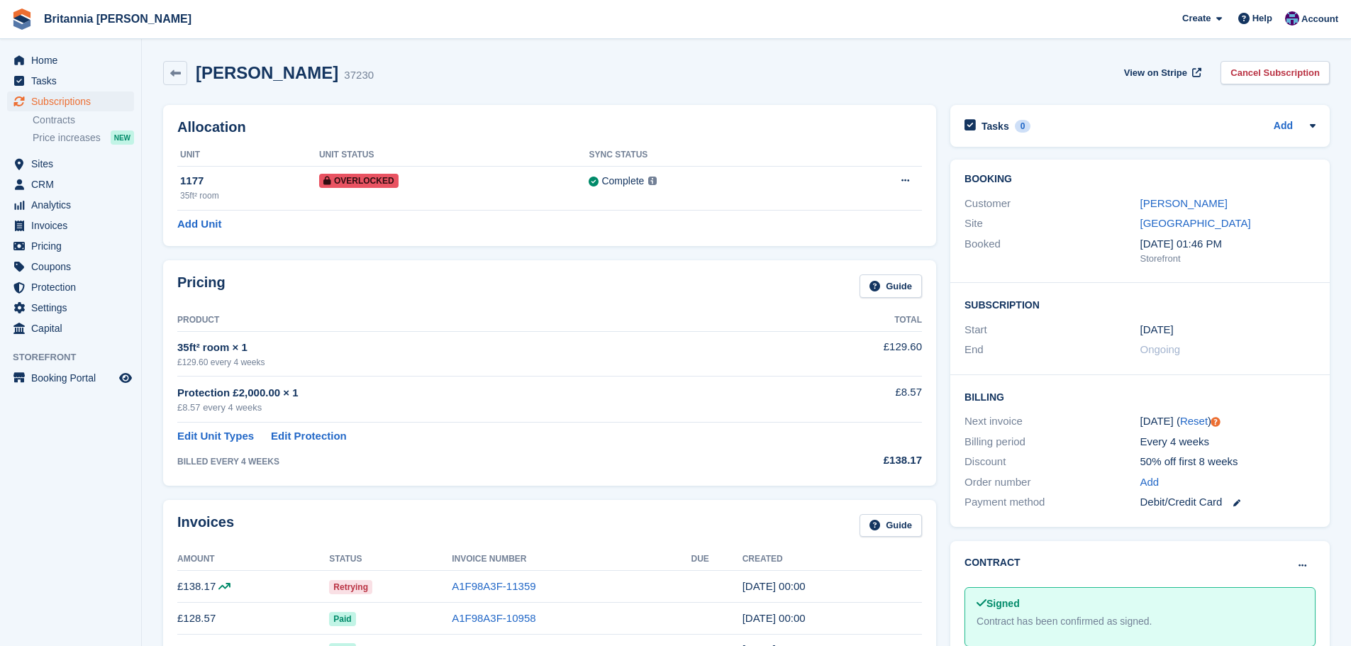
scroll to position [284, 0]
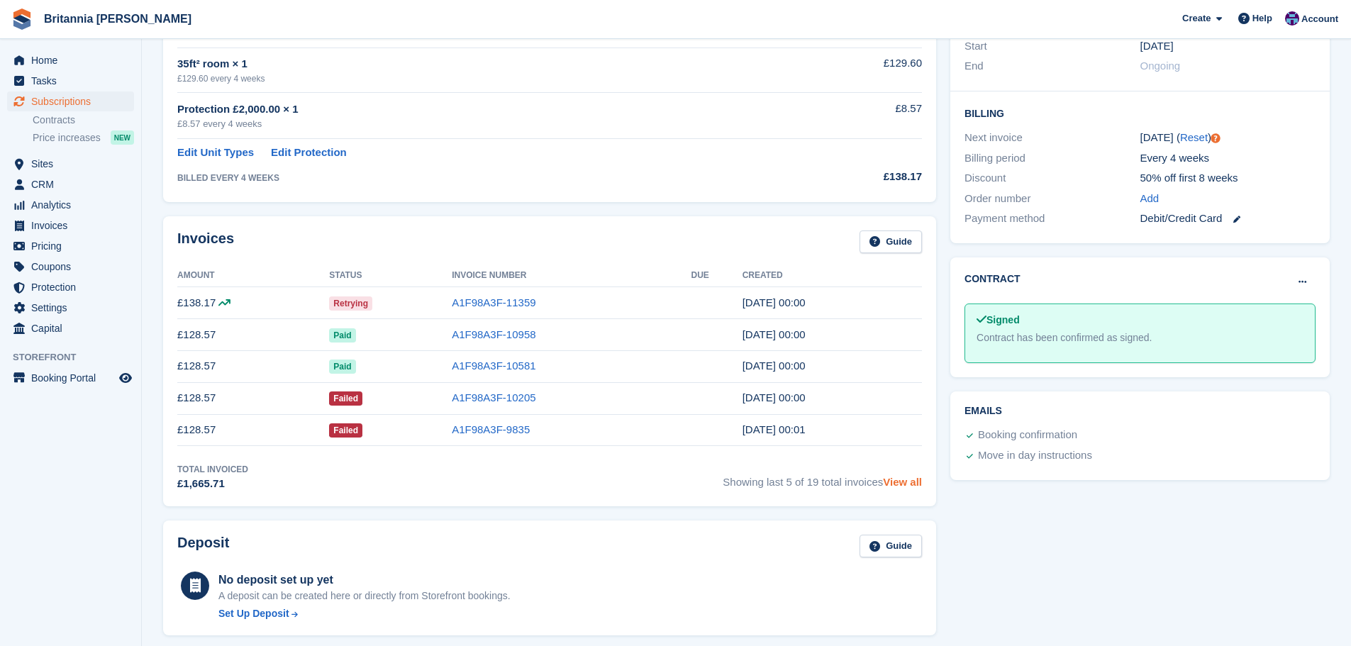
click at [905, 480] on link "View all" at bounding box center [902, 482] width 39 height 12
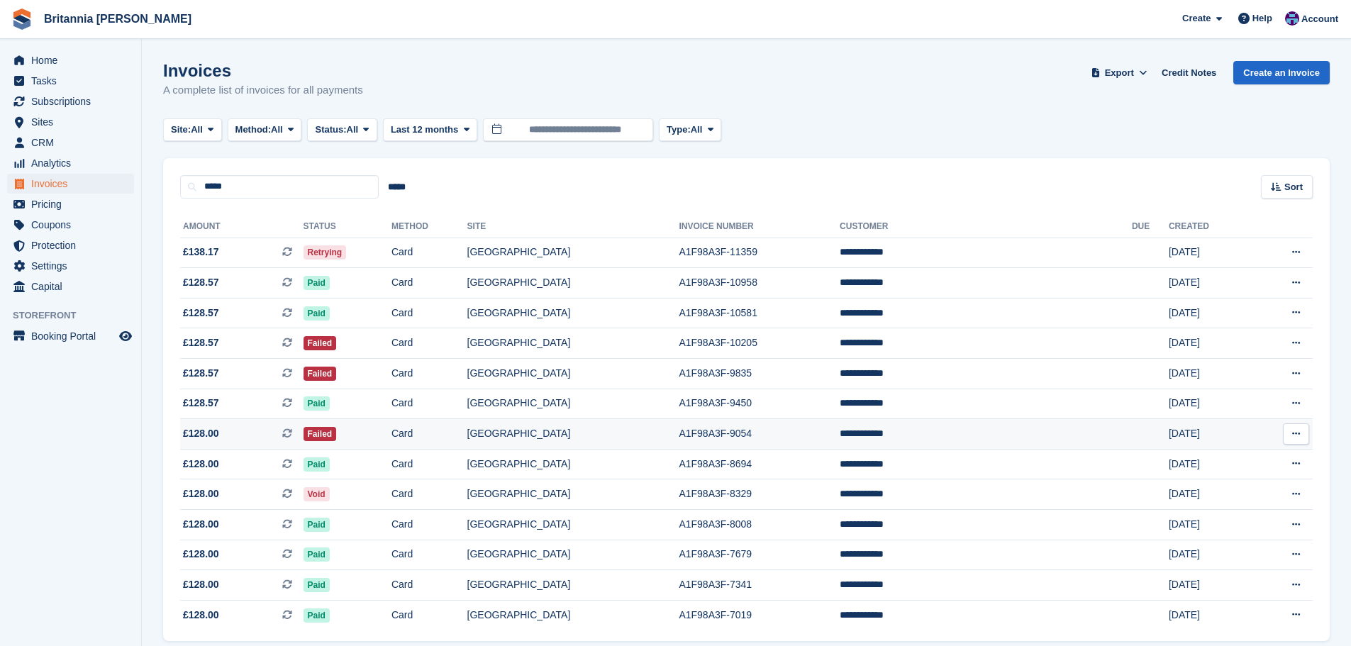
click at [468, 441] on td "Card" at bounding box center [430, 434] width 76 height 31
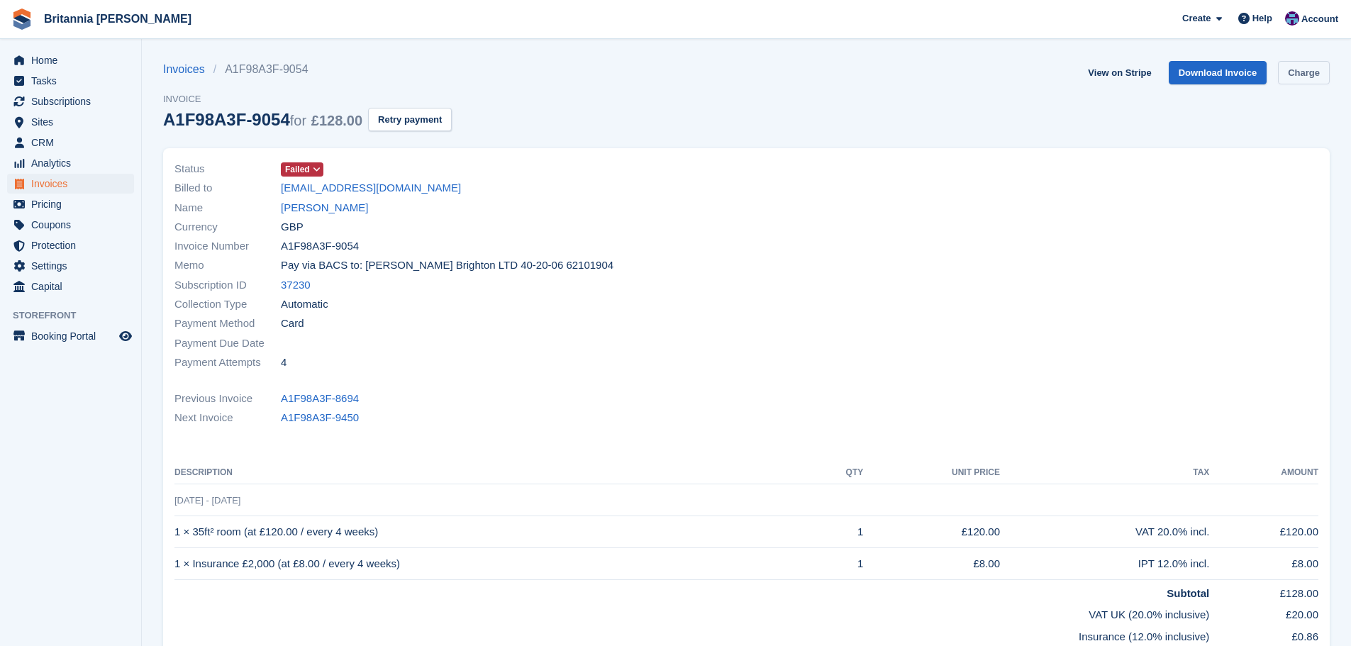
click at [1293, 74] on link "Charge" at bounding box center [1304, 72] width 52 height 23
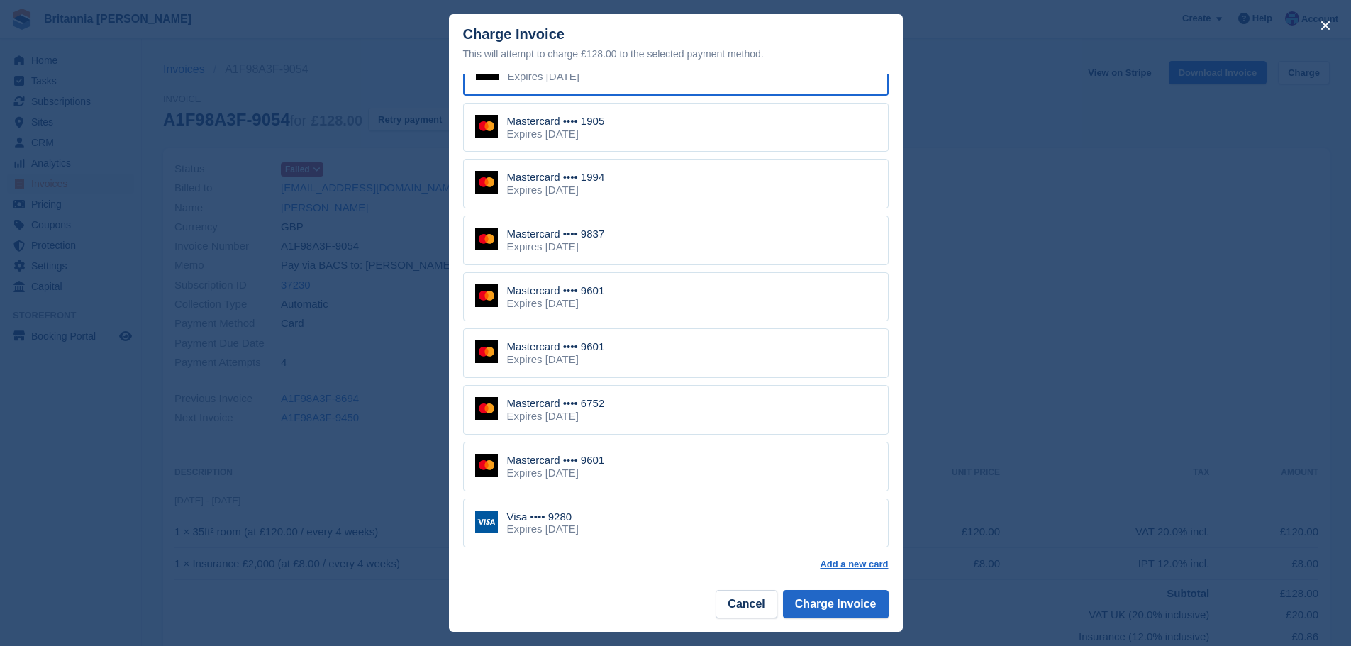
click at [655, 509] on div "Visa •••• 9280 Expires August 2029" at bounding box center [676, 524] width 426 height 50
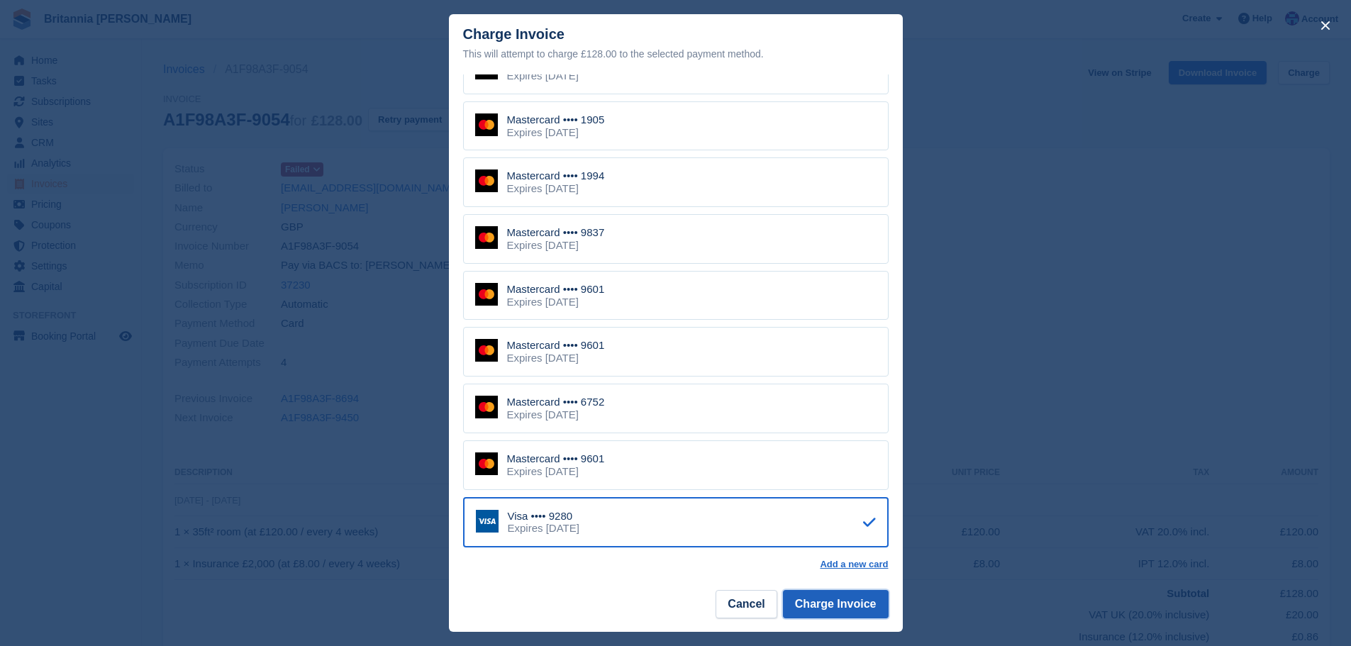
click at [851, 604] on button "Charge Invoice" at bounding box center [836, 604] width 106 height 28
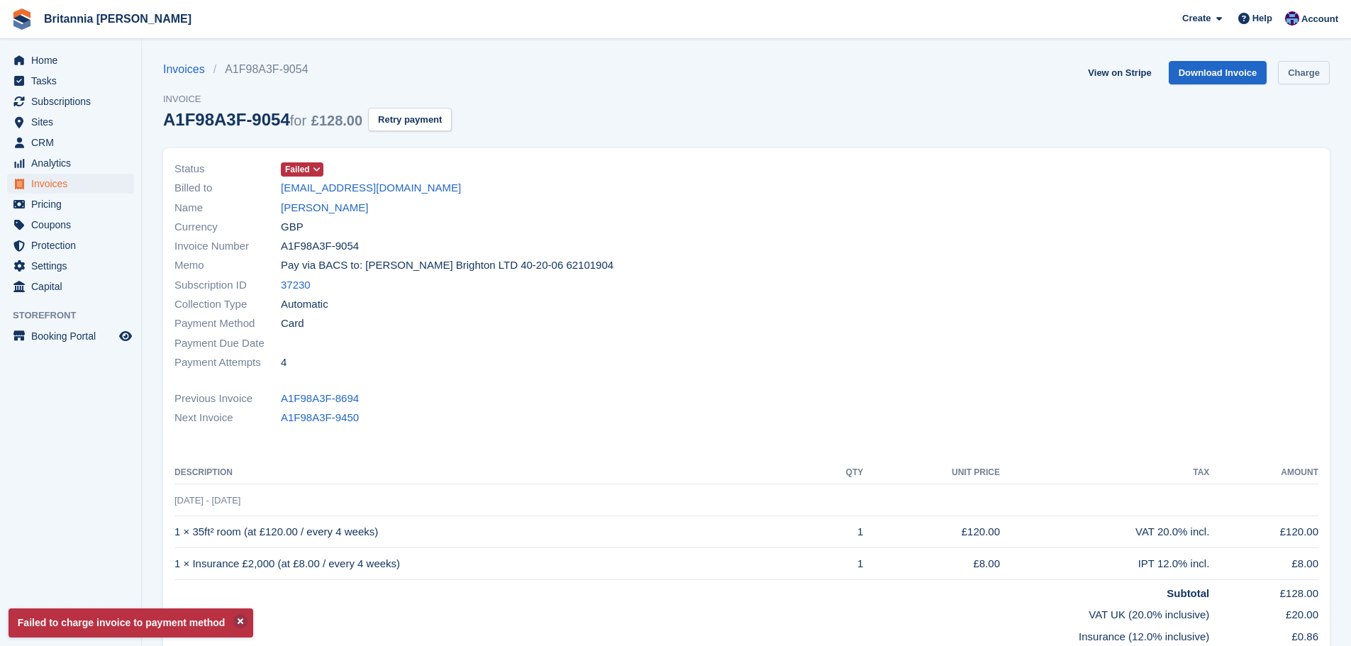
click at [1327, 74] on link "Charge" at bounding box center [1304, 72] width 52 height 23
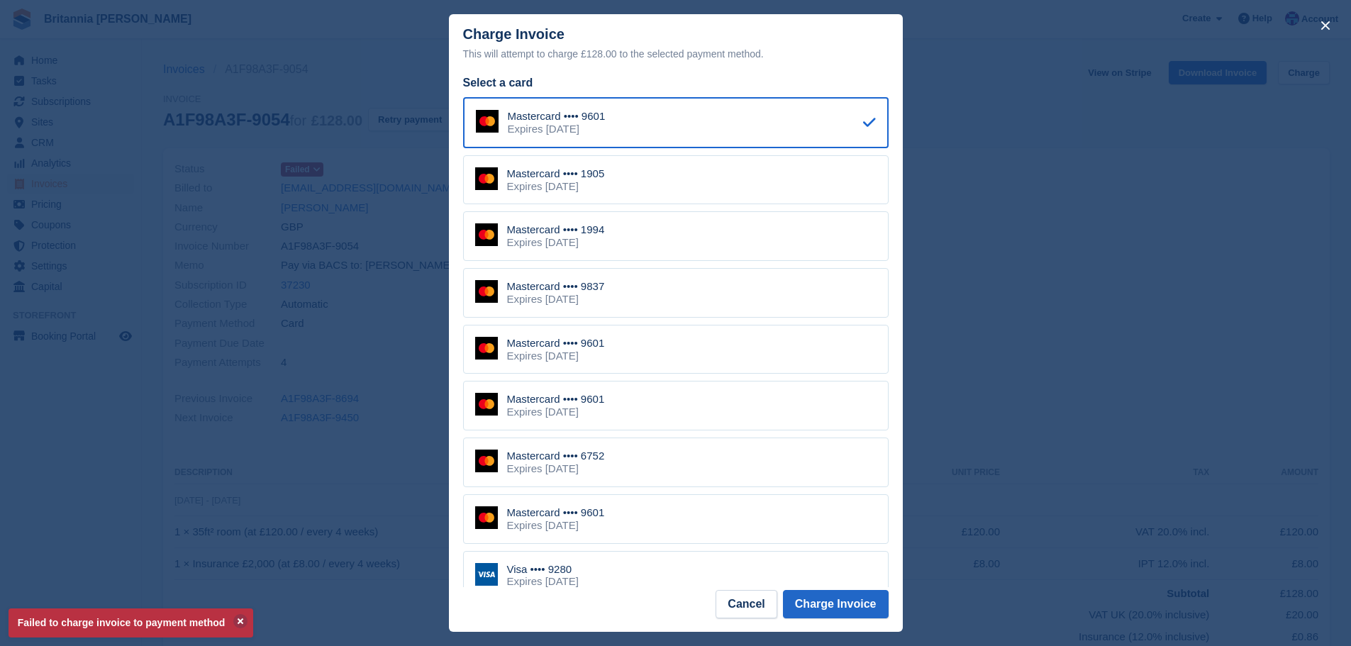
click at [637, 468] on div "Mastercard •••• 6752 Expires April 2027" at bounding box center [676, 463] width 426 height 50
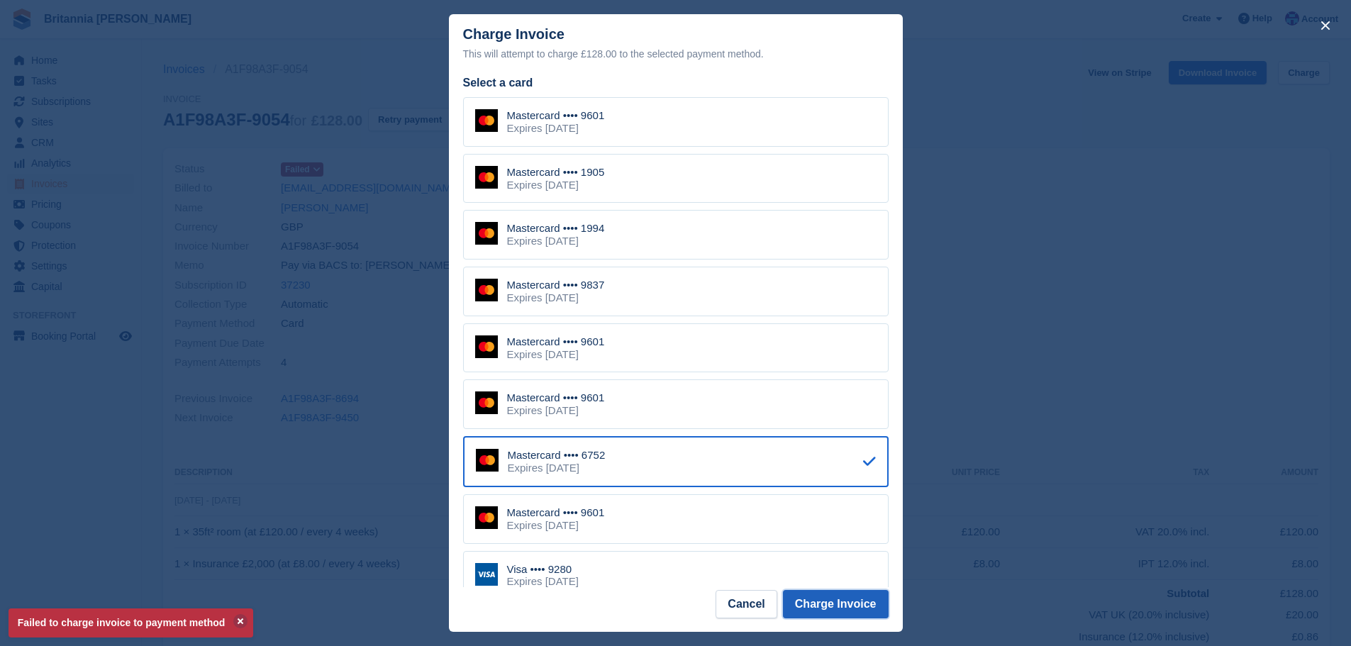
click at [826, 606] on button "Charge Invoice" at bounding box center [836, 604] width 106 height 28
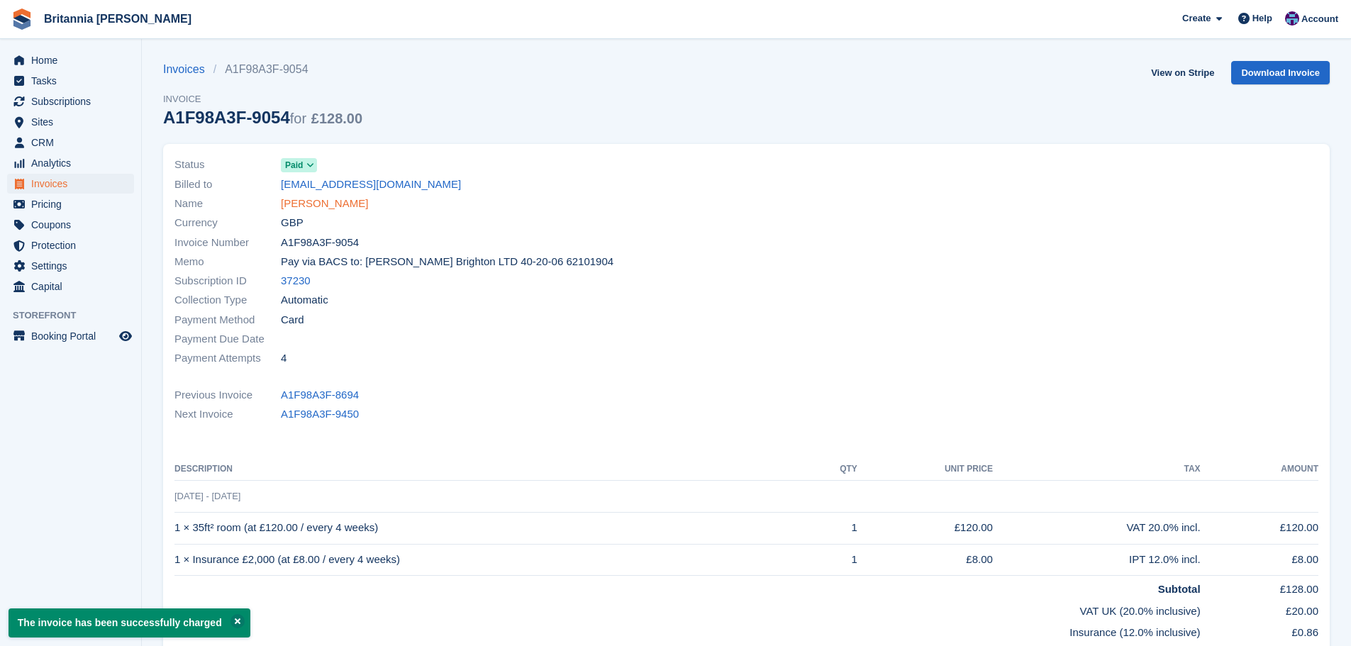
click at [318, 204] on link "Joelle Locke" at bounding box center [324, 204] width 87 height 16
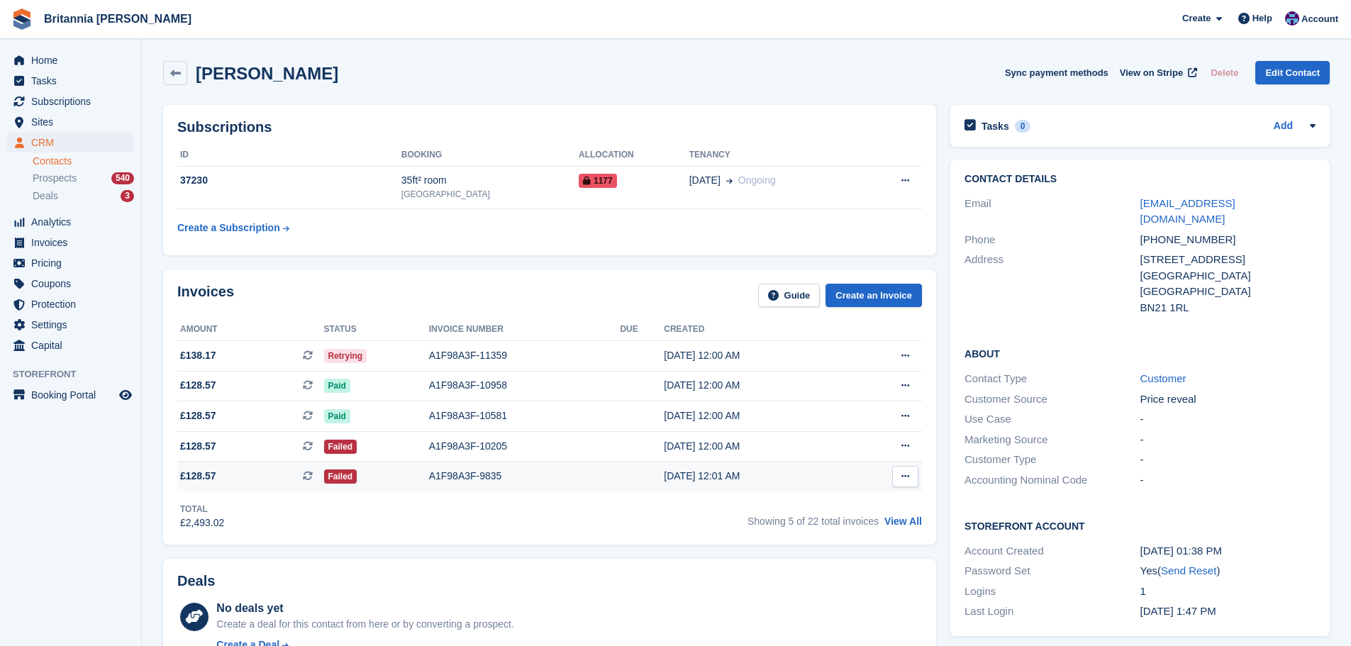
click at [472, 472] on div "A1F98A3F-9835" at bounding box center [525, 476] width 192 height 15
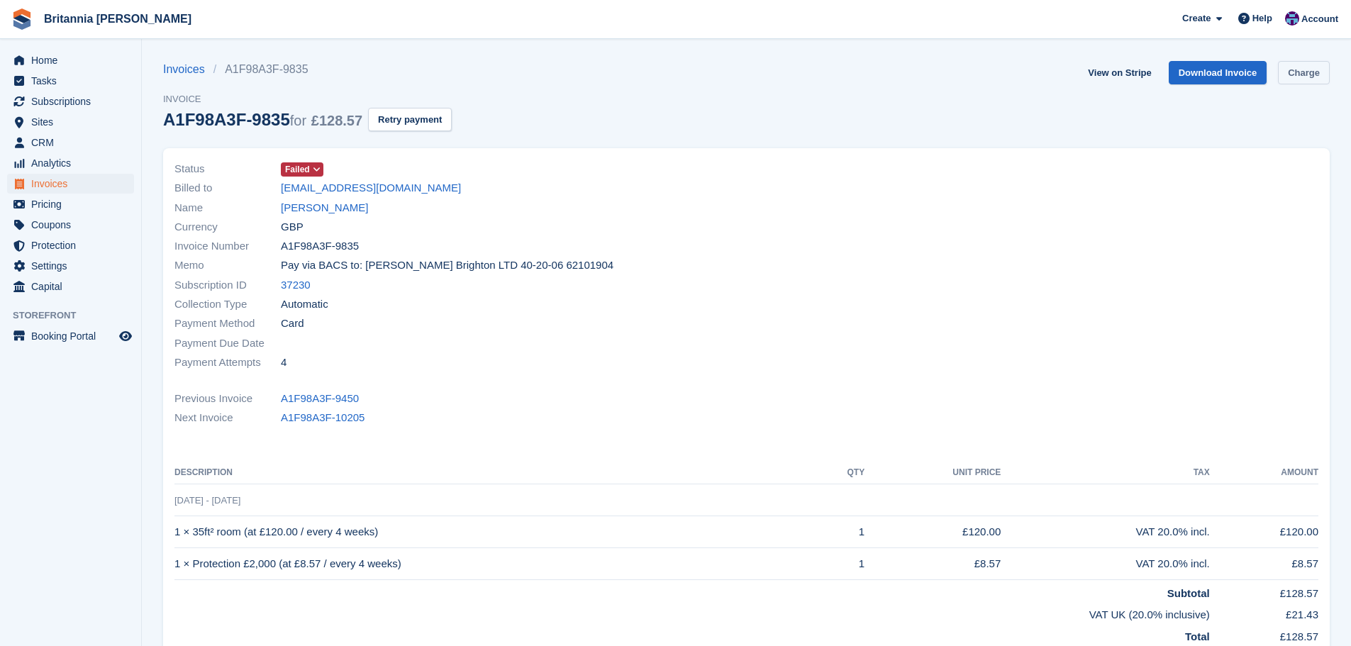
click at [1290, 71] on link "Charge" at bounding box center [1304, 72] width 52 height 23
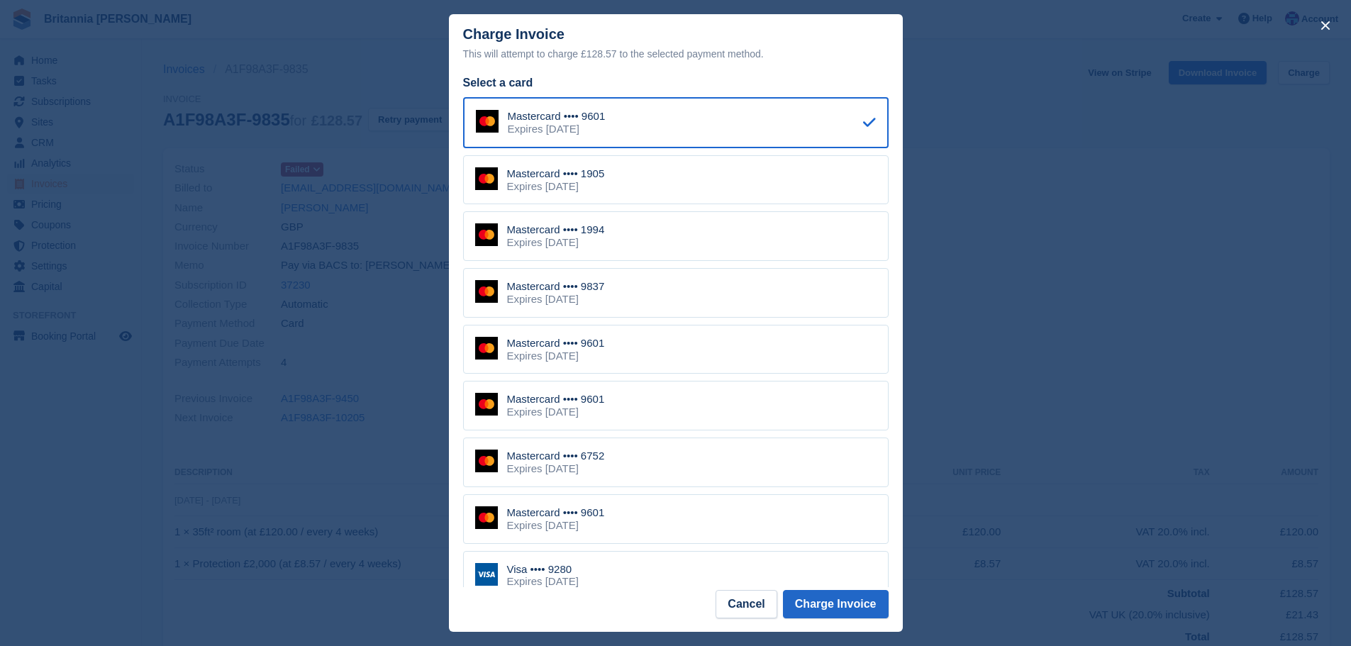
click at [649, 477] on div "Mastercard •••• 6752 Expires [DATE]" at bounding box center [676, 463] width 426 height 50
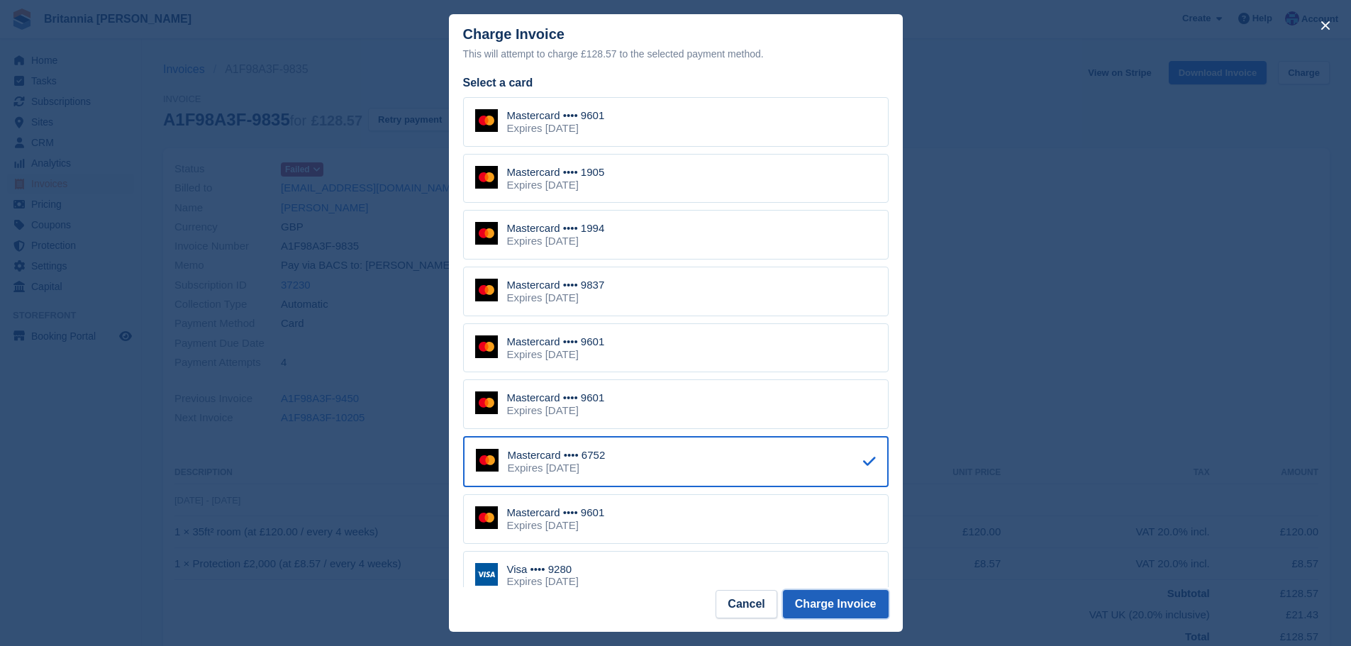
click at [836, 609] on button "Charge Invoice" at bounding box center [836, 604] width 106 height 28
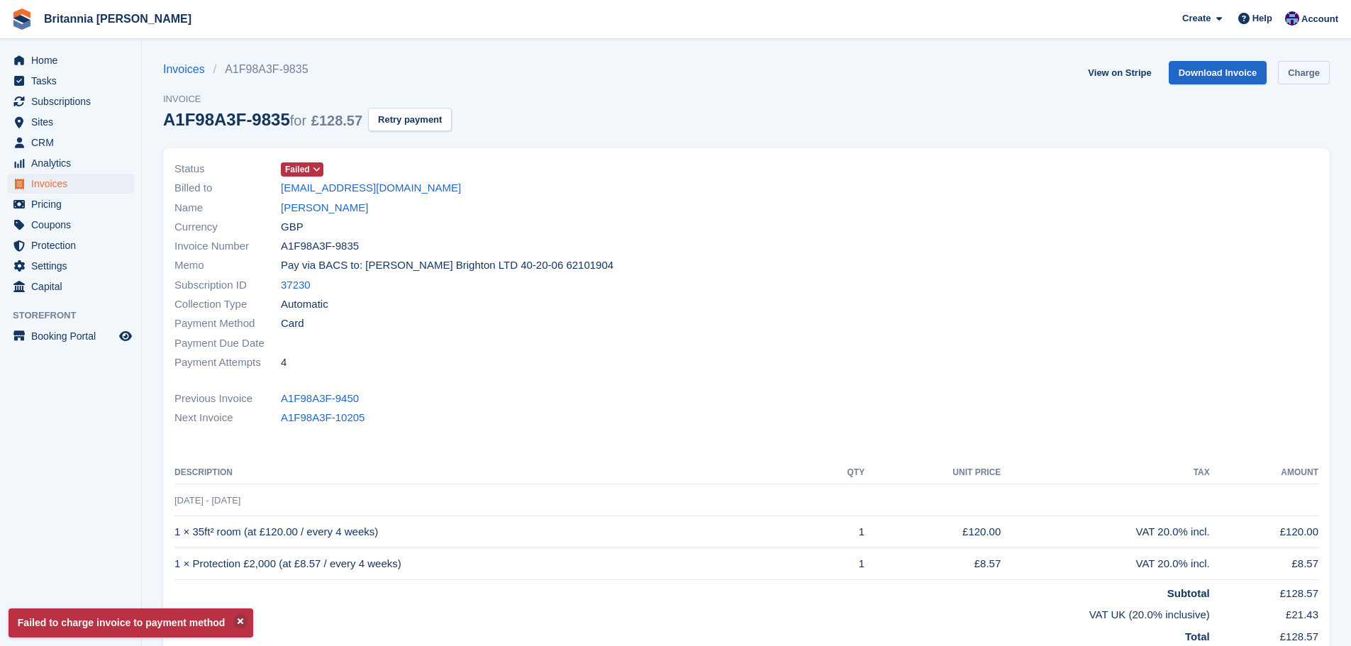
click at [1321, 72] on link "Charge" at bounding box center [1304, 72] width 52 height 23
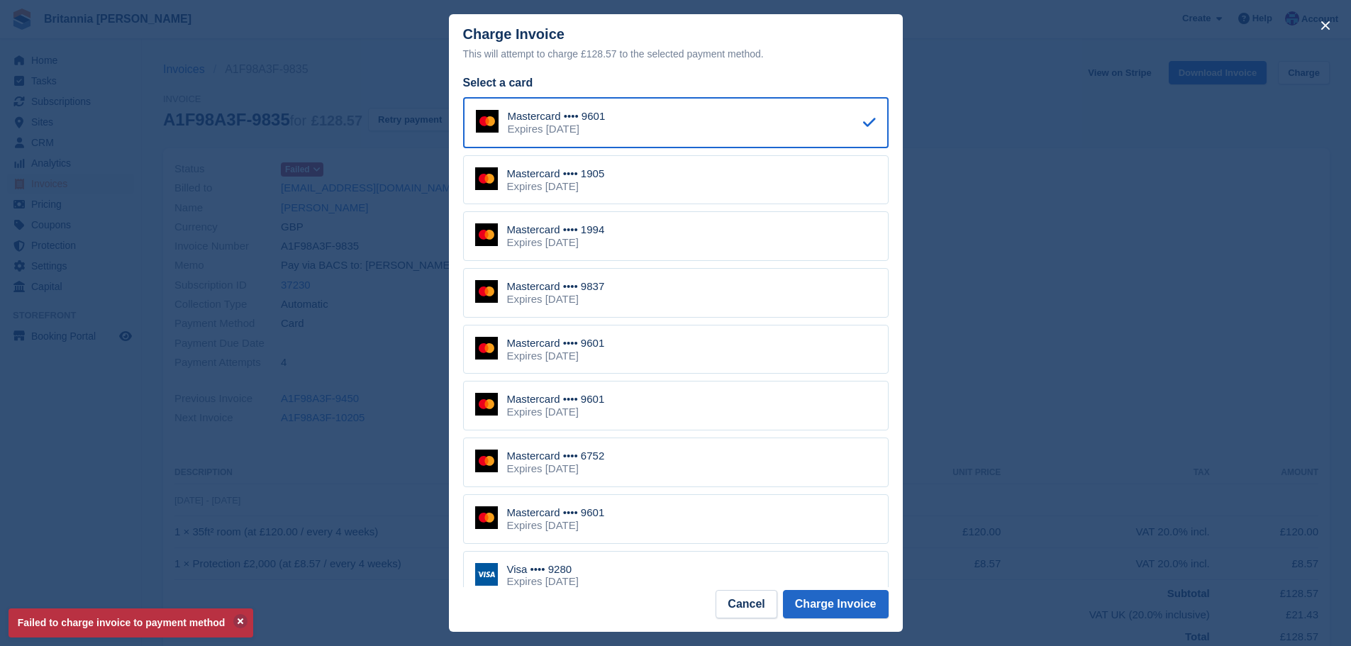
click at [629, 416] on div "Mastercard •••• 9601 Expires [DATE]" at bounding box center [676, 406] width 426 height 50
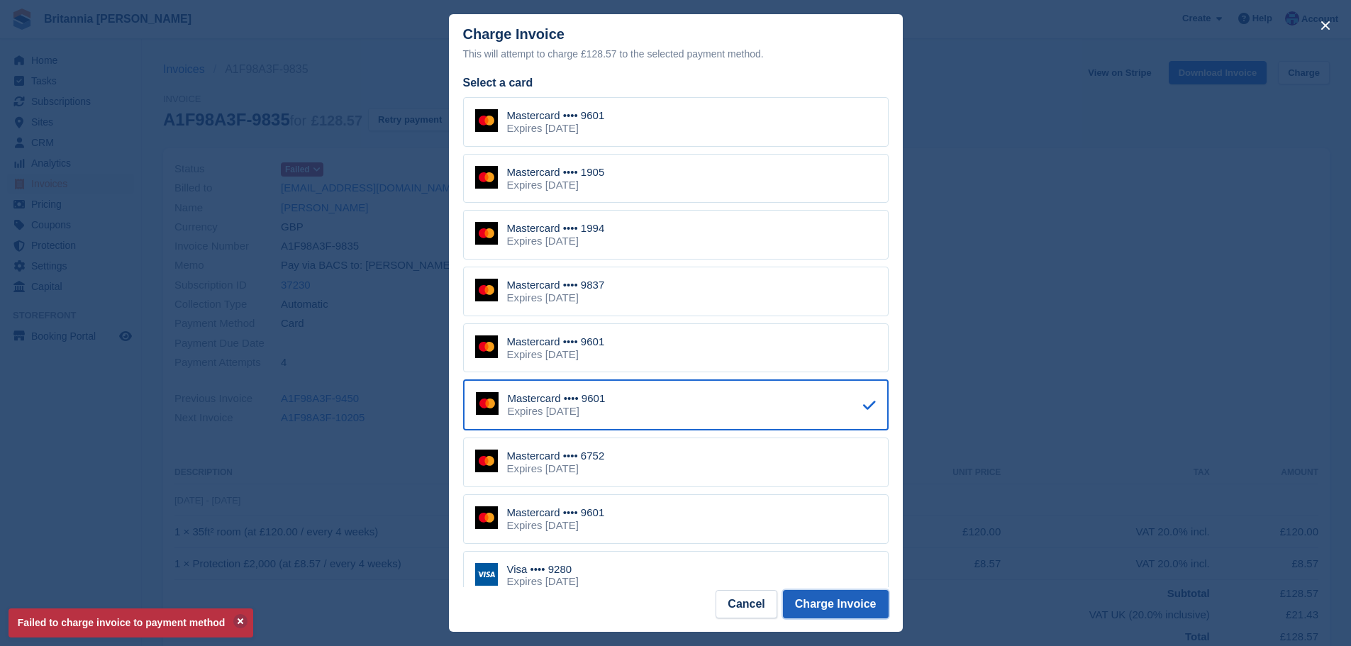
click at [835, 609] on button "Charge Invoice" at bounding box center [836, 604] width 106 height 28
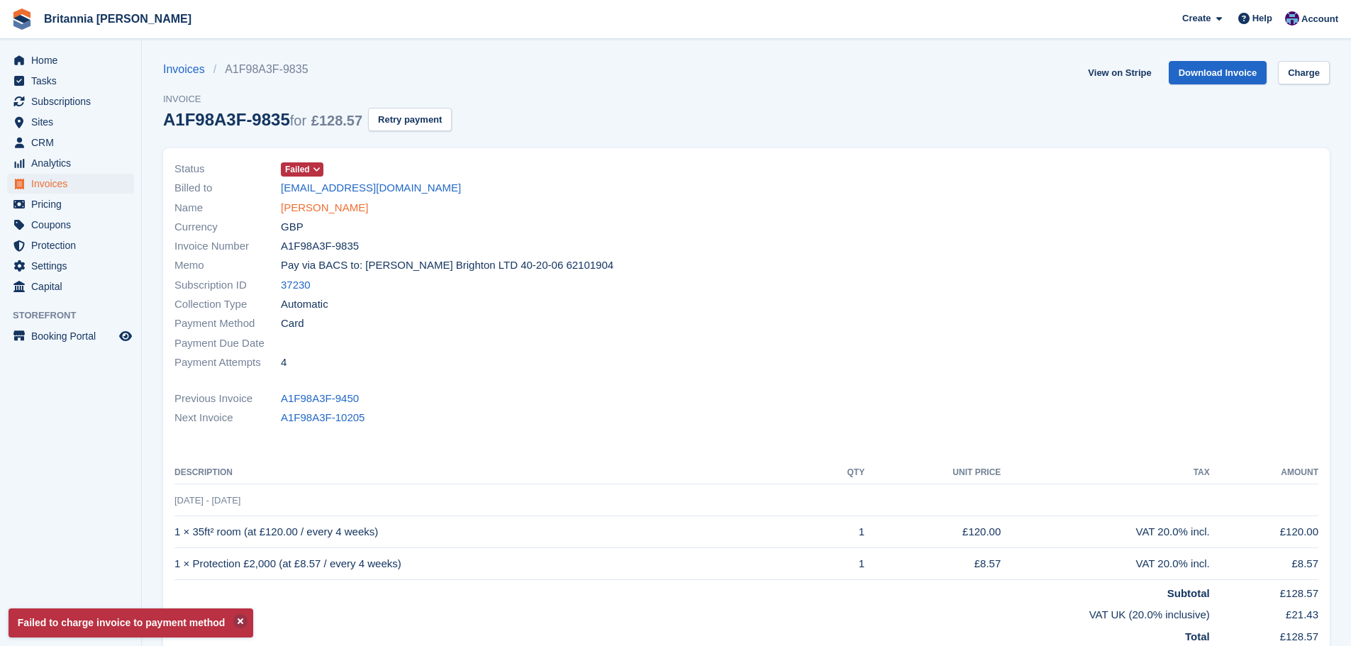
click at [321, 204] on link "[PERSON_NAME]" at bounding box center [324, 208] width 87 height 16
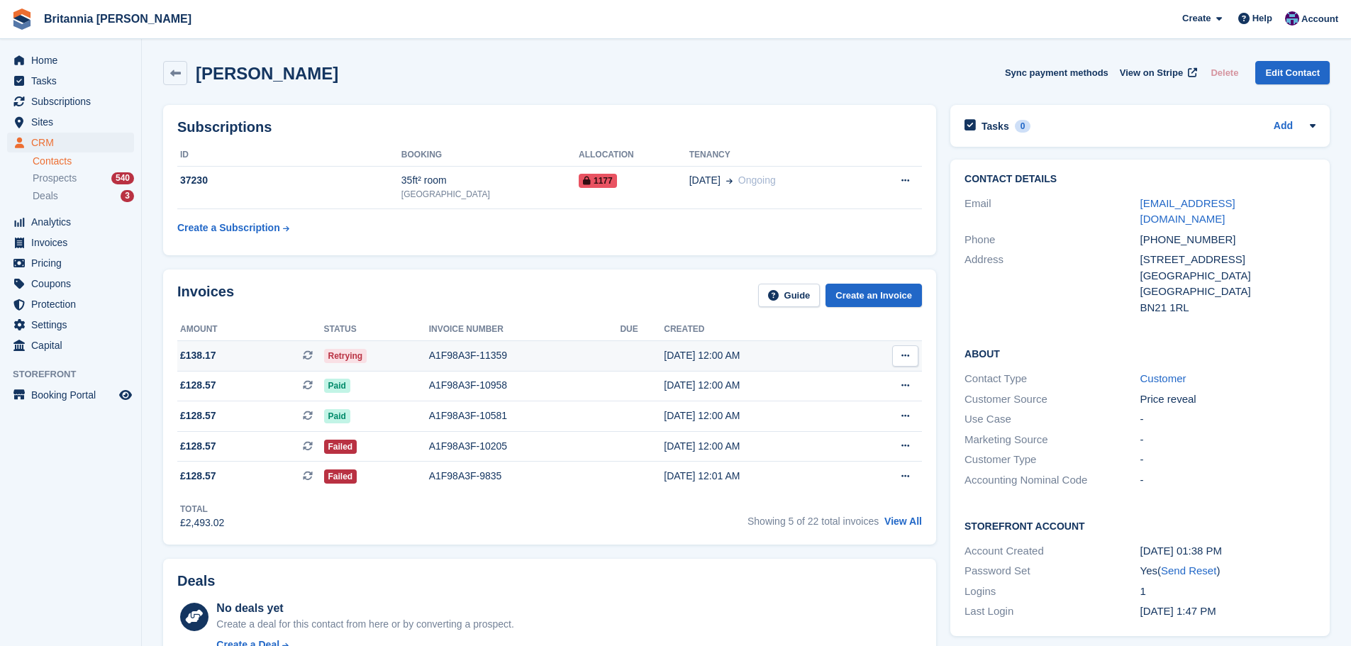
click at [552, 355] on div "A1F98A3F-11359" at bounding box center [525, 355] width 192 height 15
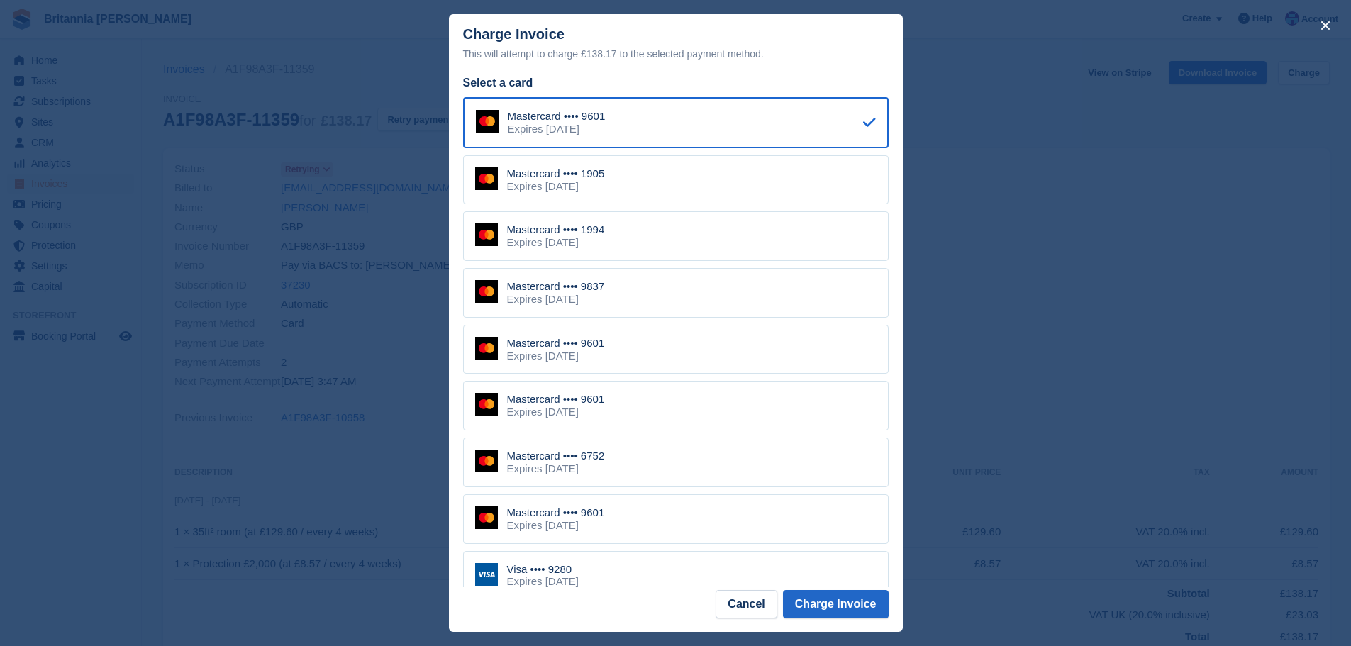
click at [631, 245] on div "Mastercard •••• 1994 Expires May 2029" at bounding box center [676, 236] width 426 height 50
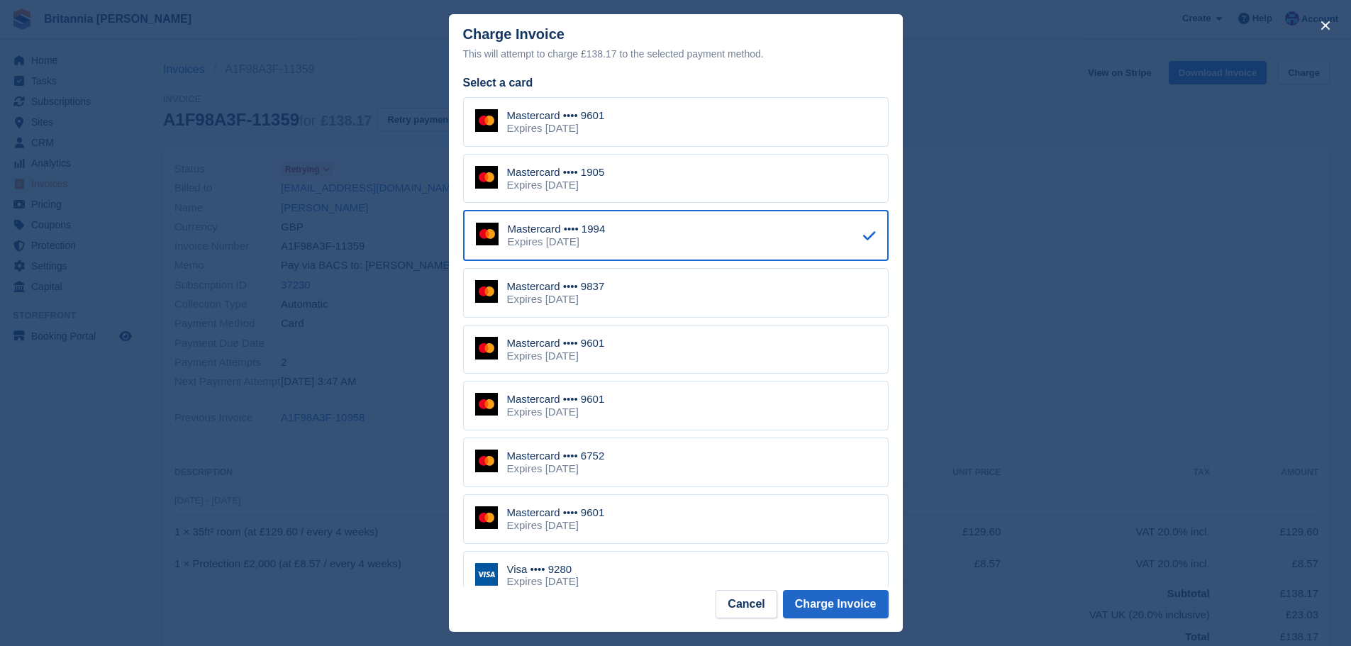
click at [624, 187] on div "Mastercard •••• 1905 Expires March 2029" at bounding box center [676, 179] width 426 height 50
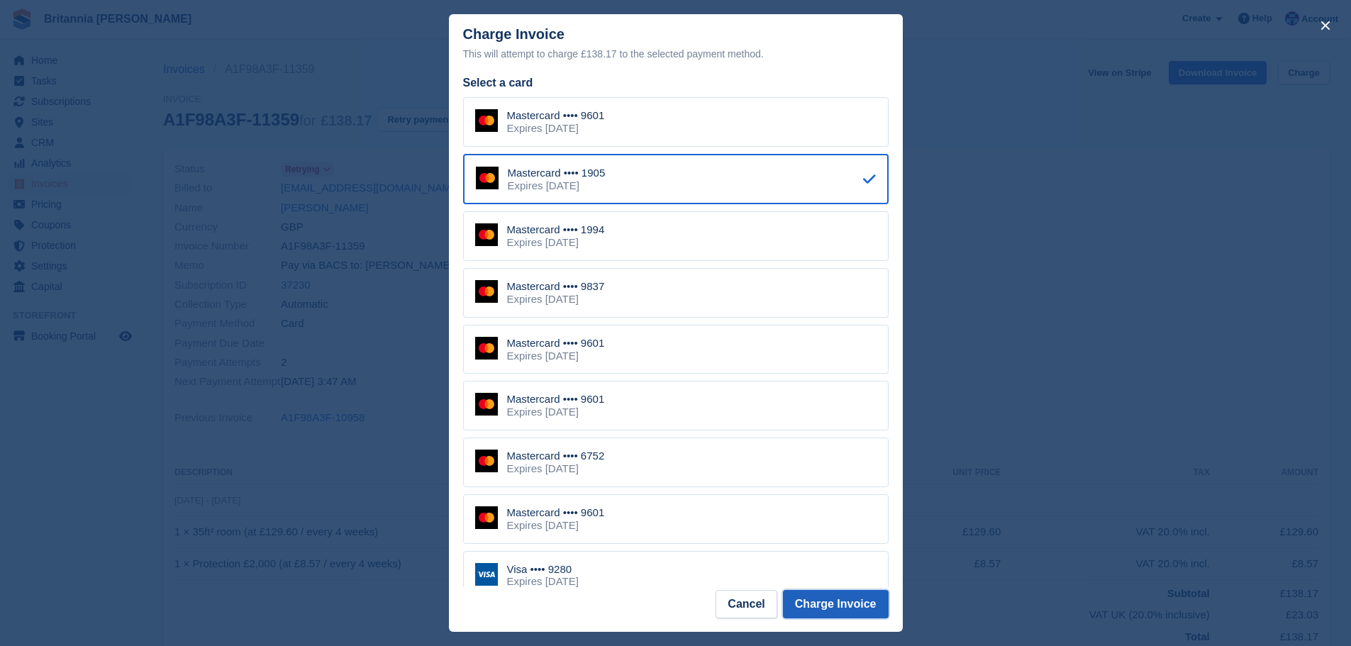
click at [836, 604] on button "Charge Invoice" at bounding box center [836, 604] width 106 height 28
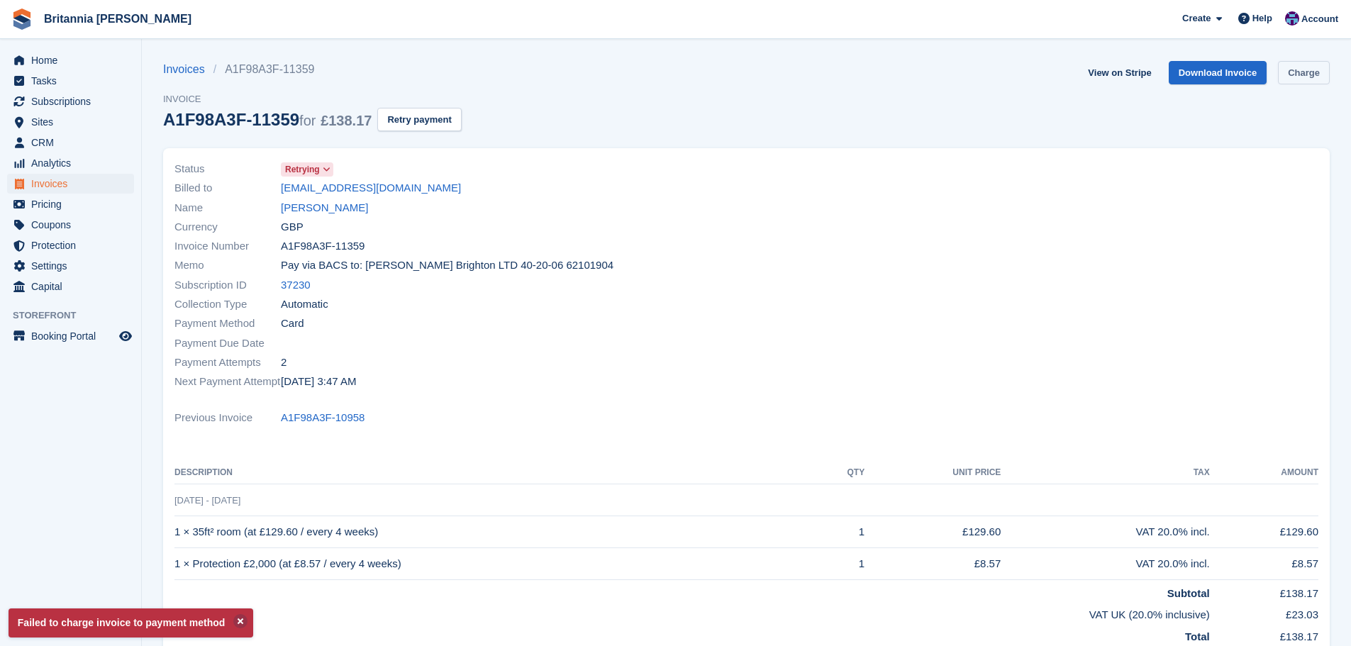
click at [1302, 67] on link "Charge" at bounding box center [1304, 72] width 52 height 23
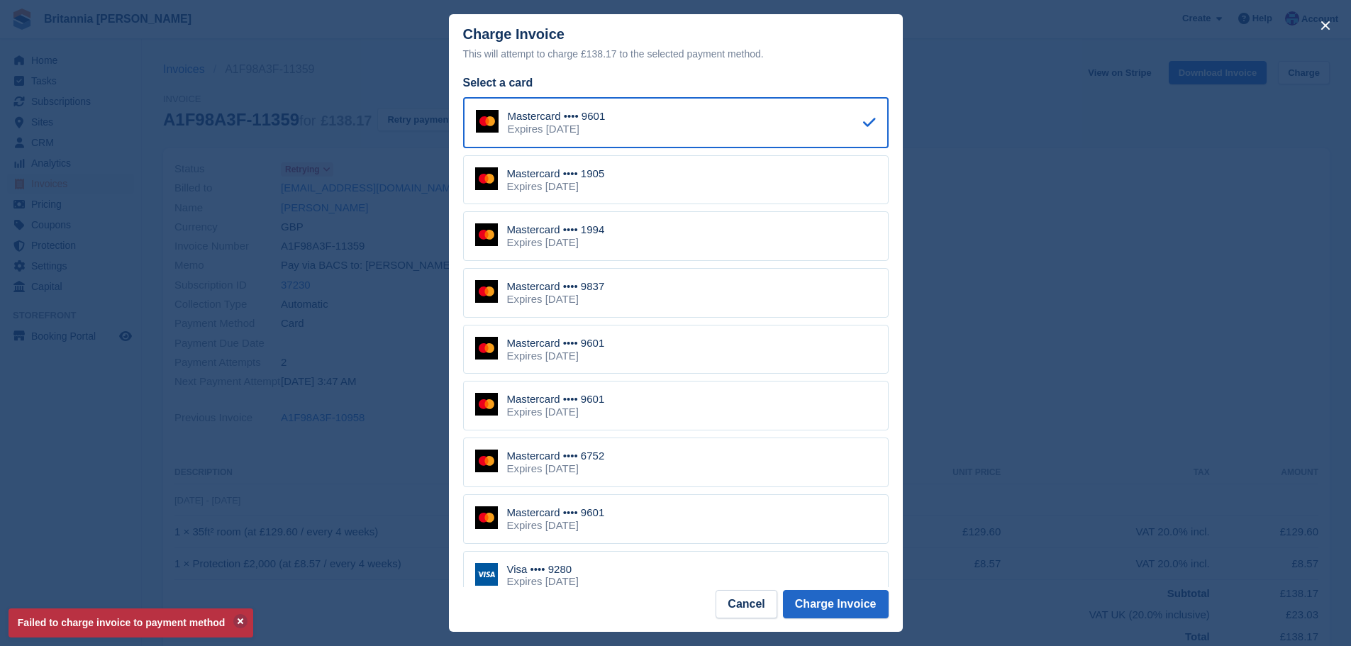
click at [643, 245] on div "Mastercard •••• 1994 Expires May 2029" at bounding box center [676, 236] width 426 height 50
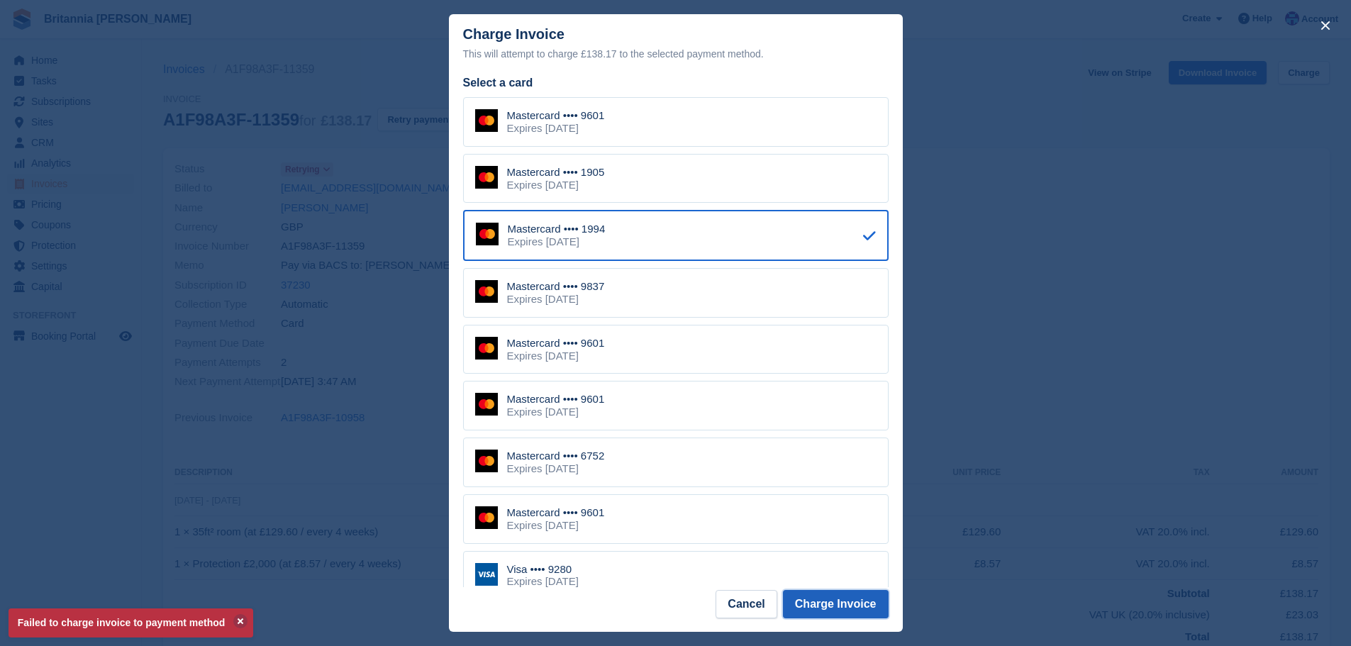
click at [875, 616] on button "Charge Invoice" at bounding box center [836, 604] width 106 height 28
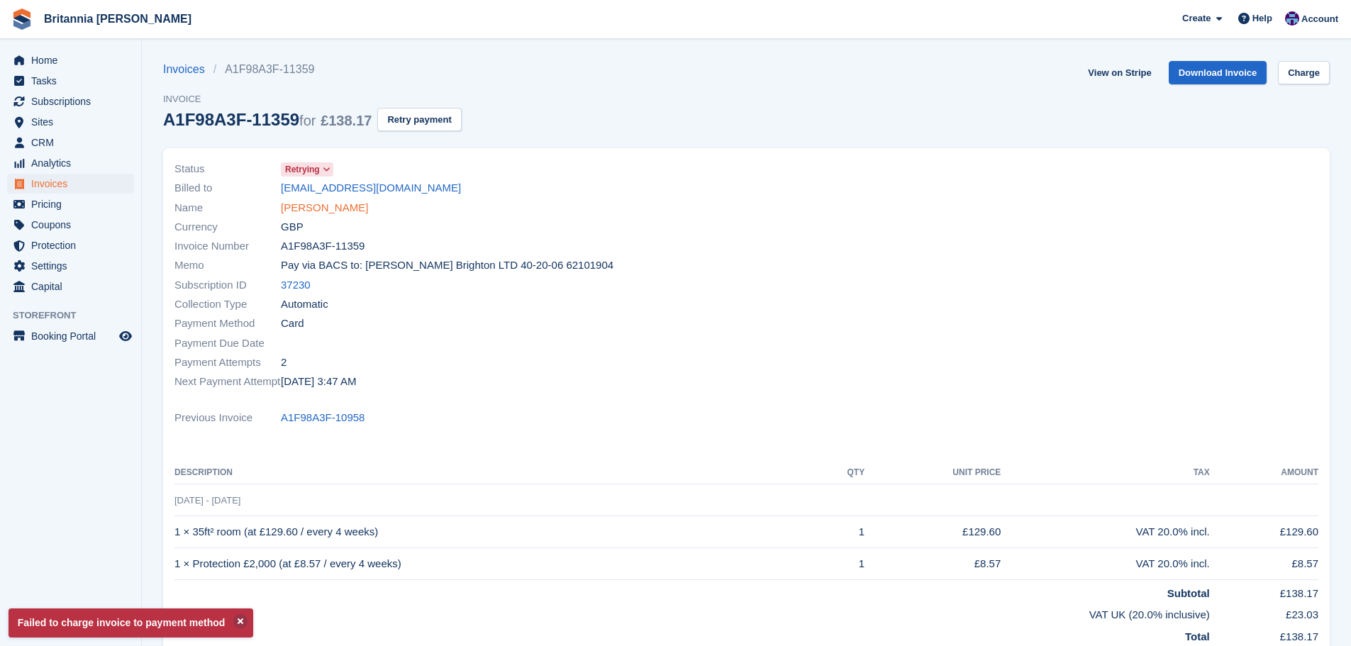
click at [321, 202] on link "Joelle Locke" at bounding box center [324, 208] width 87 height 16
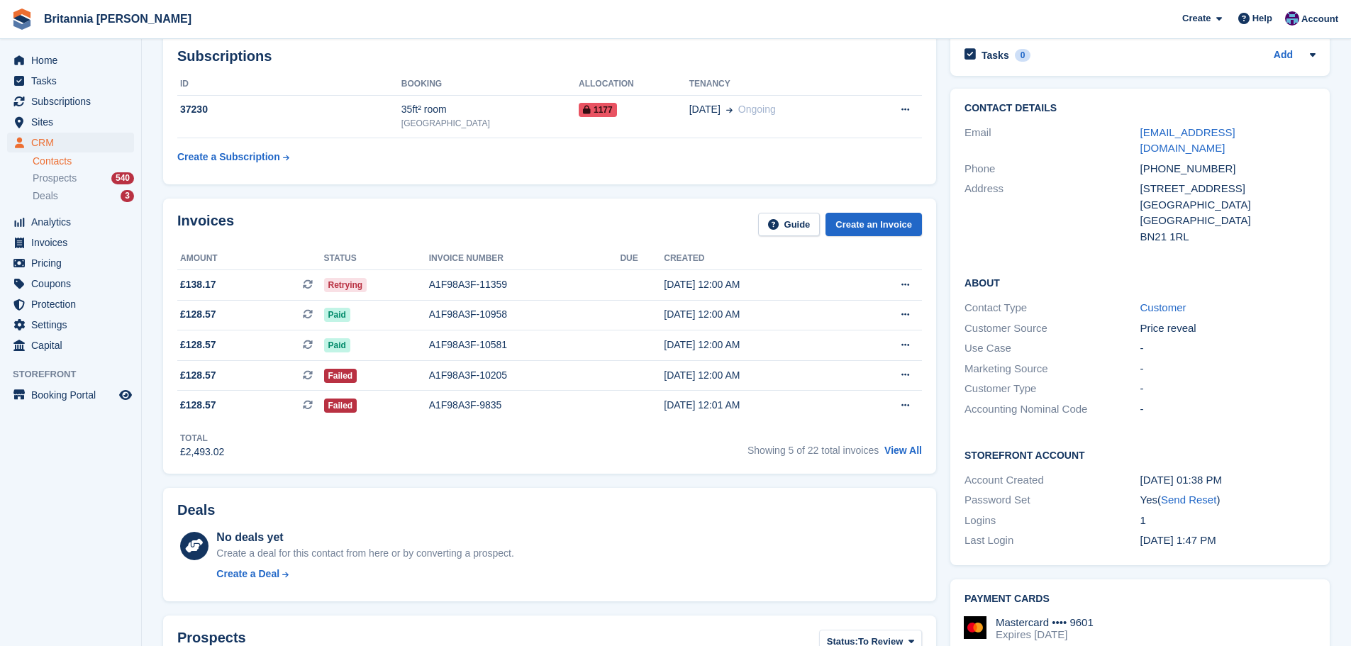
scroll to position [355, 0]
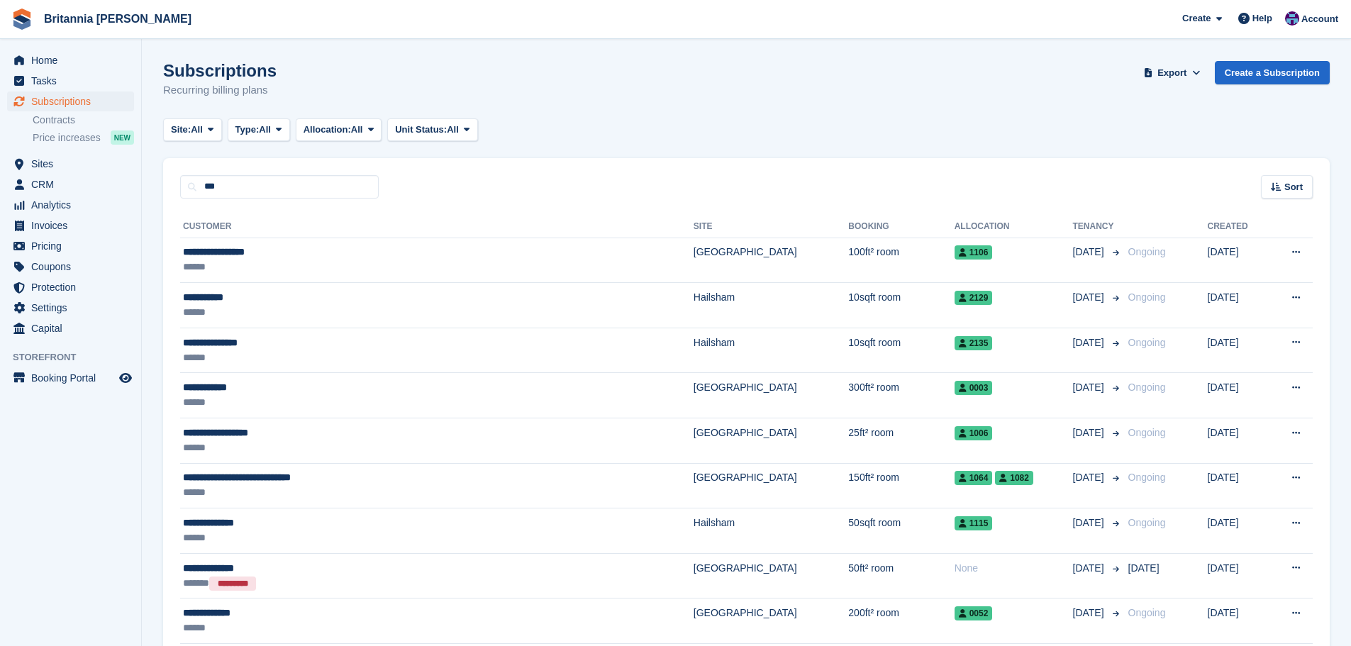
type input "***"
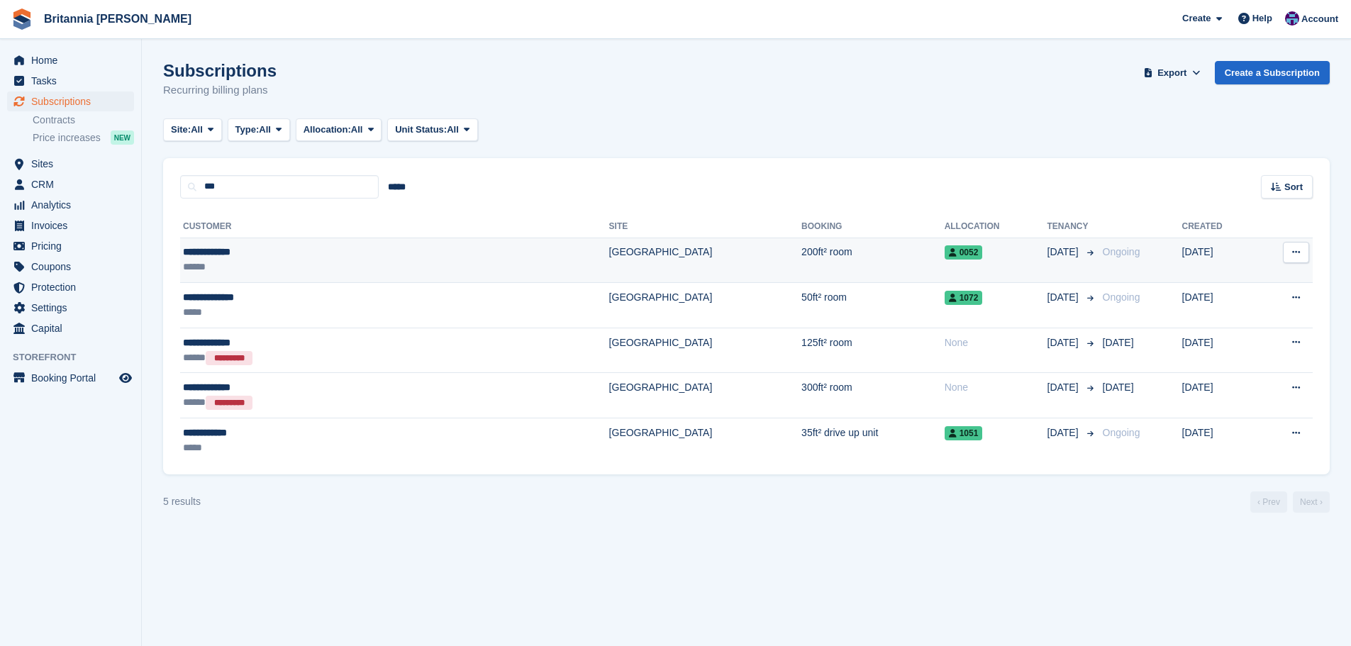
click at [386, 262] on div "******" at bounding box center [297, 267] width 228 height 15
